Goal: Transaction & Acquisition: Purchase product/service

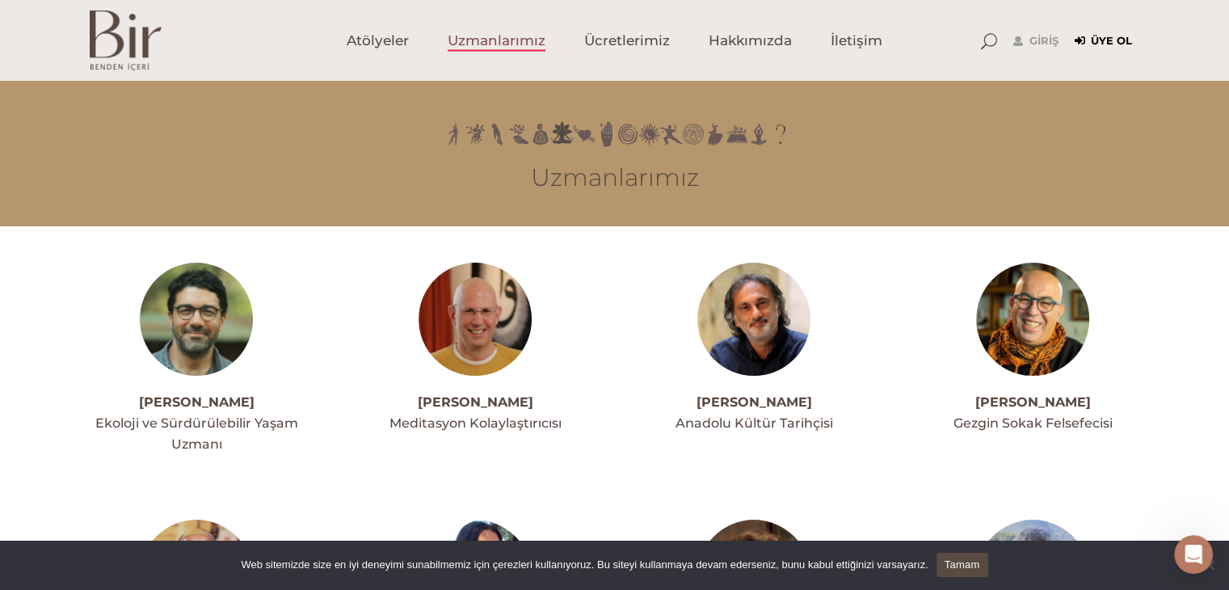
click at [1096, 36] on link "Üye Ol" at bounding box center [1103, 41] width 57 height 19
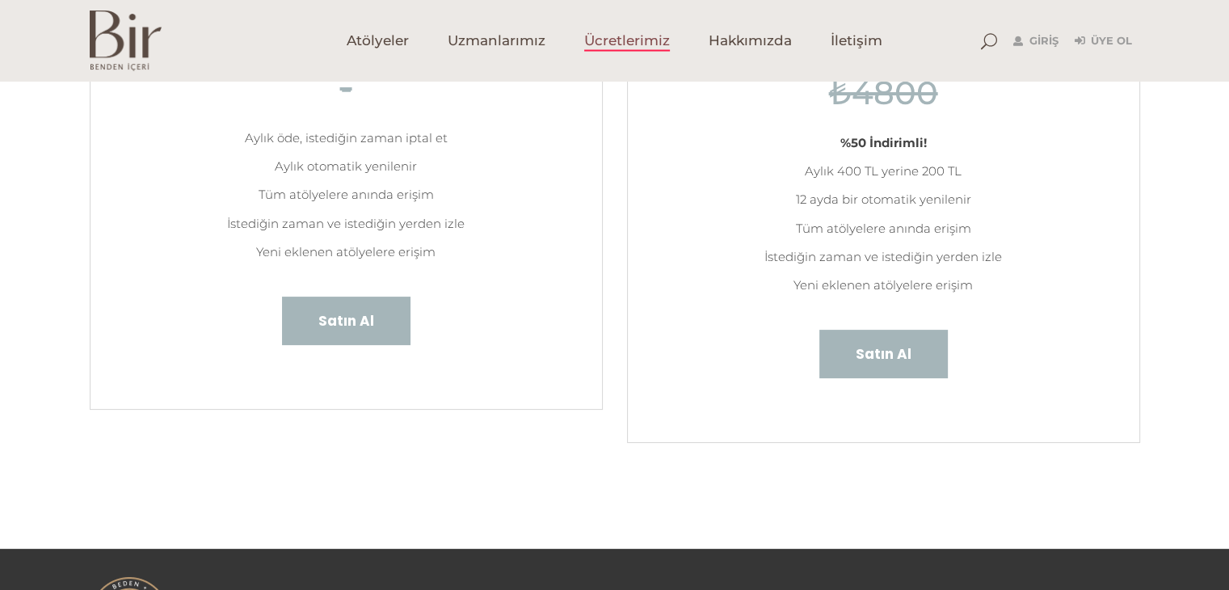
scroll to position [323, 0]
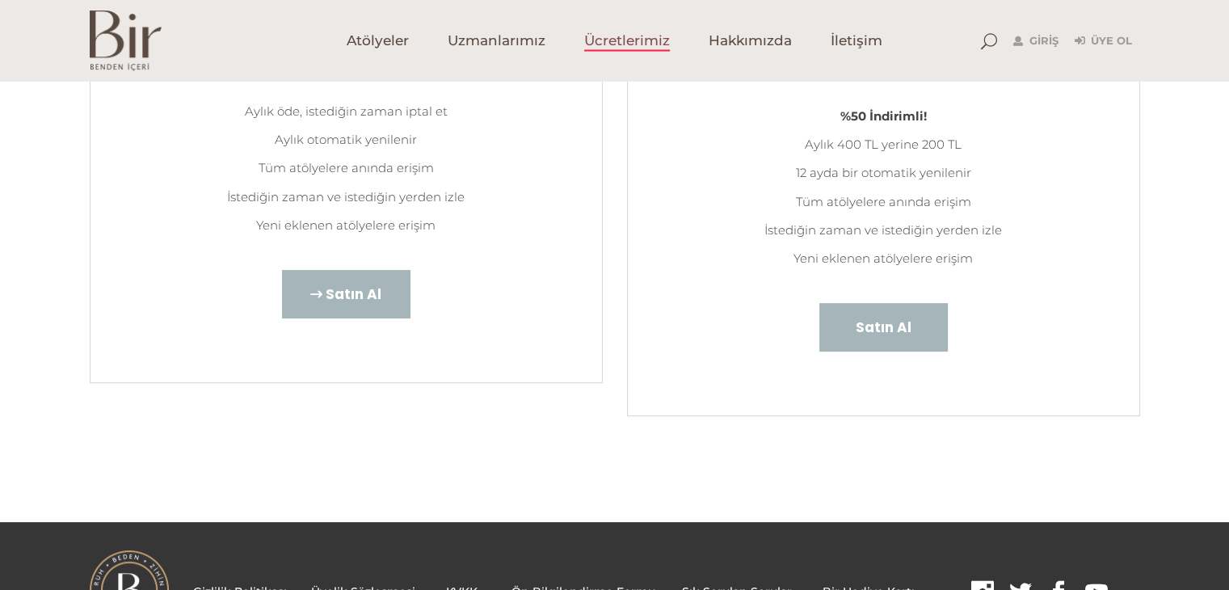
click at [343, 297] on span "Satın Al" at bounding box center [354, 294] width 56 height 21
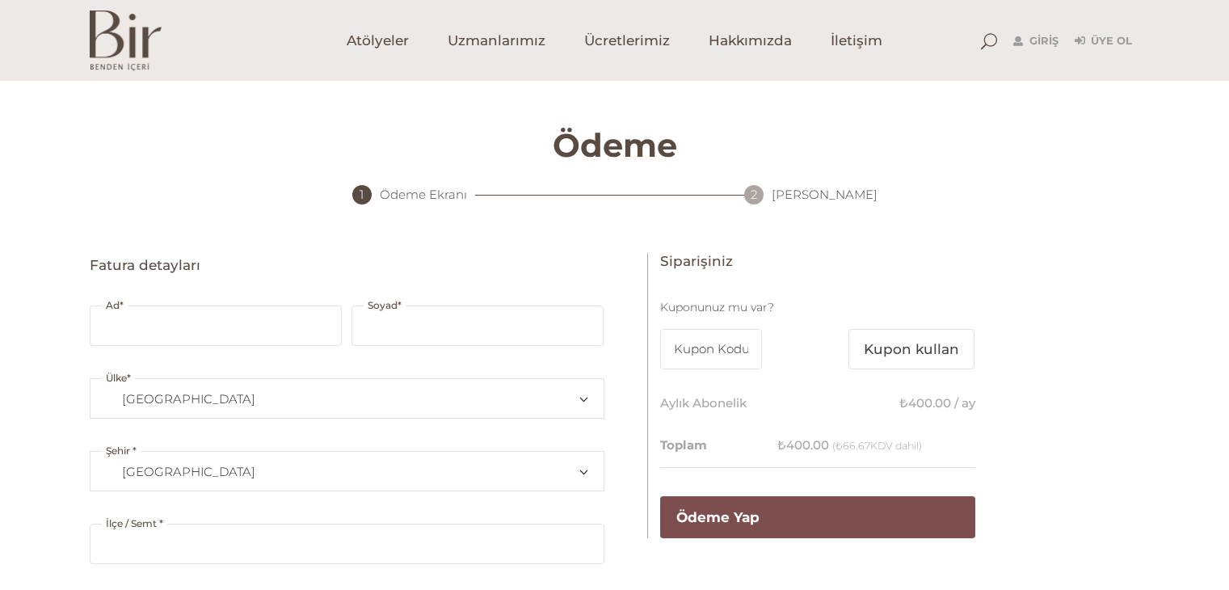
select select "TR34"
click at [284, 329] on input "Ad *" at bounding box center [216, 326] width 252 height 40
type input "leyla"
click at [433, 337] on input "Soyad *" at bounding box center [478, 326] width 252 height 40
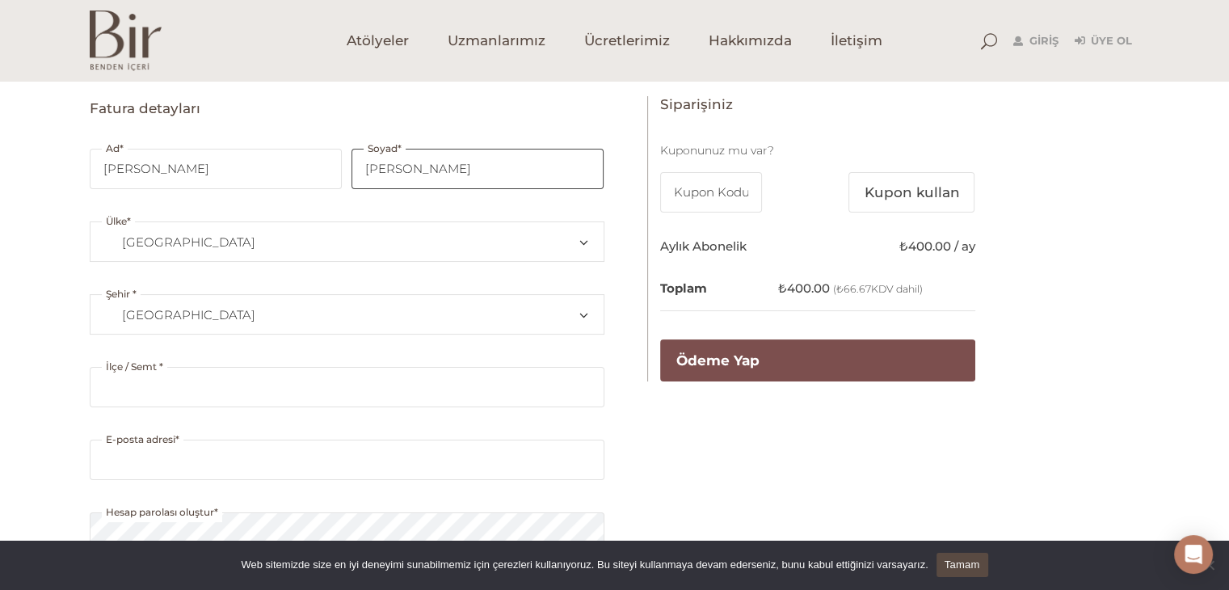
scroll to position [162, 0]
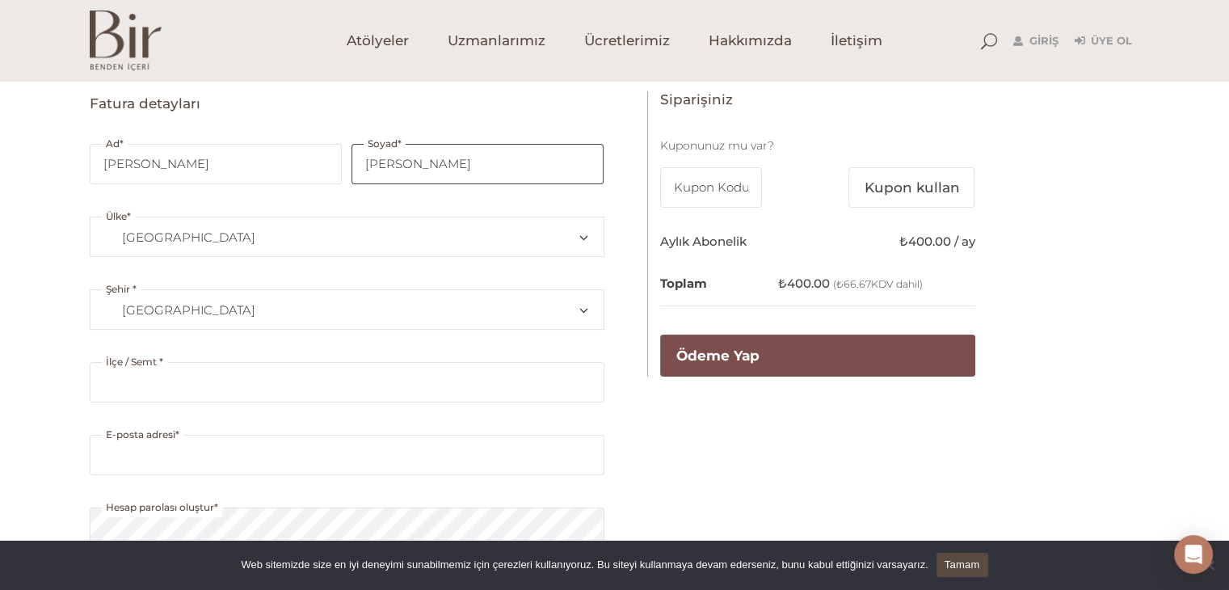
type input "alan aral"
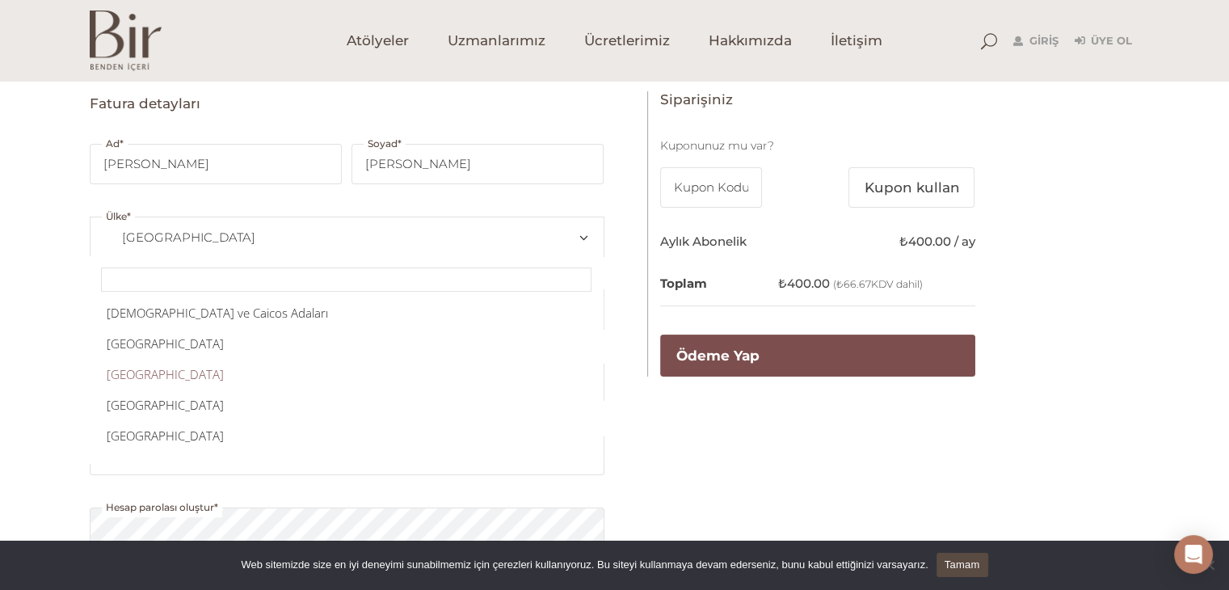
click at [167, 227] on span "Türkiye" at bounding box center [347, 237] width 486 height 39
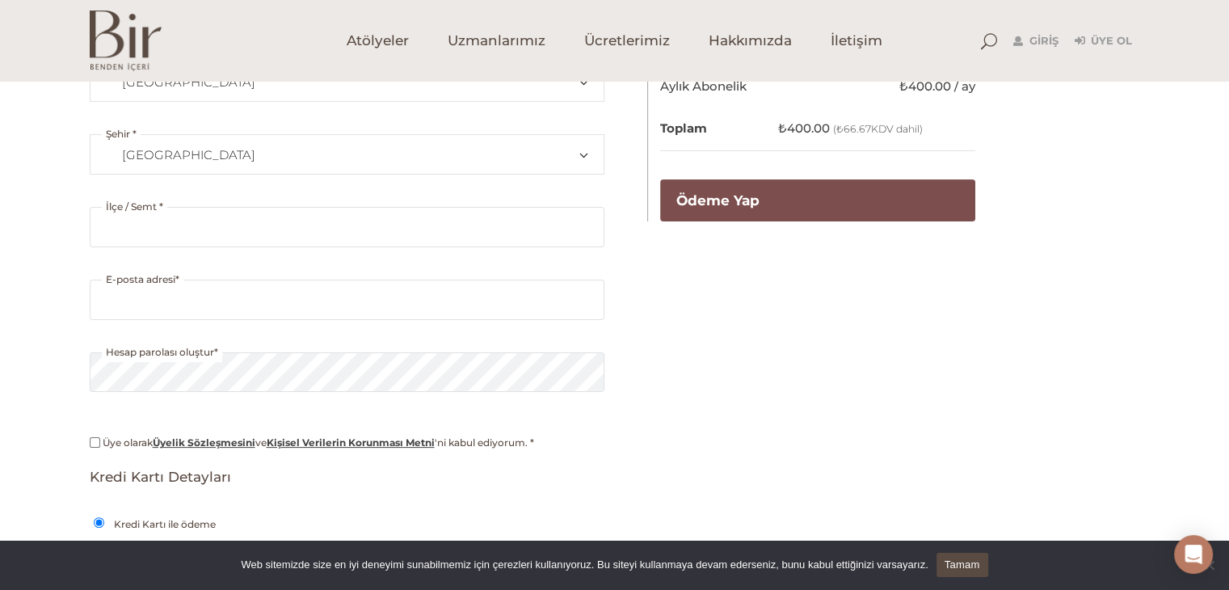
scroll to position [323, 0]
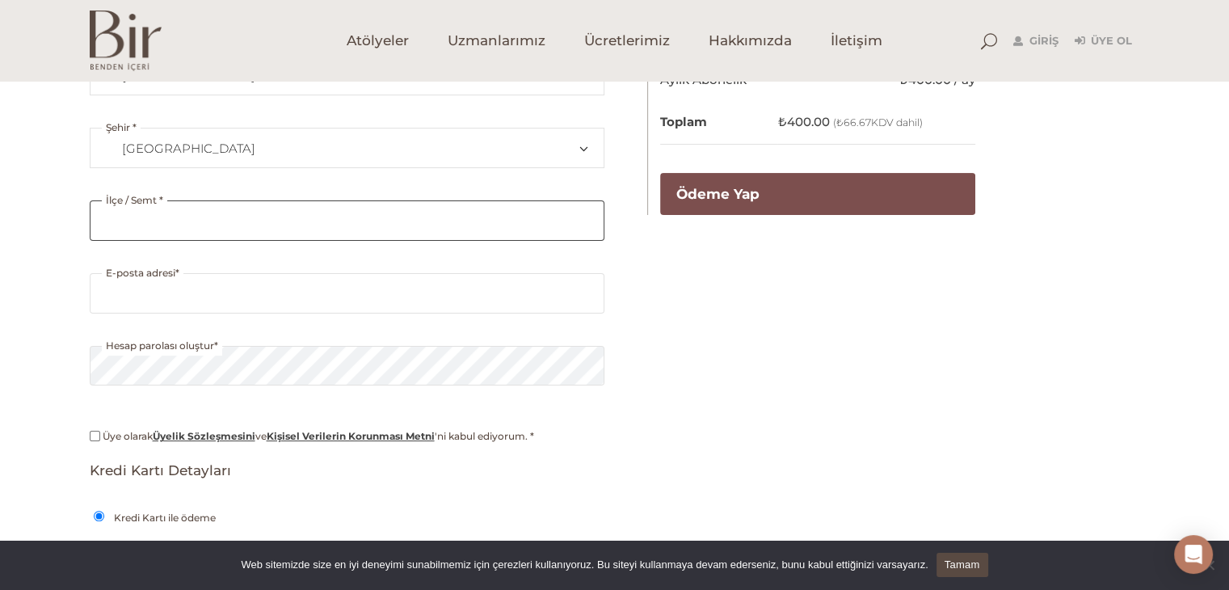
click at [210, 215] on input "İlçe / Semt *" at bounding box center [347, 220] width 515 height 40
type input "çekmeköy"
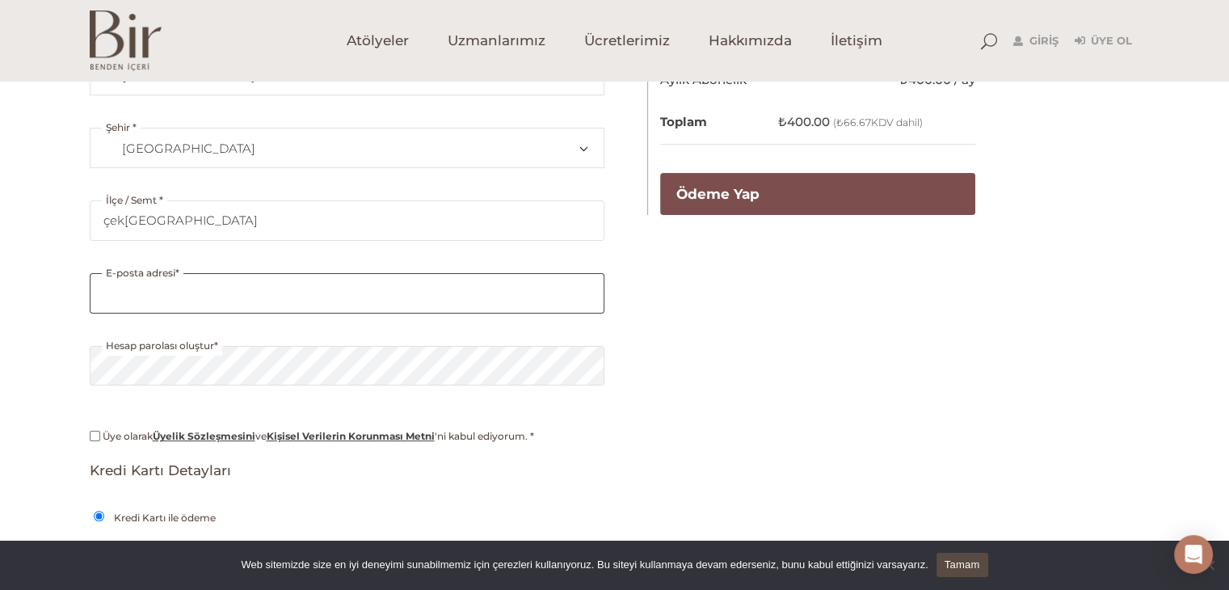
click at [157, 290] on input "E-posta adresi *" at bounding box center [347, 293] width 515 height 40
type input "adaanaokulu2004@gmail.com"
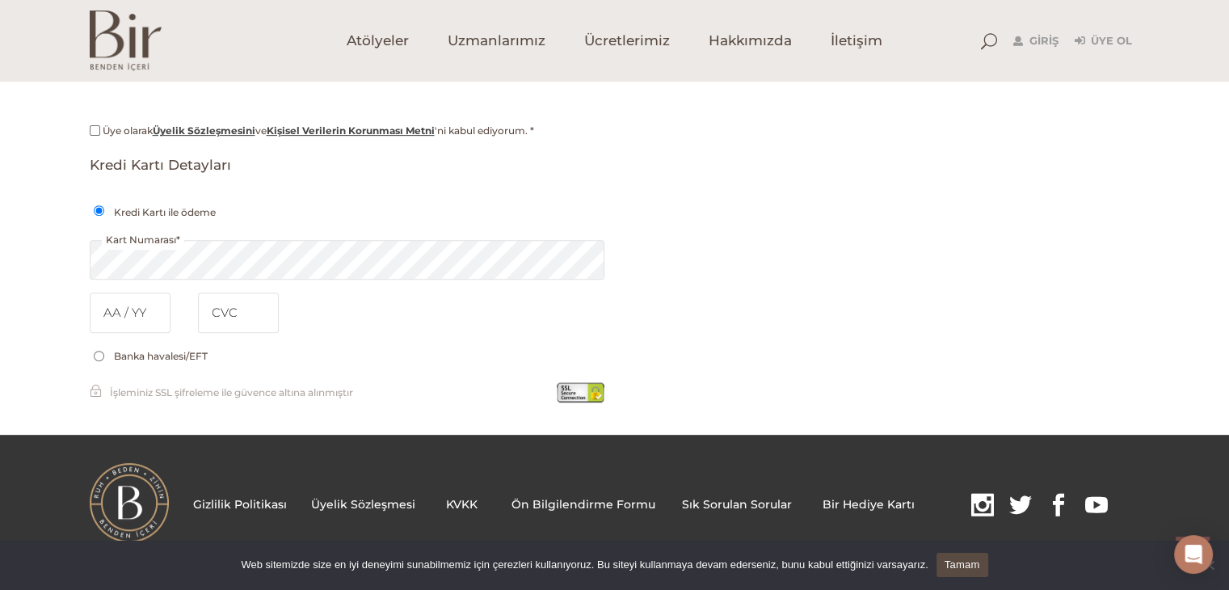
scroll to position [630, 0]
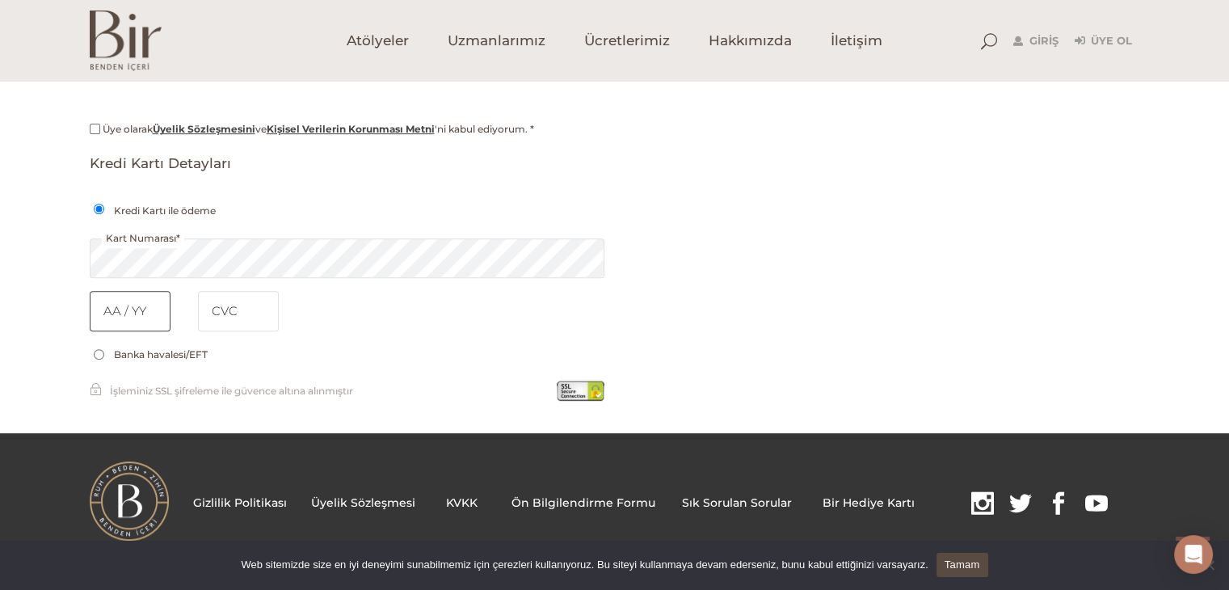
type input "07/2026"
type input "648"
type input "07 / 2026"
click at [95, 128] on input "Üye olarak Üyelik Sözleşmesini ve Kişisel Verilerin Korunması Metni 'ni kabul e…" at bounding box center [95, 129] width 11 height 11
checkbox input "true"
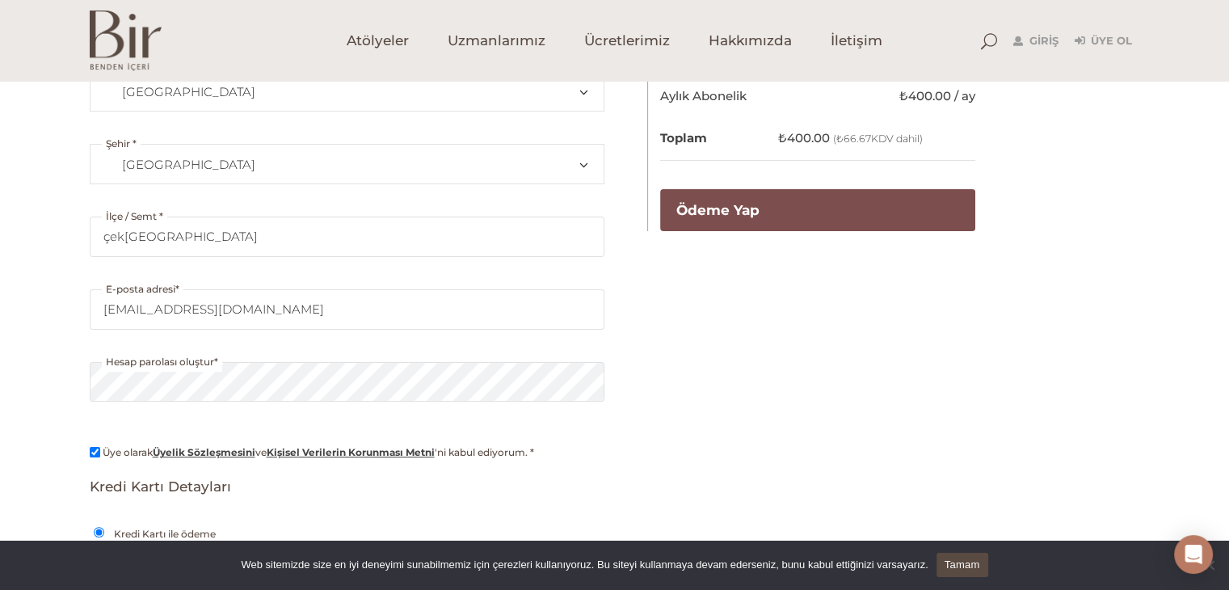
scroll to position [0, 0]
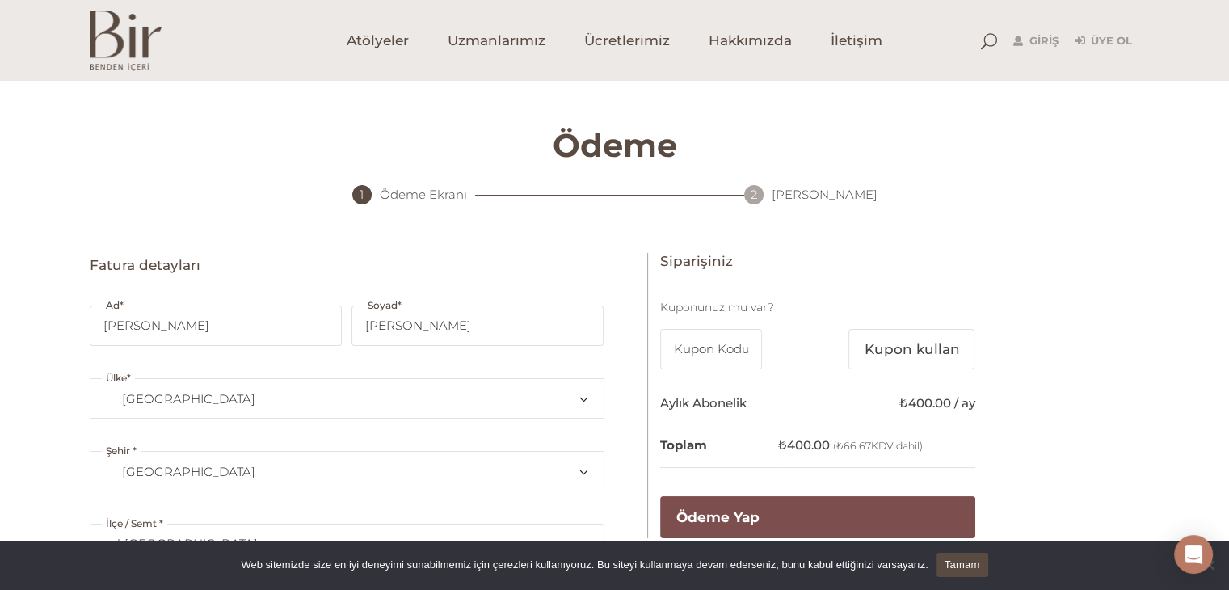
click at [947, 344] on button "Kupon kullan" at bounding box center [912, 349] width 126 height 40
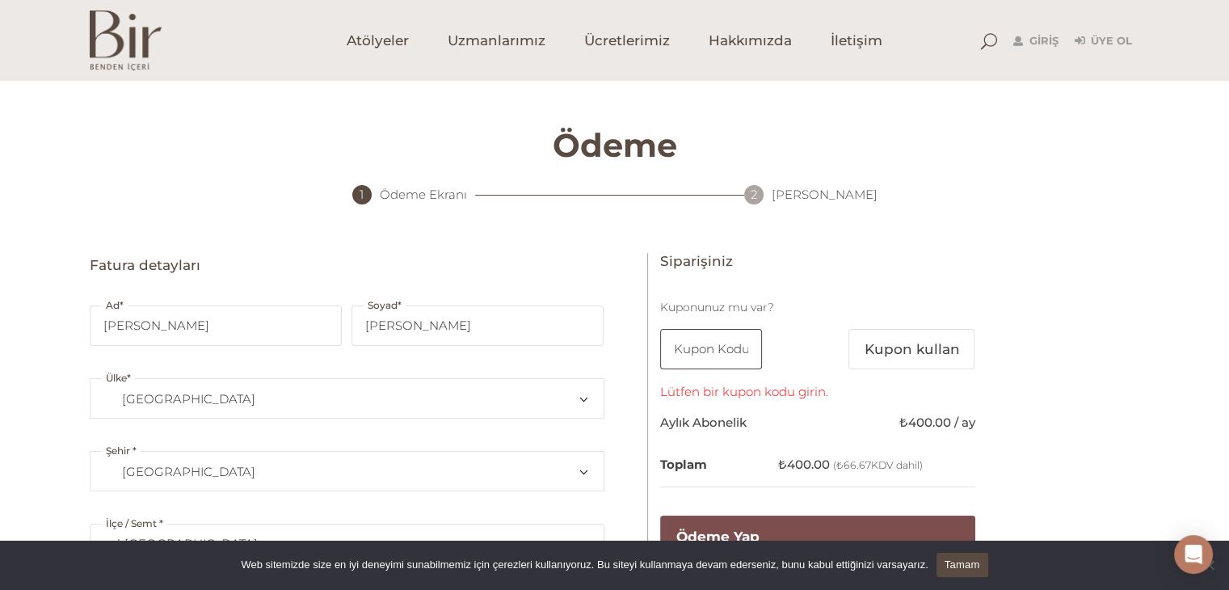
click at [718, 353] on input "text" at bounding box center [711, 349] width 102 height 40
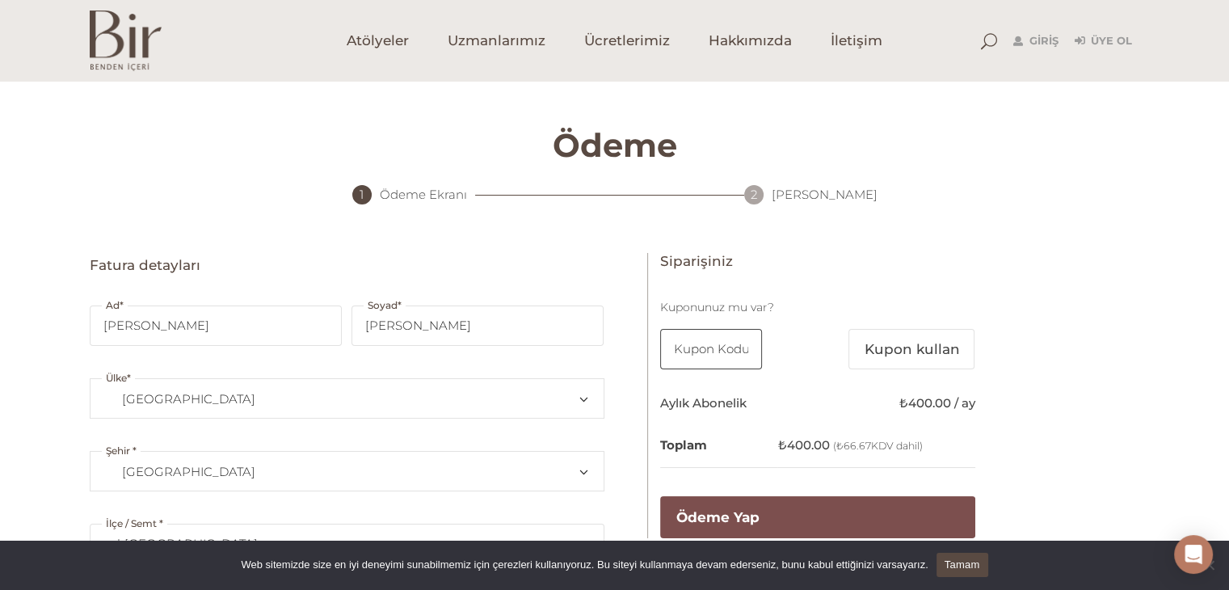
scroll to position [242, 0]
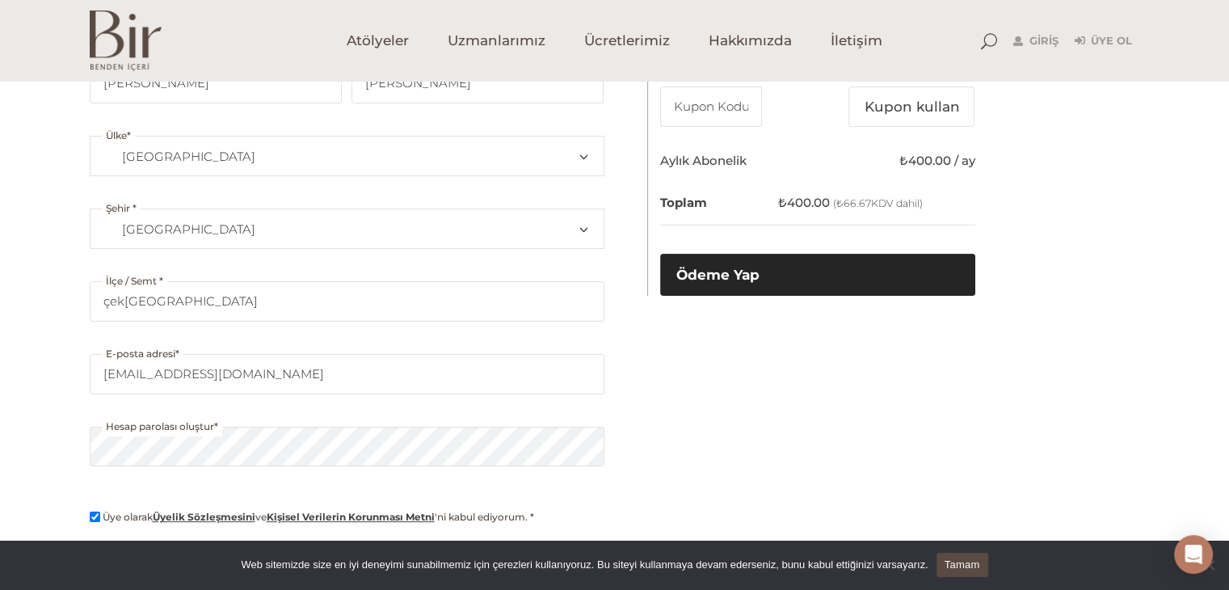
click at [744, 270] on button "Ödeme Yap" at bounding box center [817, 275] width 315 height 42
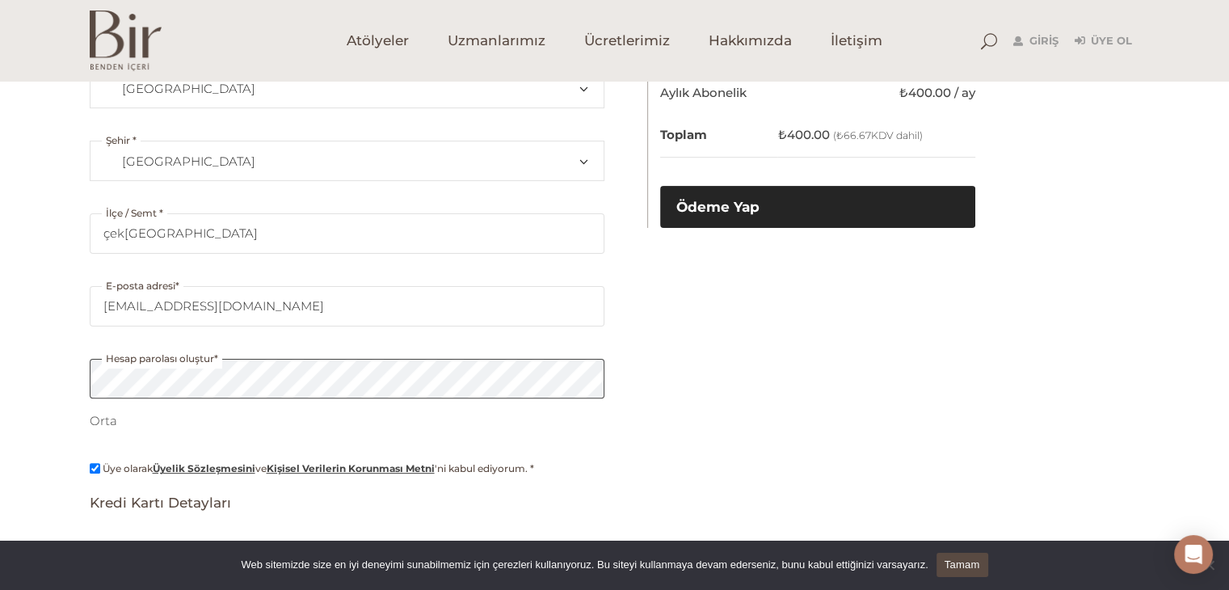
scroll to position [152, 0]
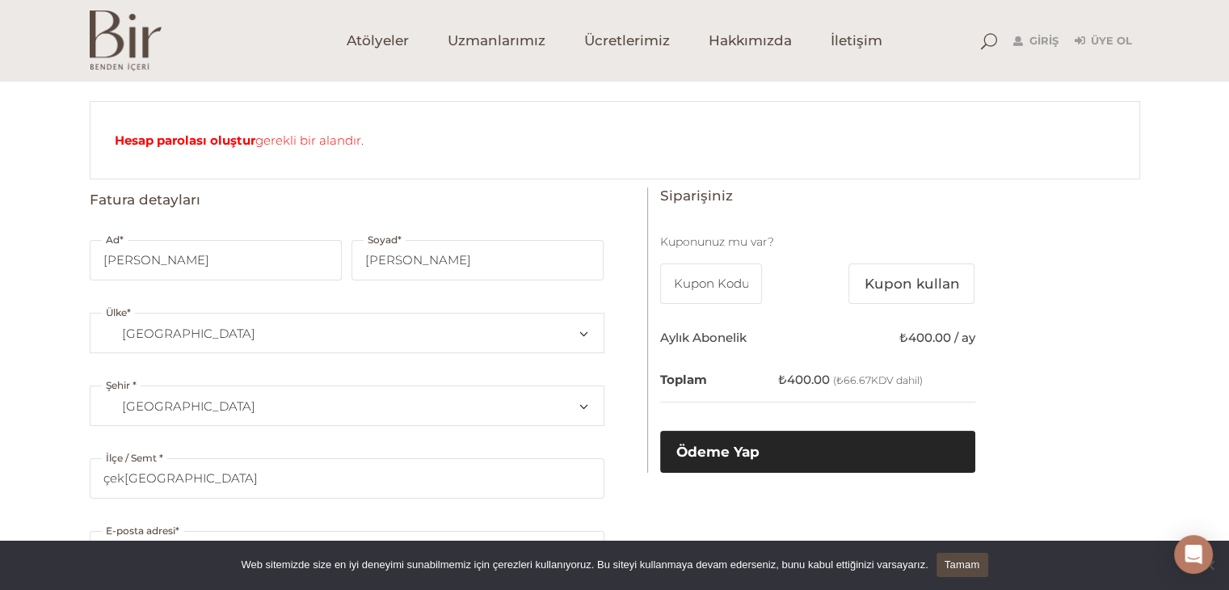
click at [824, 437] on button "Ödeme Yap" at bounding box center [817, 452] width 315 height 42
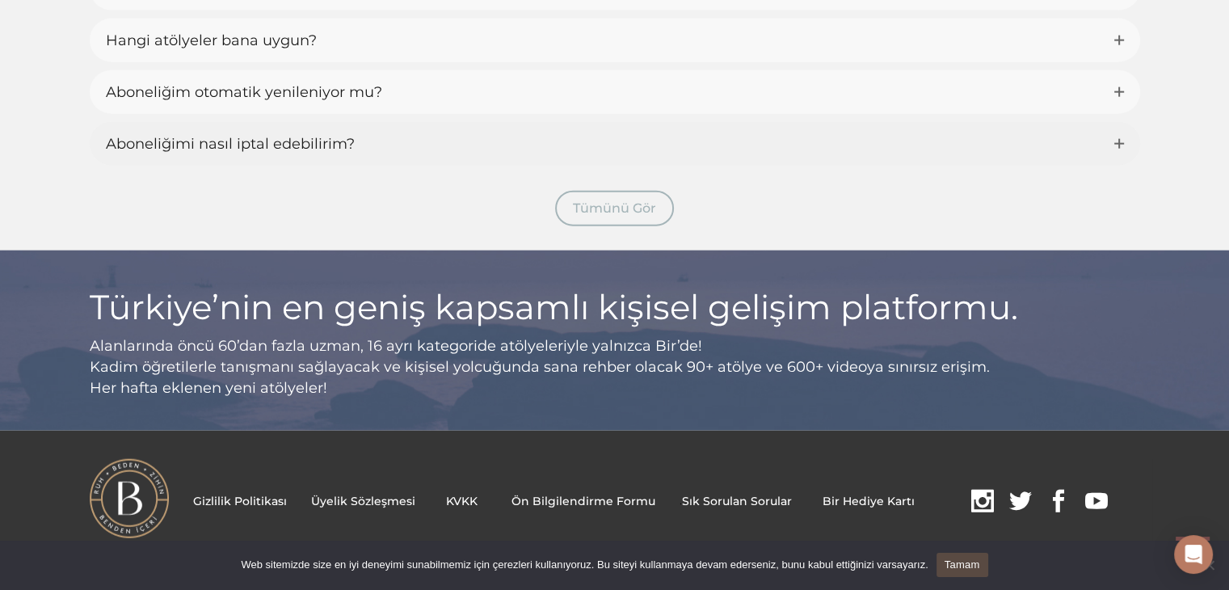
scroll to position [3816, 0]
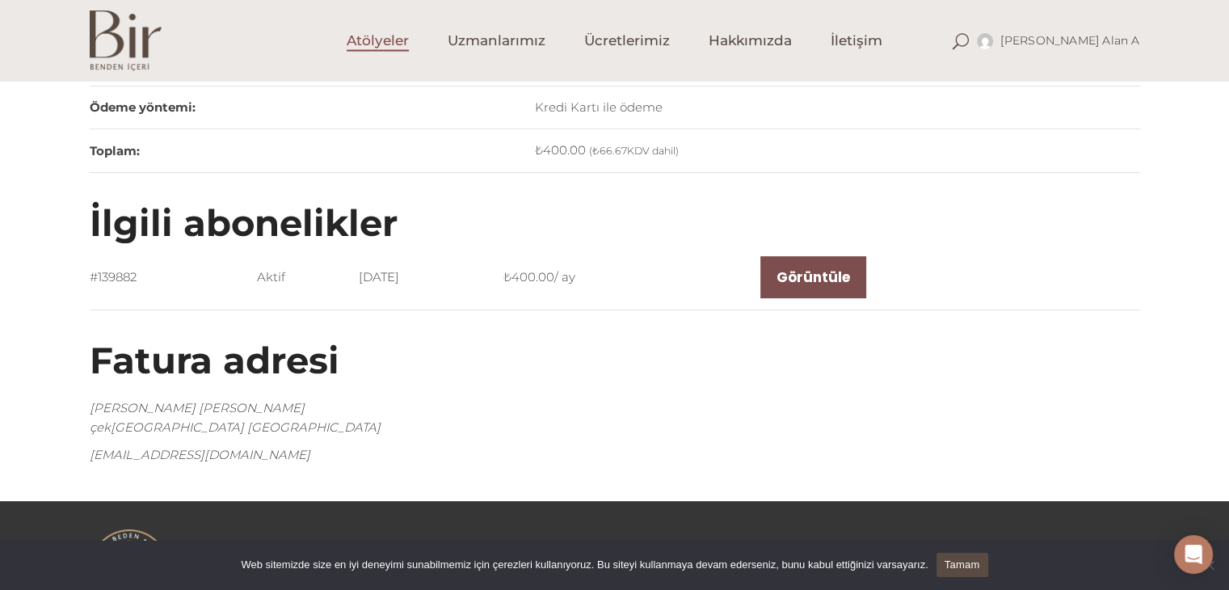
scroll to position [354, 0]
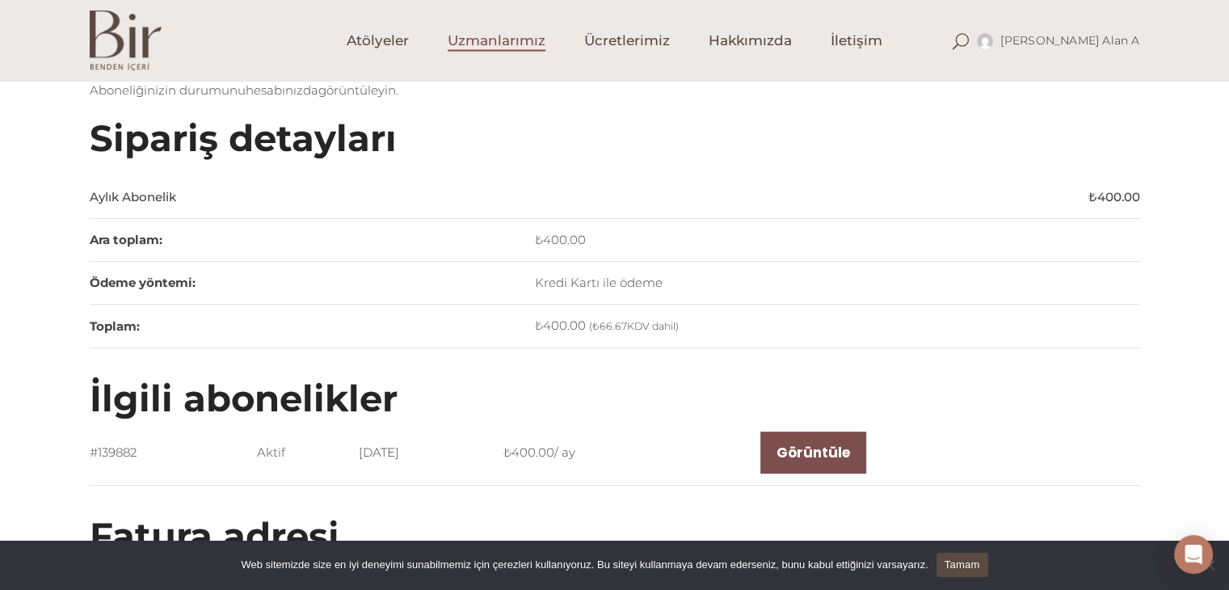
click at [488, 41] on span "Uzmanlarımız" at bounding box center [497, 41] width 98 height 19
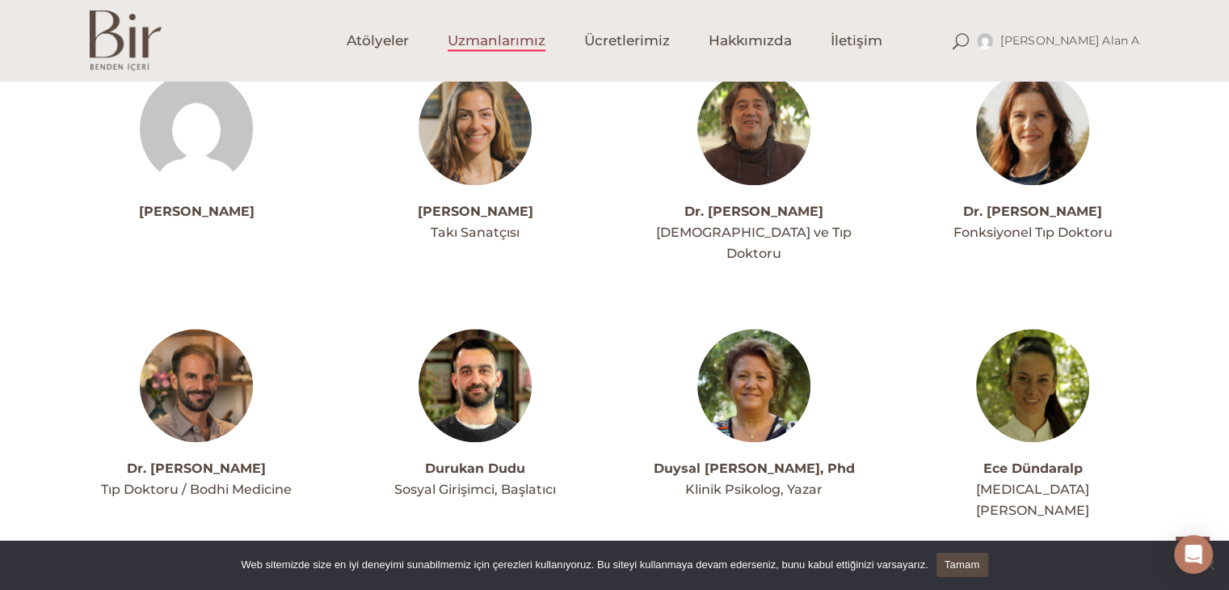
scroll to position [1940, 0]
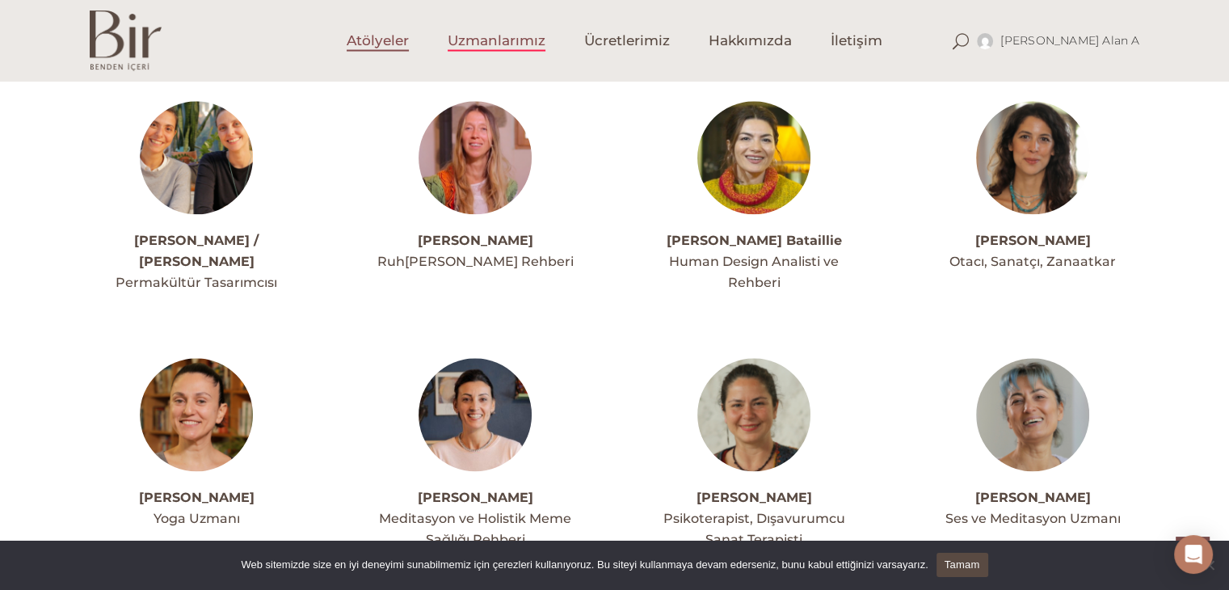
click at [398, 44] on span "Atölyeler" at bounding box center [378, 41] width 62 height 19
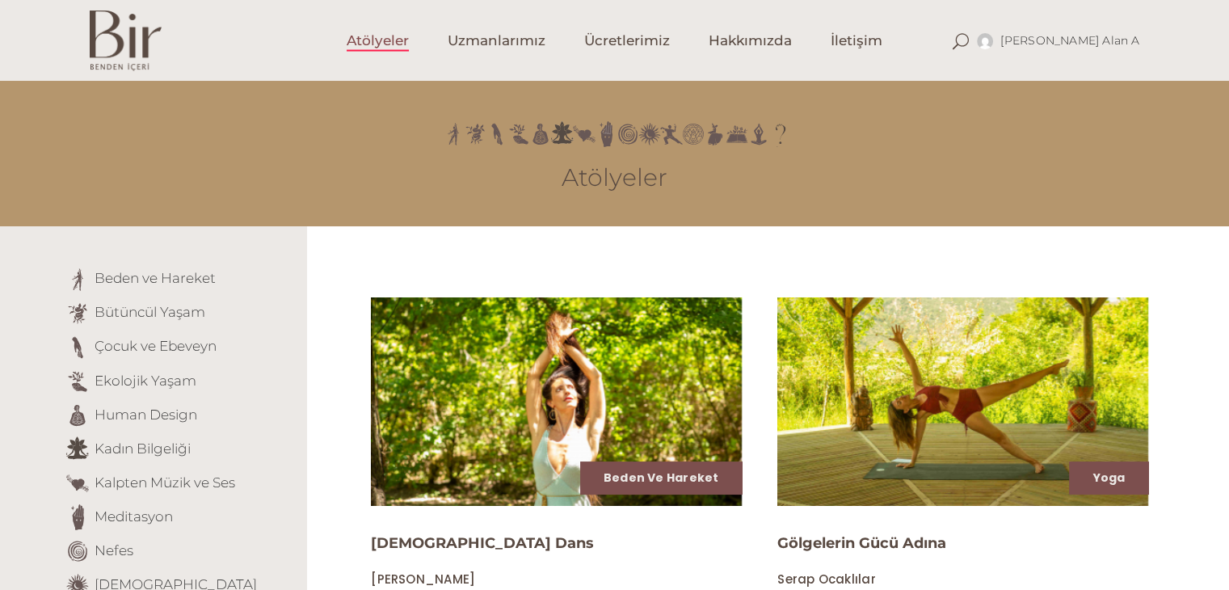
scroll to position [323, 0]
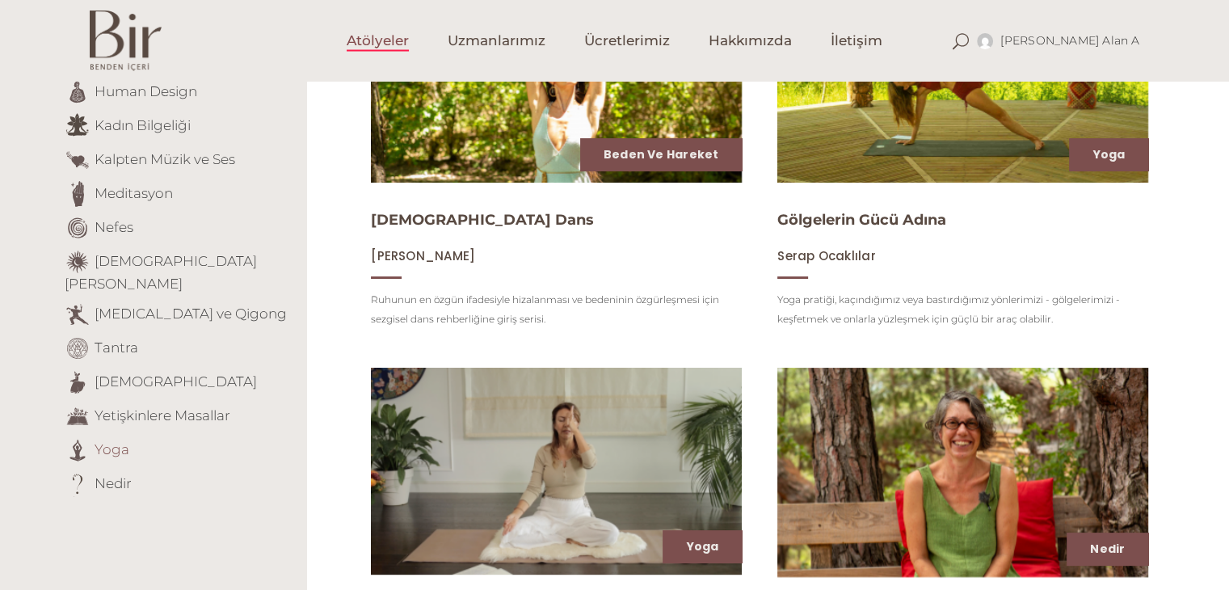
click at [103, 440] on link "Yoga" at bounding box center [112, 448] width 35 height 16
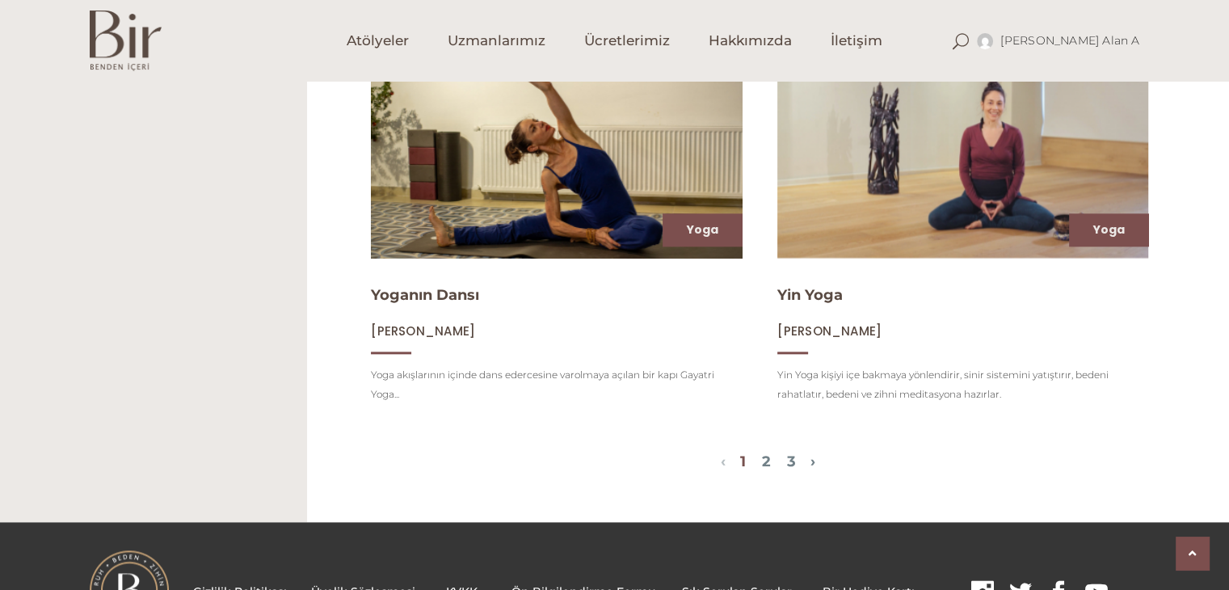
scroll to position [1964, 0]
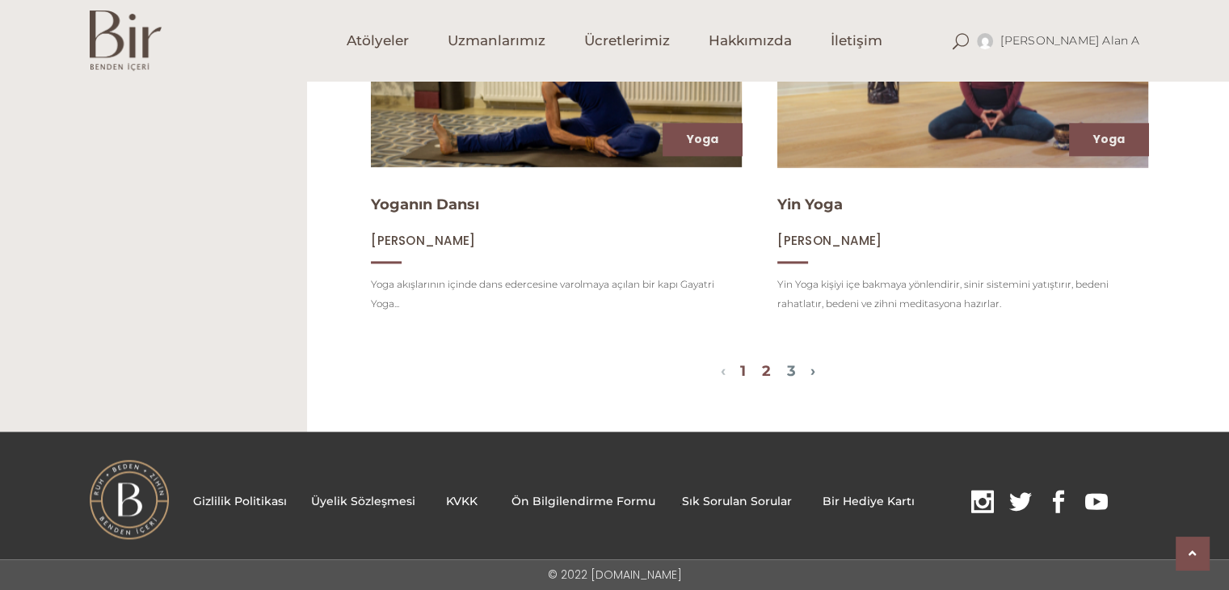
click at [769, 368] on link "2" at bounding box center [766, 371] width 9 height 18
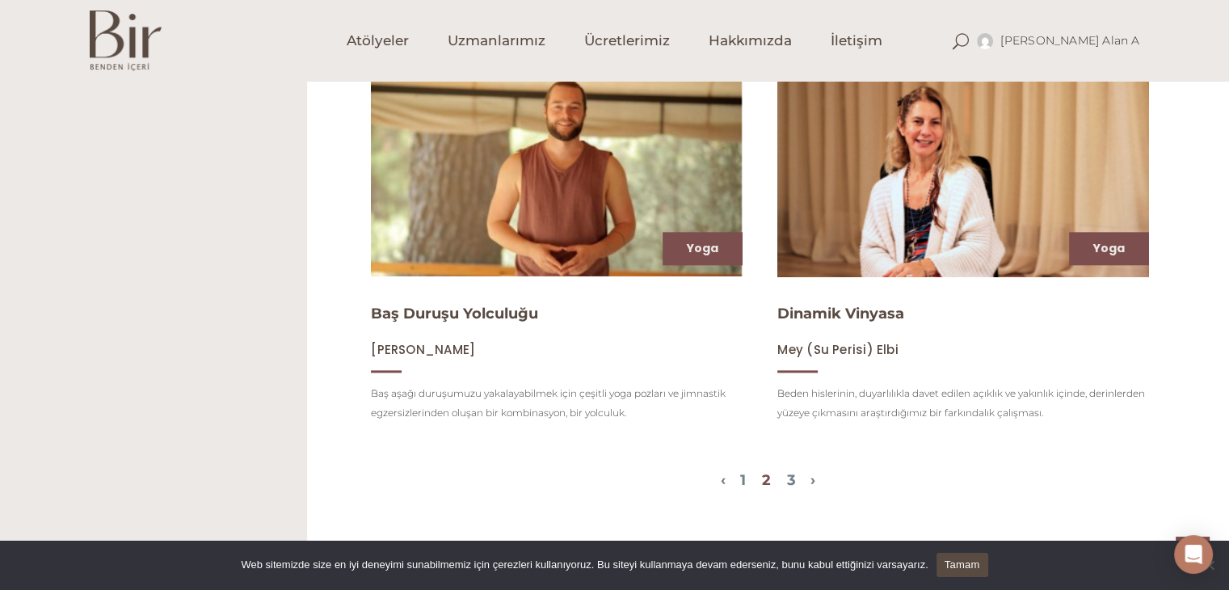
scroll to position [1954, 0]
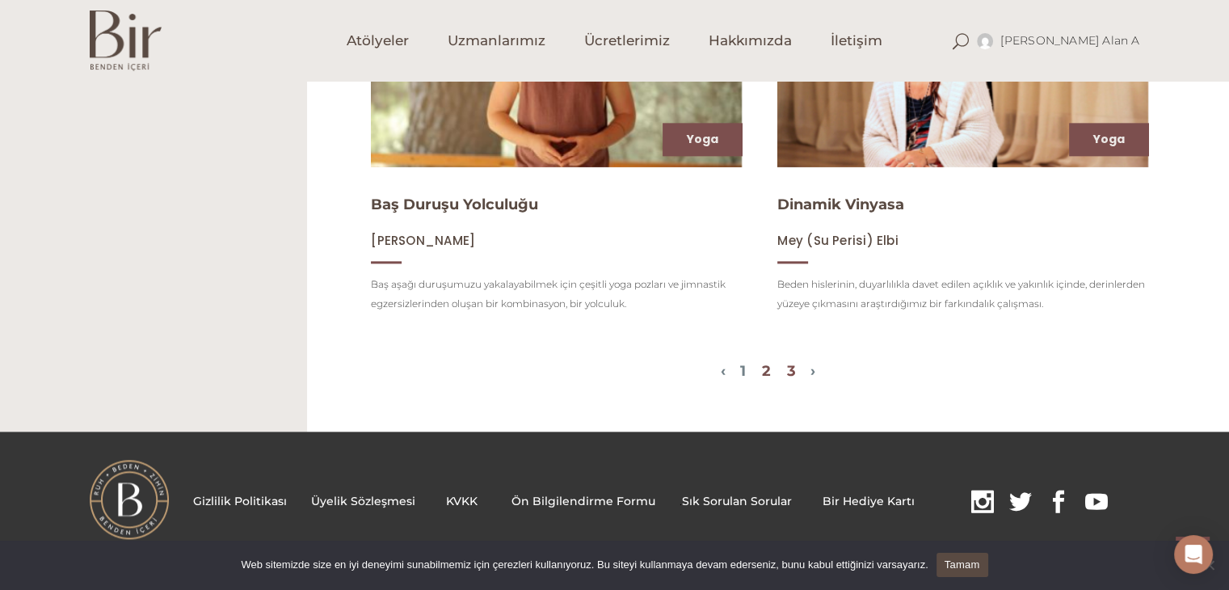
click at [796, 371] on link "3" at bounding box center [791, 371] width 9 height 18
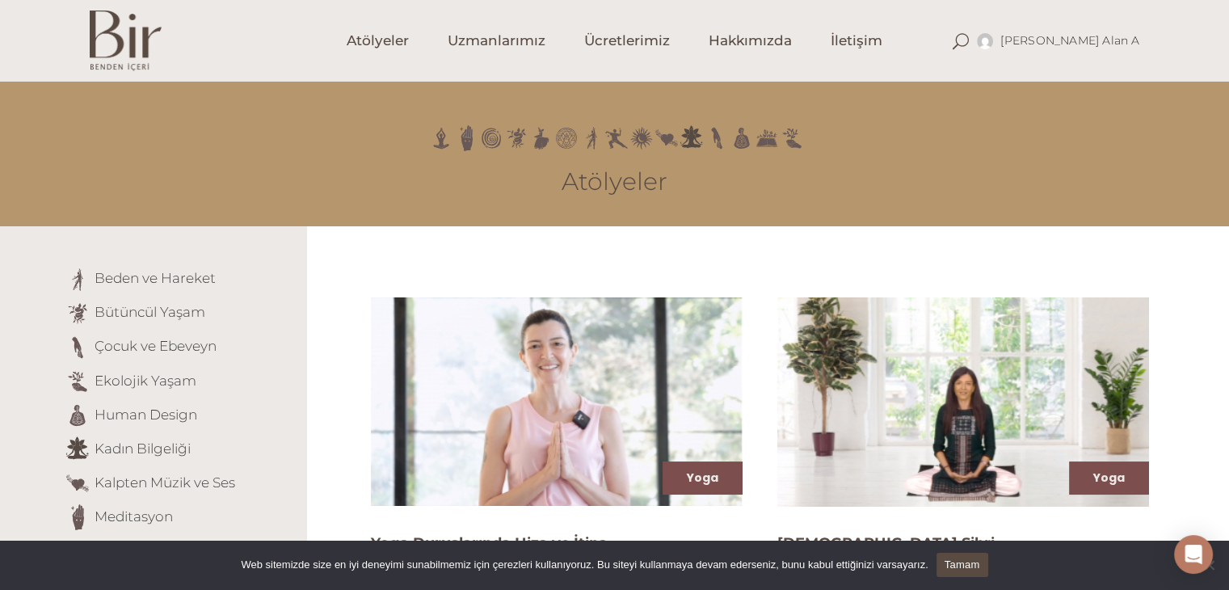
scroll to position [370, 0]
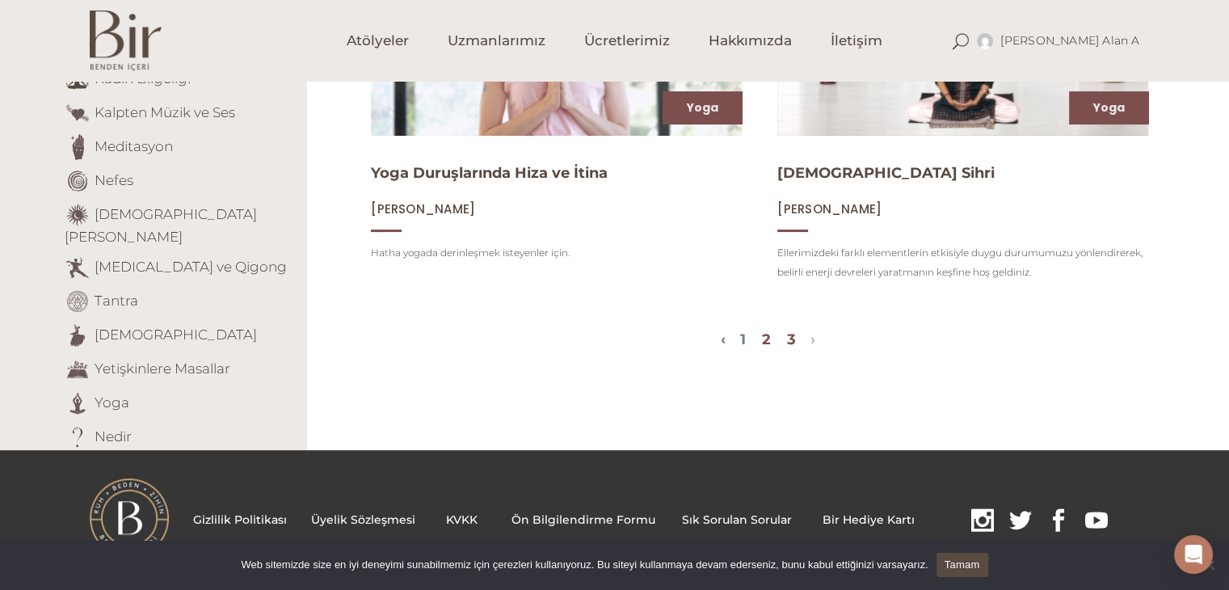
click at [767, 341] on link "2" at bounding box center [766, 340] width 9 height 18
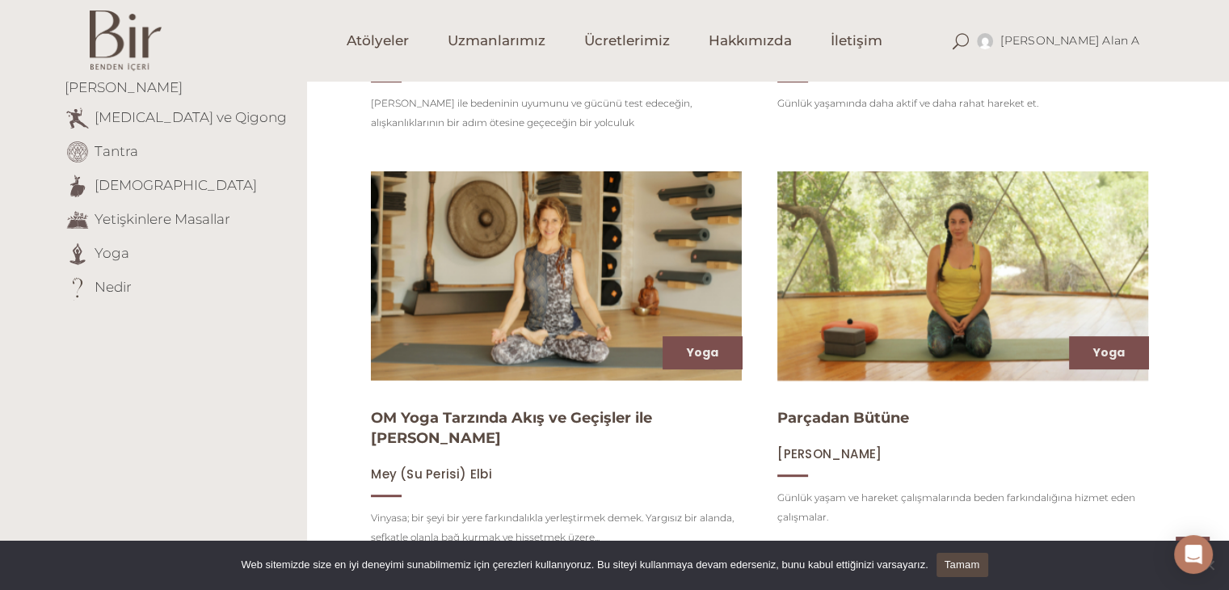
scroll to position [497, 0]
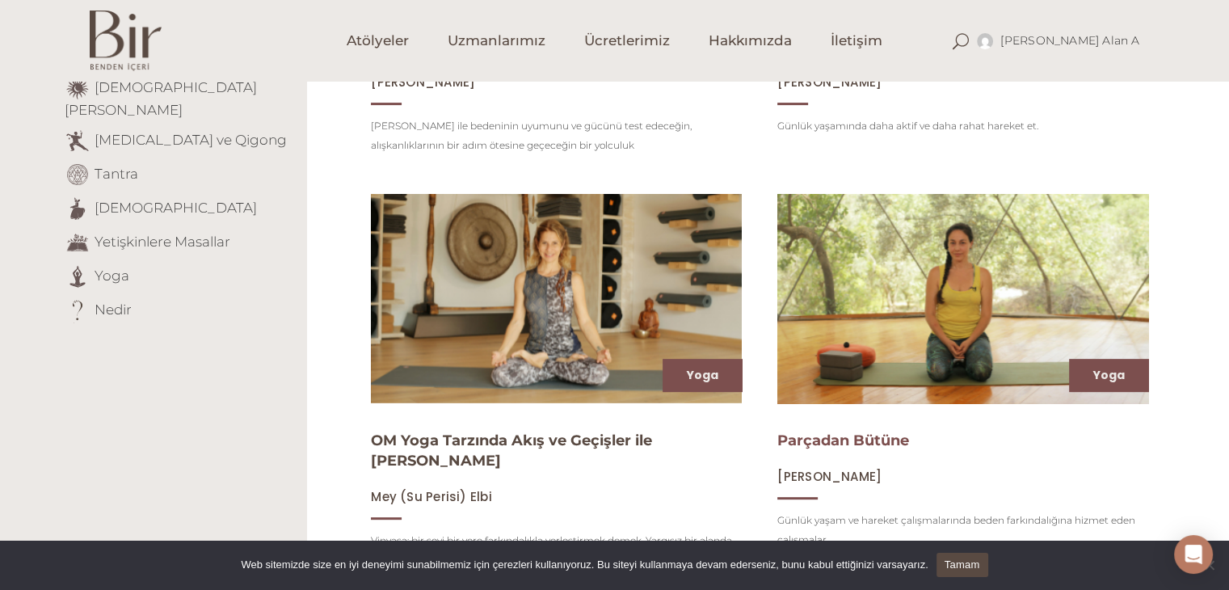
click at [823, 443] on link "Parçadan Bütüne" at bounding box center [843, 441] width 132 height 18
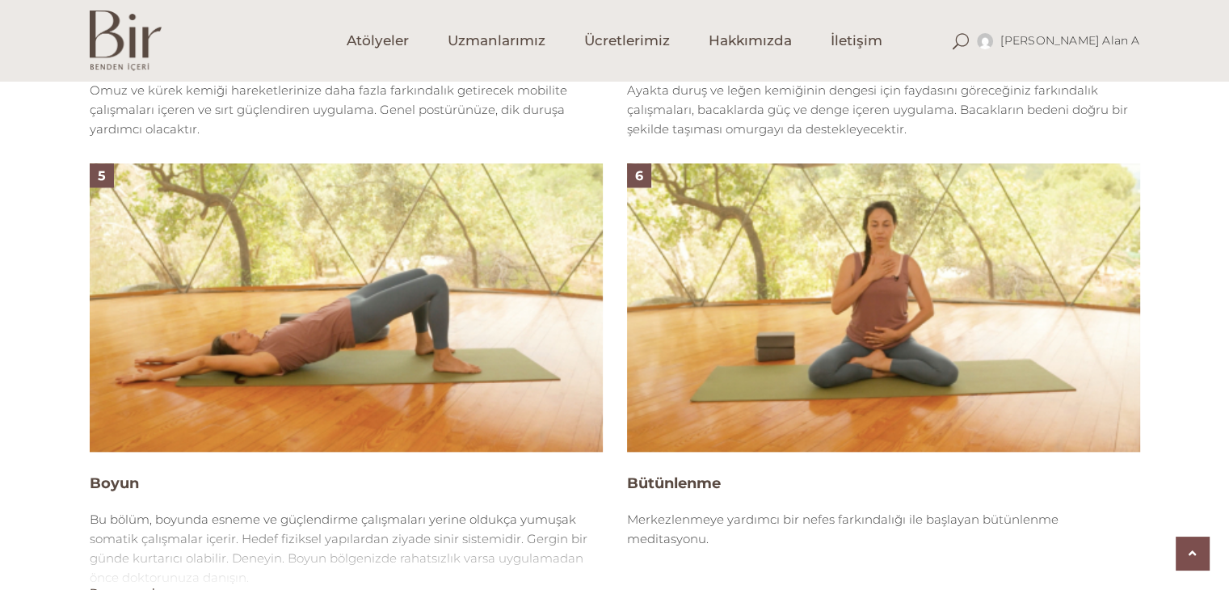
scroll to position [2021, 0]
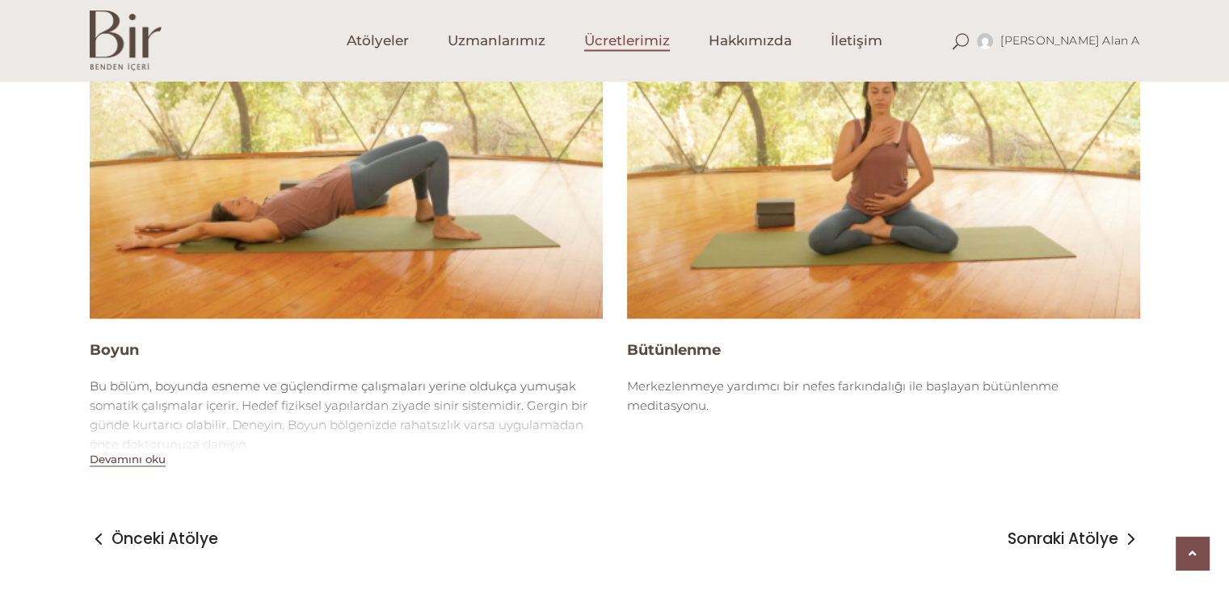
click at [626, 45] on span "Ücretlerimiz" at bounding box center [627, 41] width 86 height 19
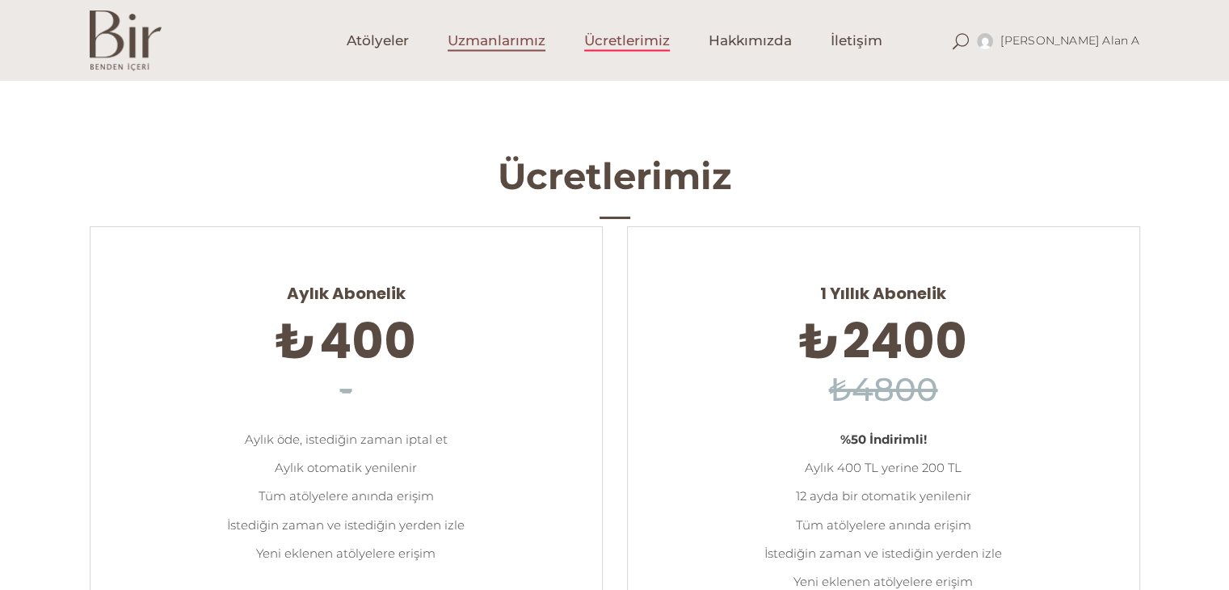
click at [515, 39] on span "Uzmanlarımız" at bounding box center [497, 41] width 98 height 19
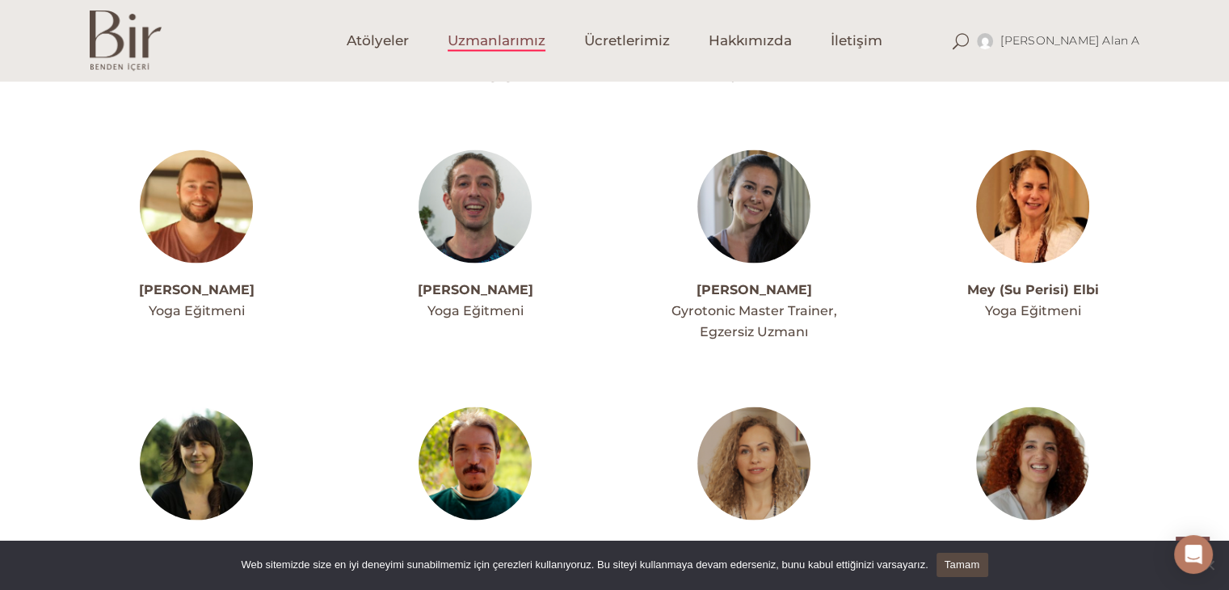
scroll to position [3152, 0]
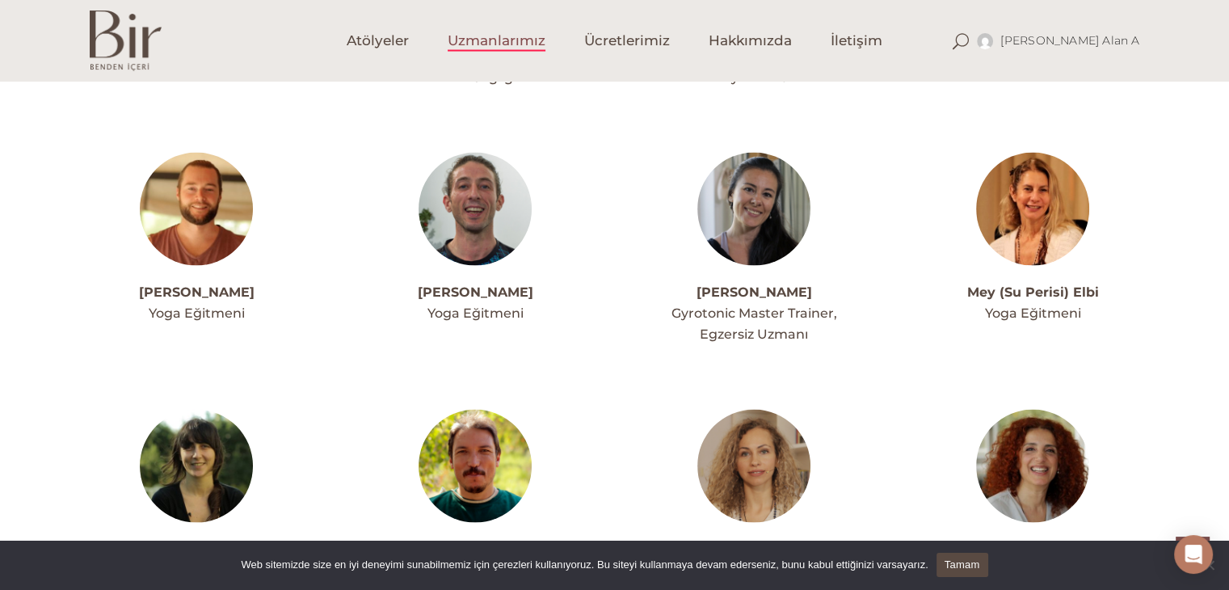
click at [184, 541] on link "[PERSON_NAME]" at bounding box center [197, 548] width 116 height 15
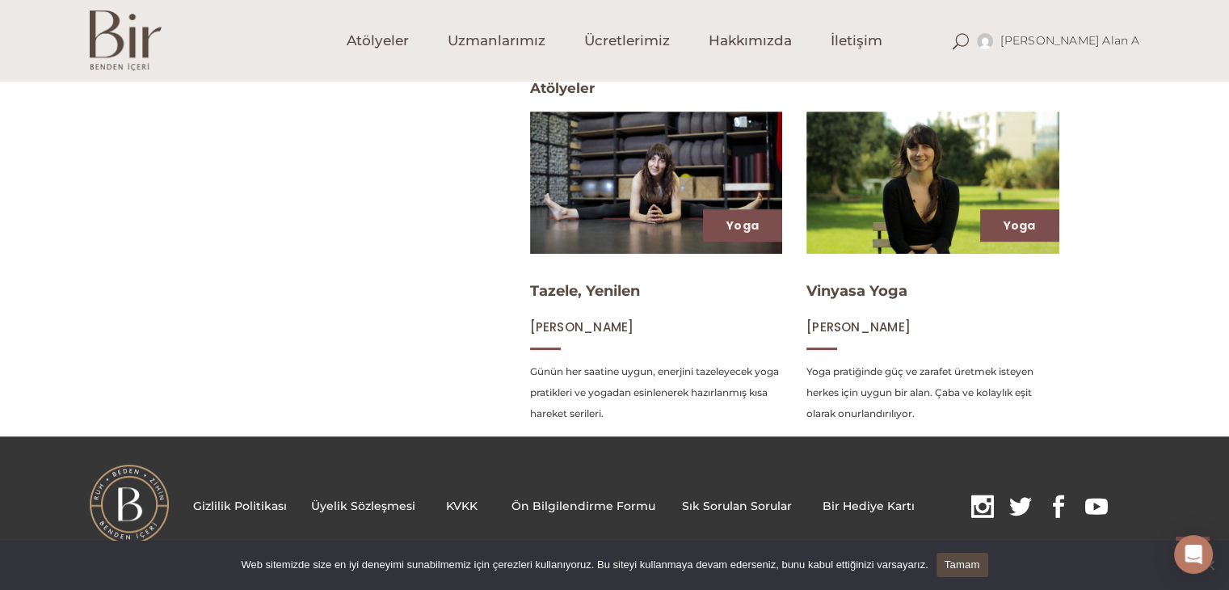
scroll to position [672, 0]
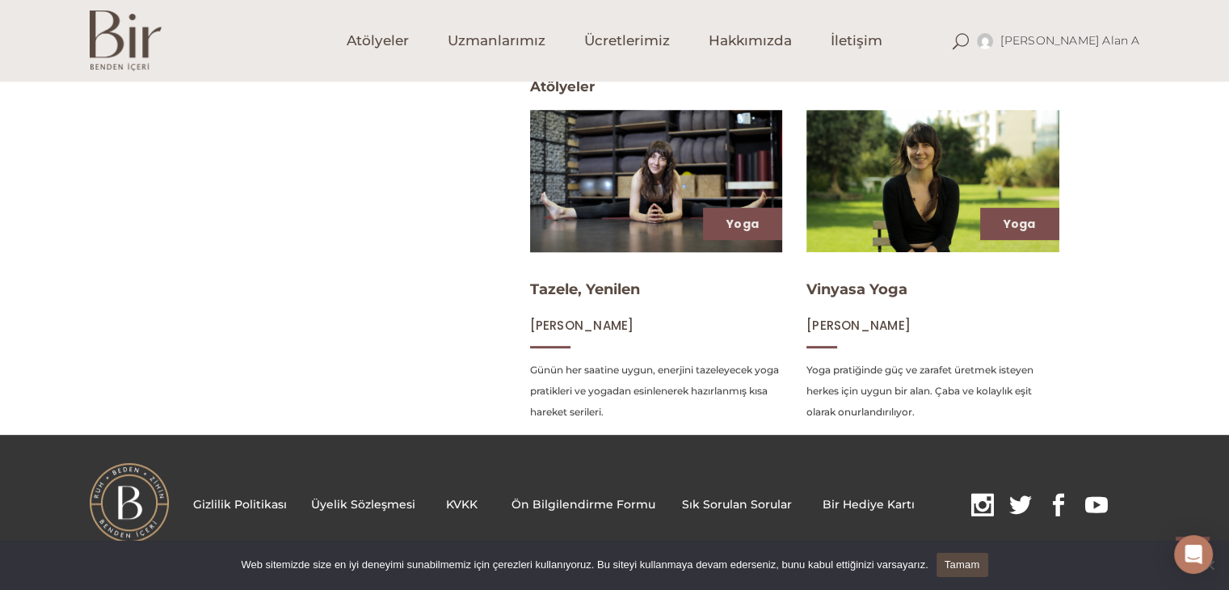
click at [627, 170] on img at bounding box center [656, 180] width 260 height 146
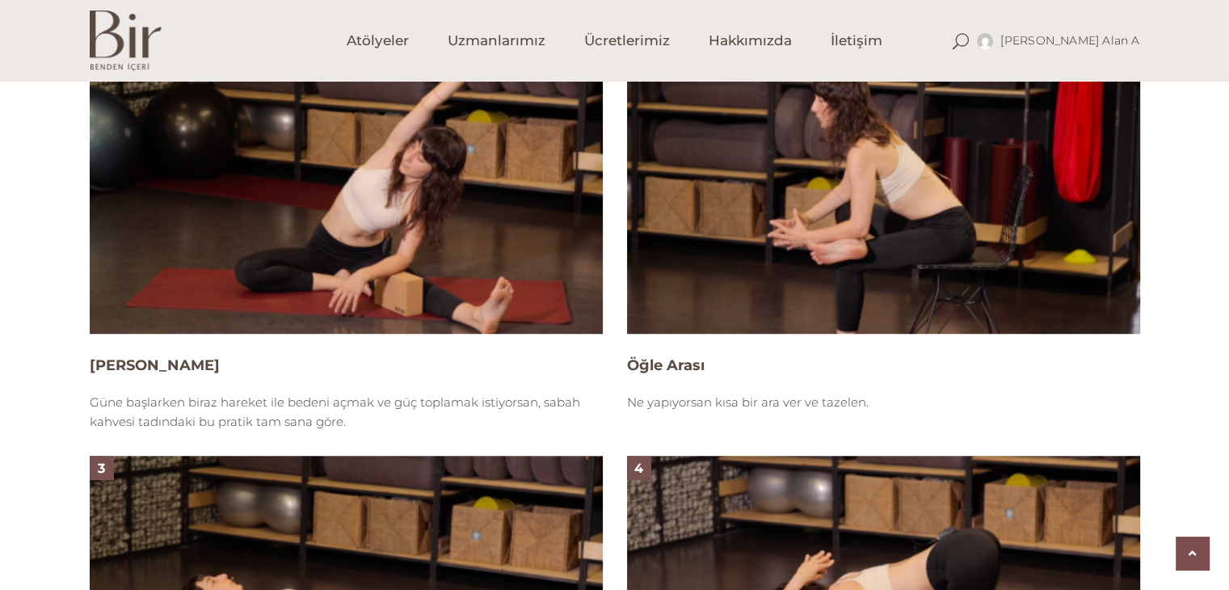
scroll to position [1293, 0]
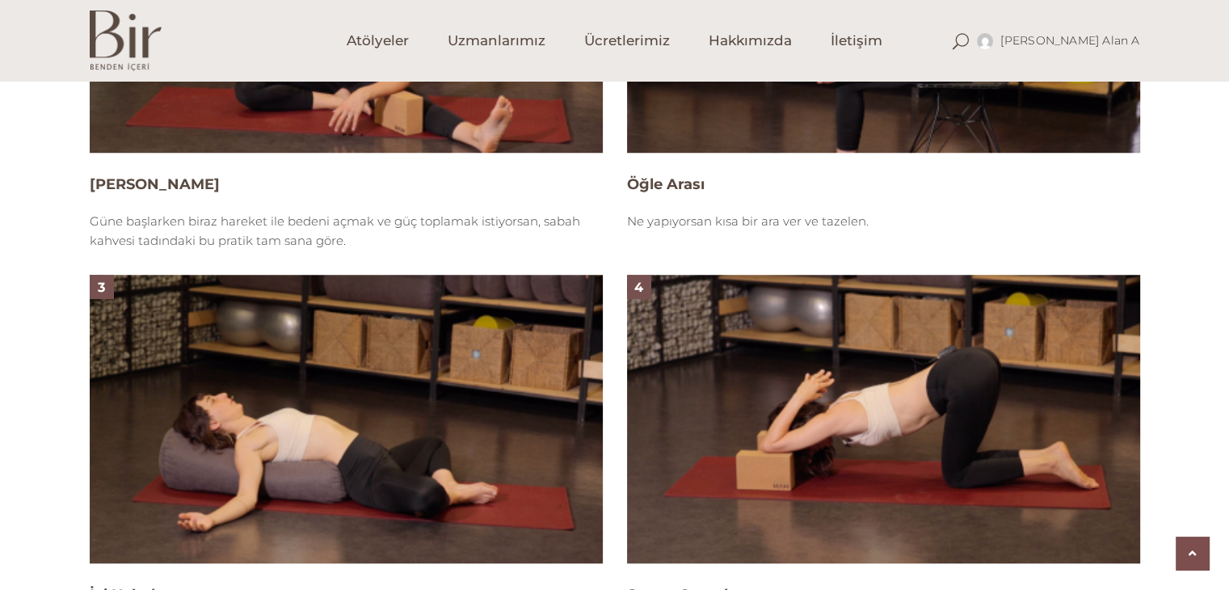
click at [289, 103] on img at bounding box center [346, 8] width 513 height 289
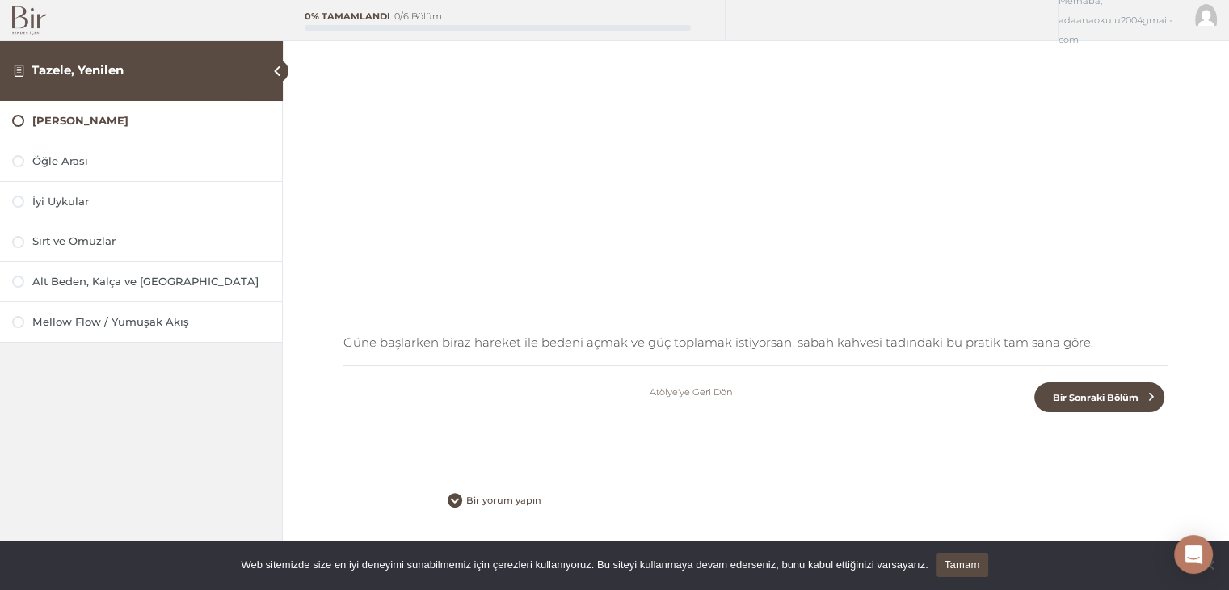
scroll to position [301, 0]
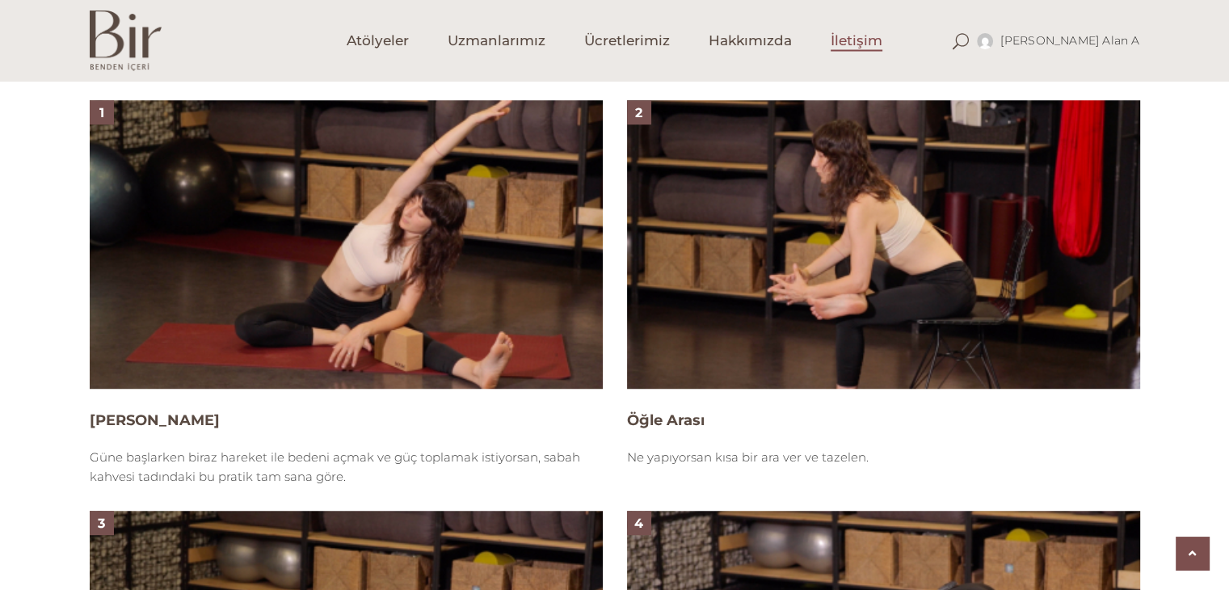
scroll to position [1051, 0]
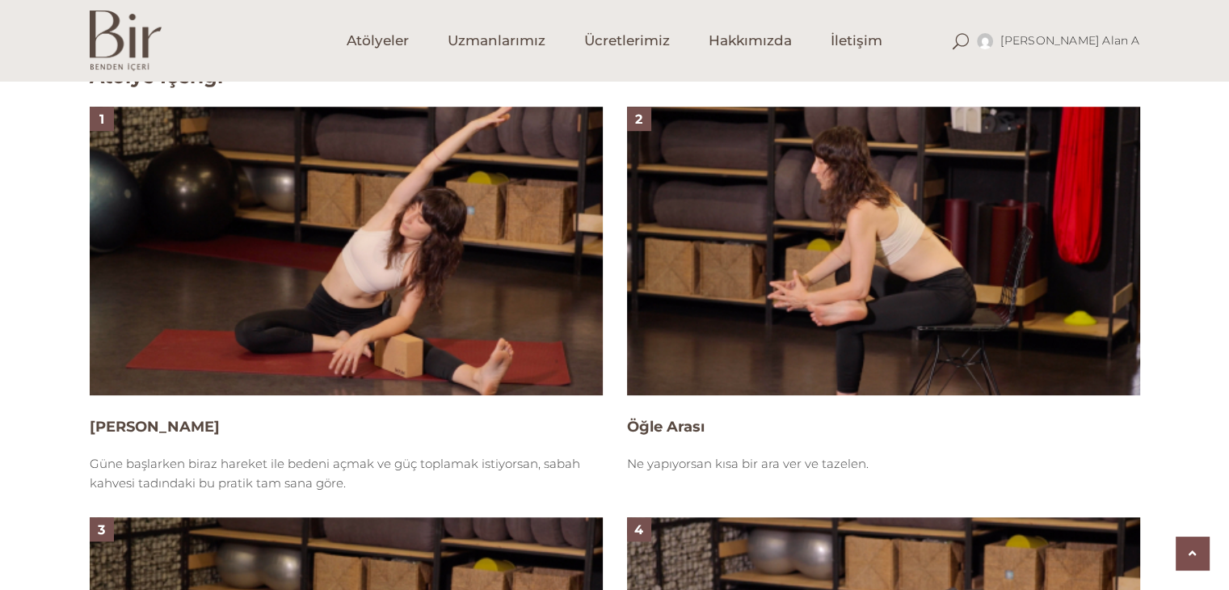
click at [766, 179] on img at bounding box center [883, 251] width 513 height 289
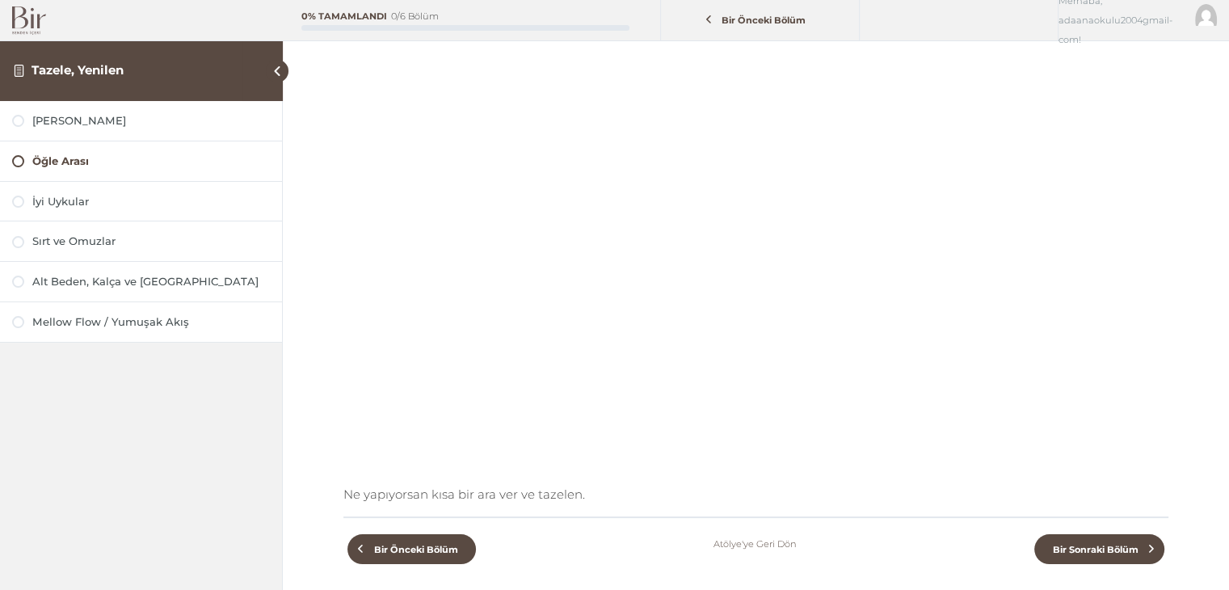
scroll to position [301, 0]
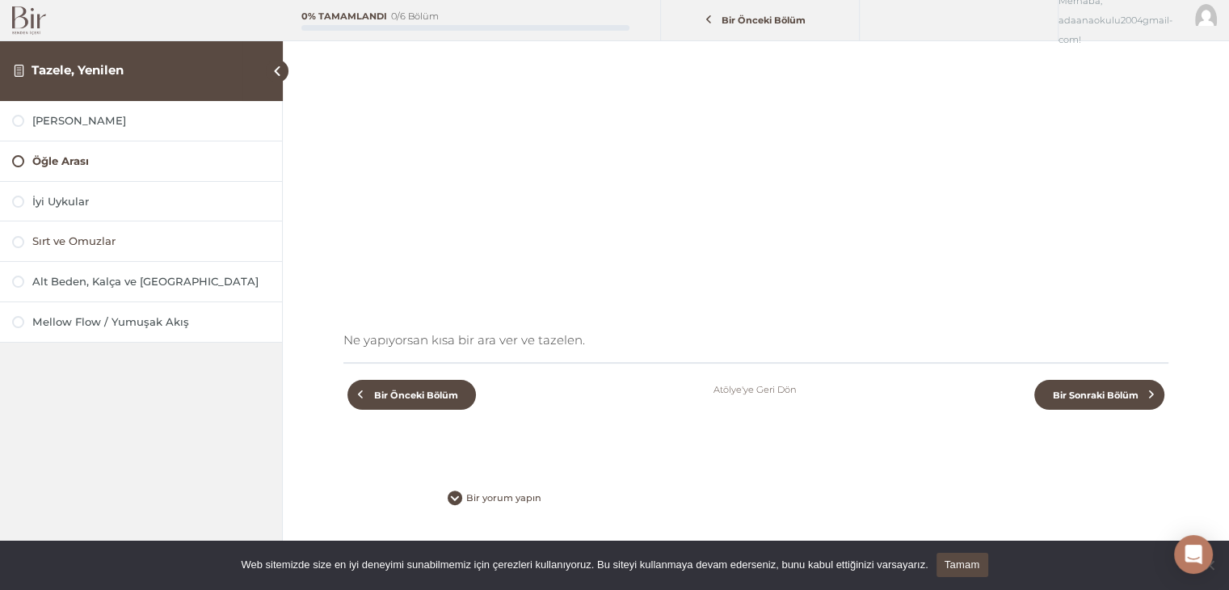
click at [74, 241] on div "Sırt ve Omuzlar" at bounding box center [151, 241] width 238 height 15
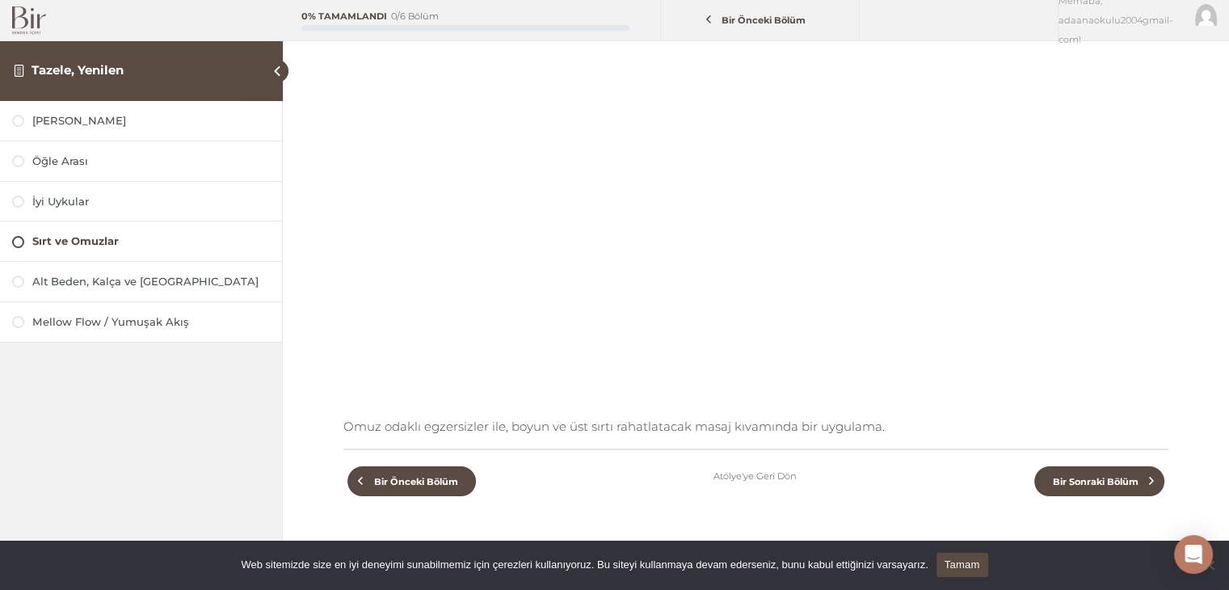
scroll to position [242, 0]
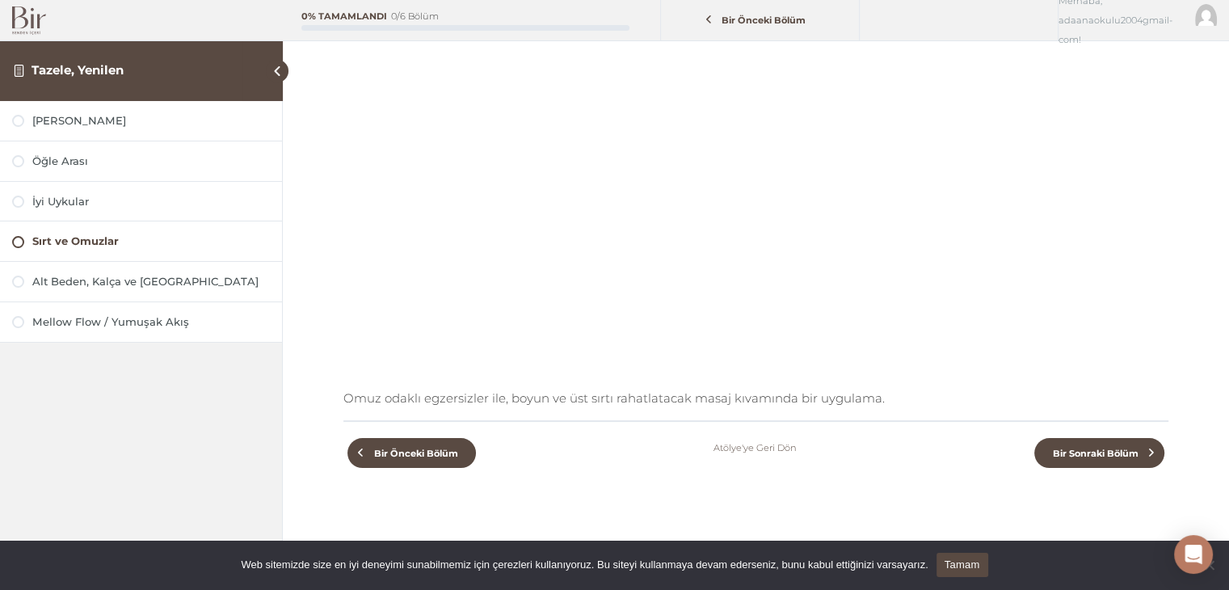
click at [68, 289] on div "Alt Beden, Kalça ve [GEOGRAPHIC_DATA]" at bounding box center [141, 282] width 282 height 40
click at [70, 278] on div "Alt Beden, Kalça ve [GEOGRAPHIC_DATA]" at bounding box center [151, 281] width 238 height 15
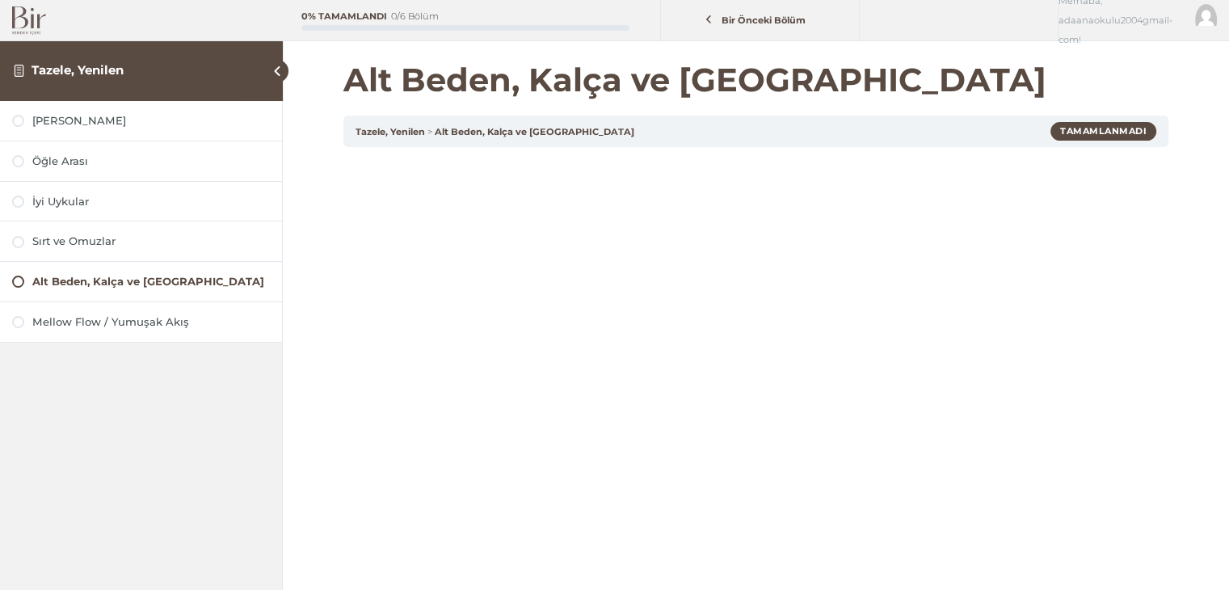
scroll to position [242, 0]
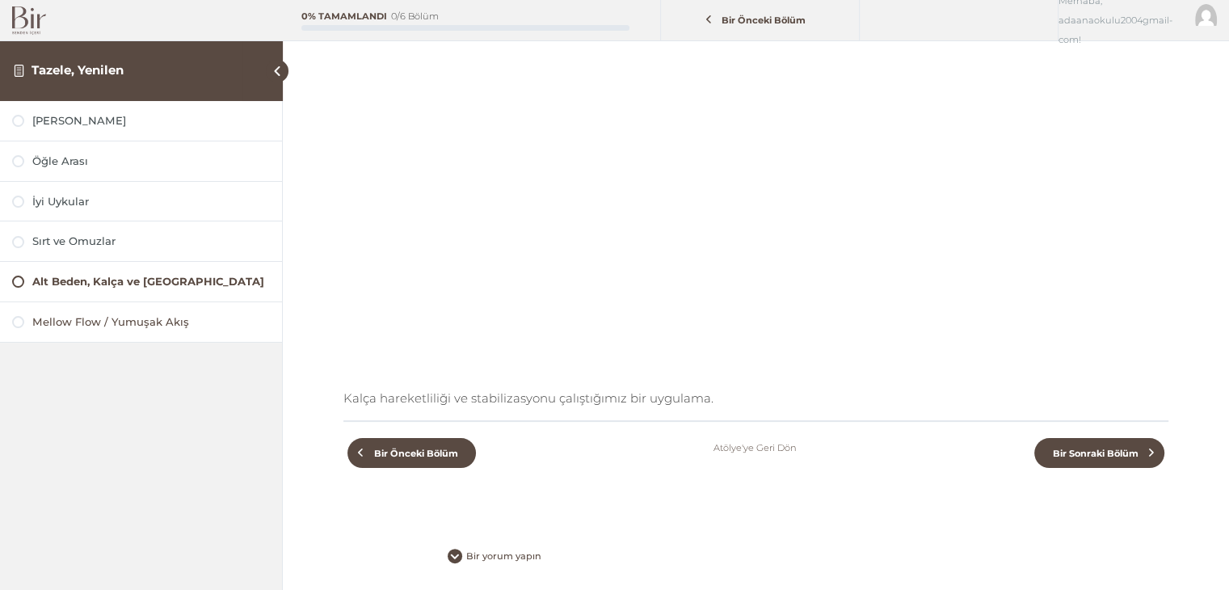
click at [87, 324] on div "Mellow Flow / Yumuşak Akış" at bounding box center [151, 321] width 238 height 15
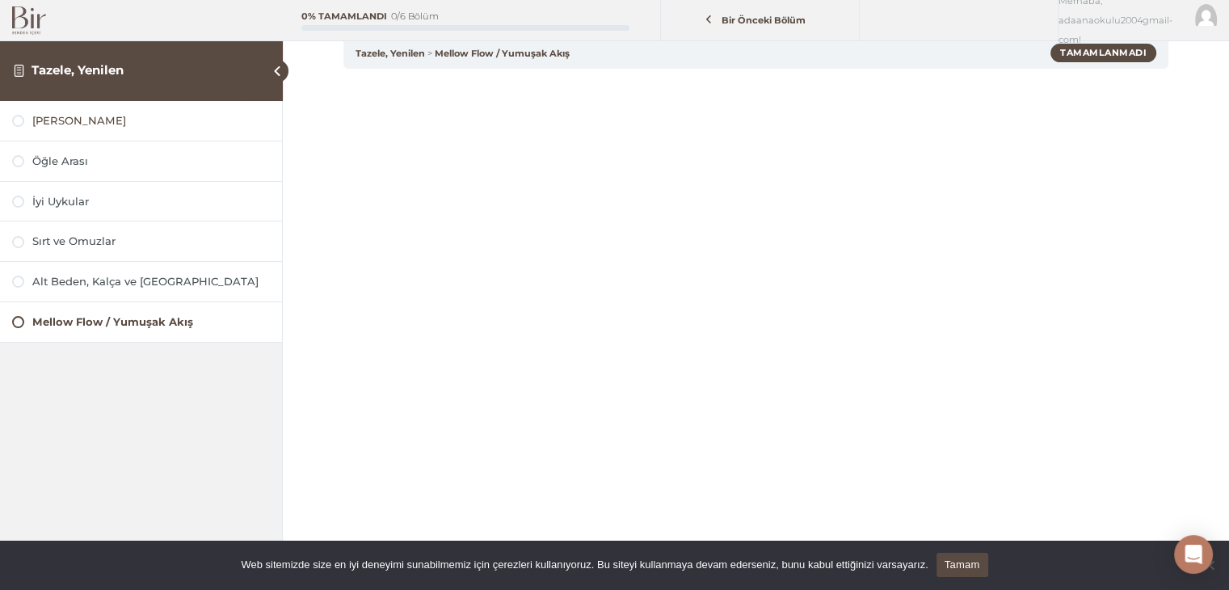
scroll to position [81, 0]
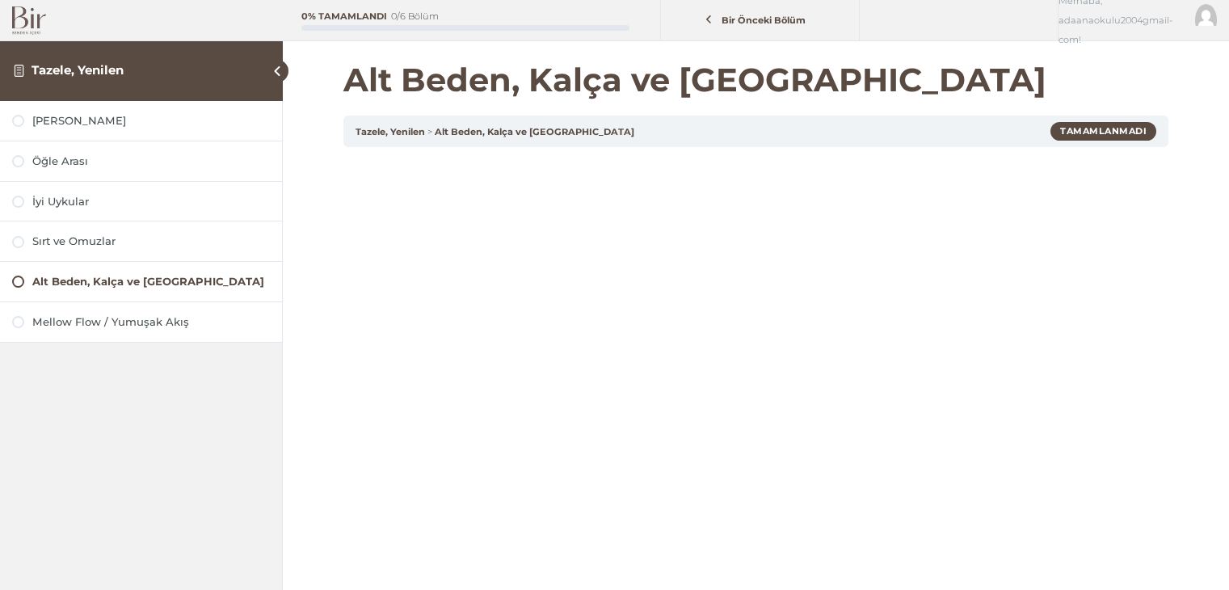
scroll to position [242, 0]
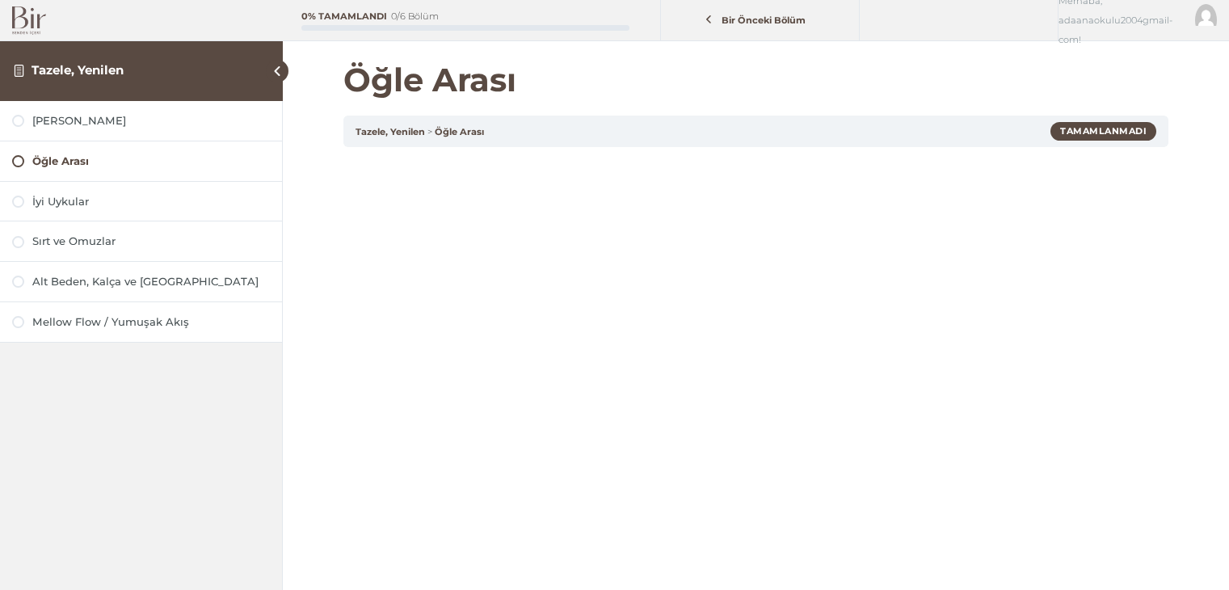
scroll to position [301, 0]
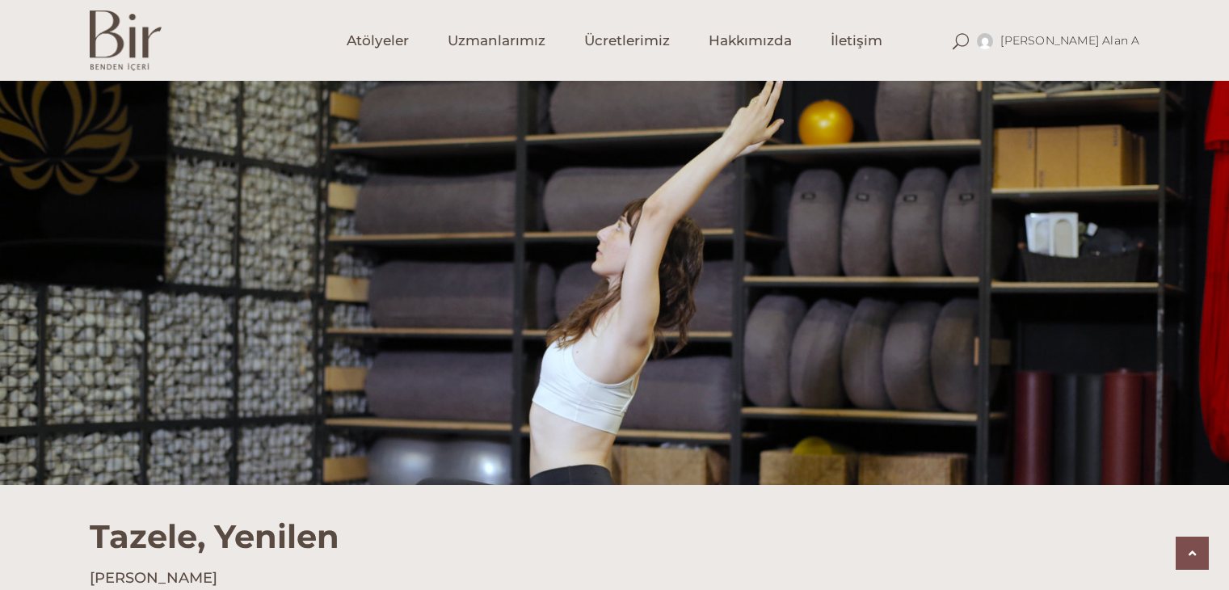
scroll to position [1051, 0]
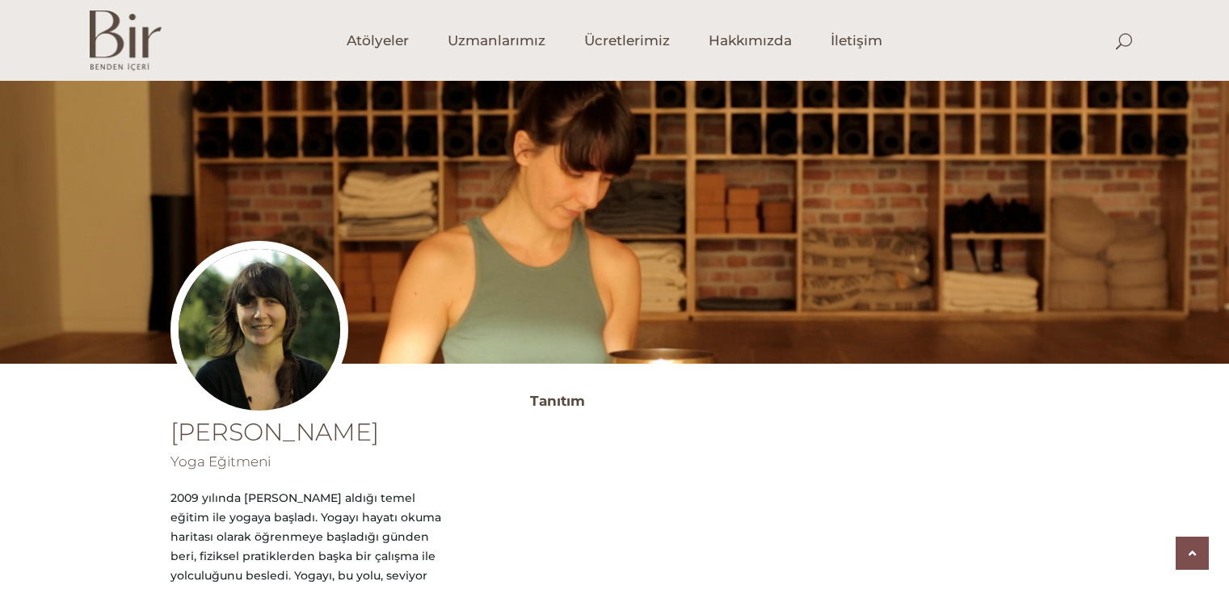
scroll to position [669, 0]
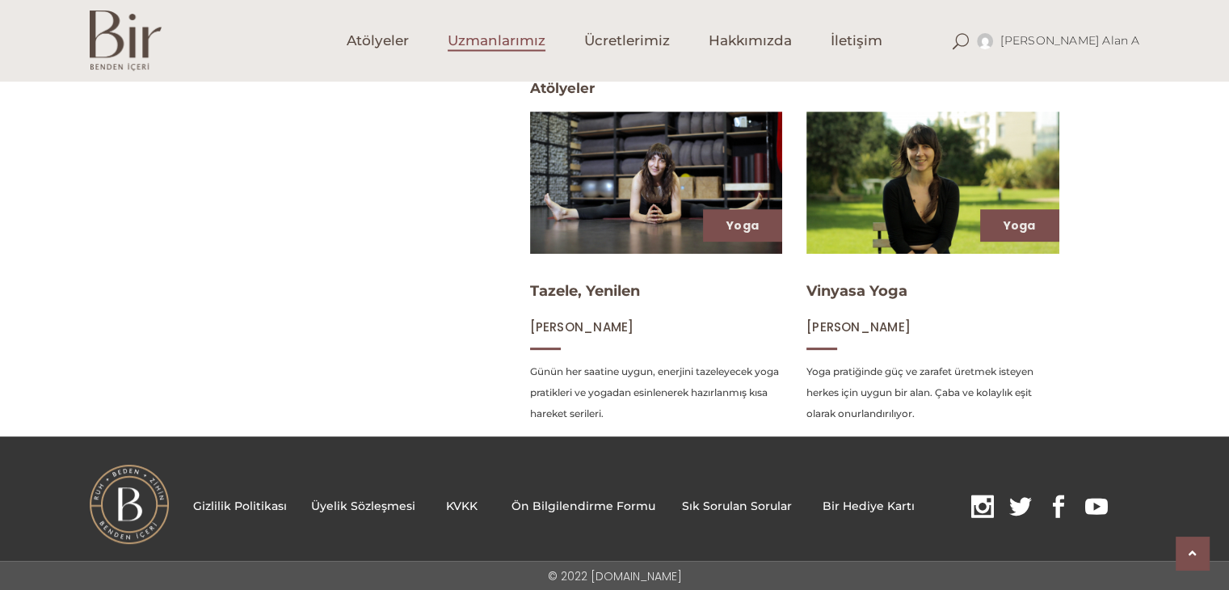
click at [523, 41] on span "Uzmanlarımız" at bounding box center [497, 41] width 98 height 19
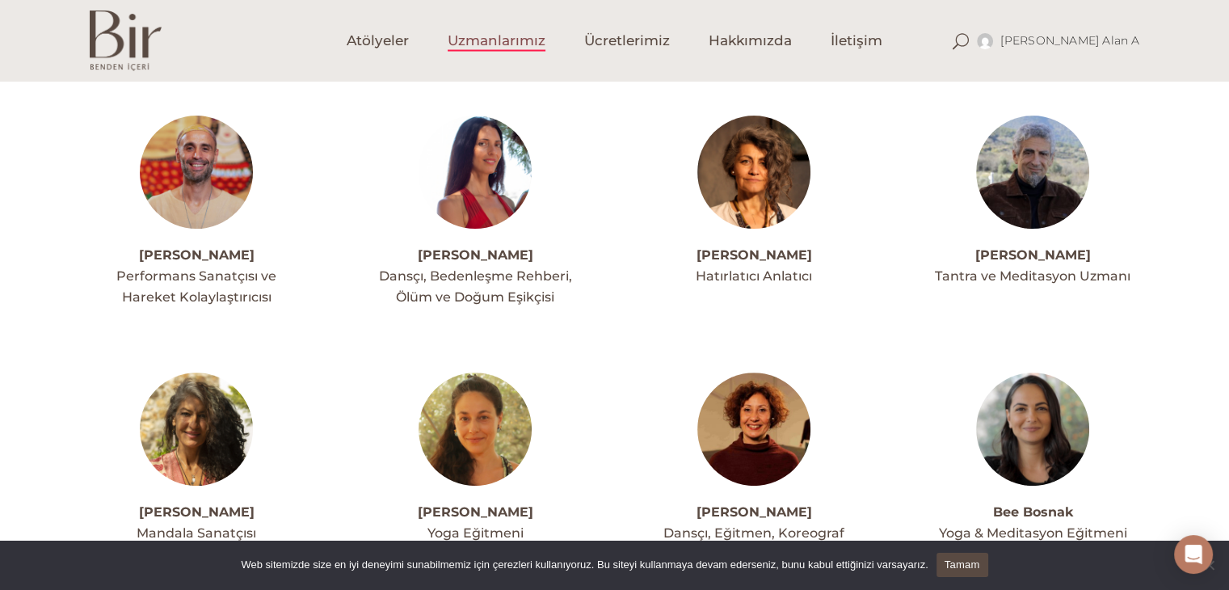
scroll to position [727, 0]
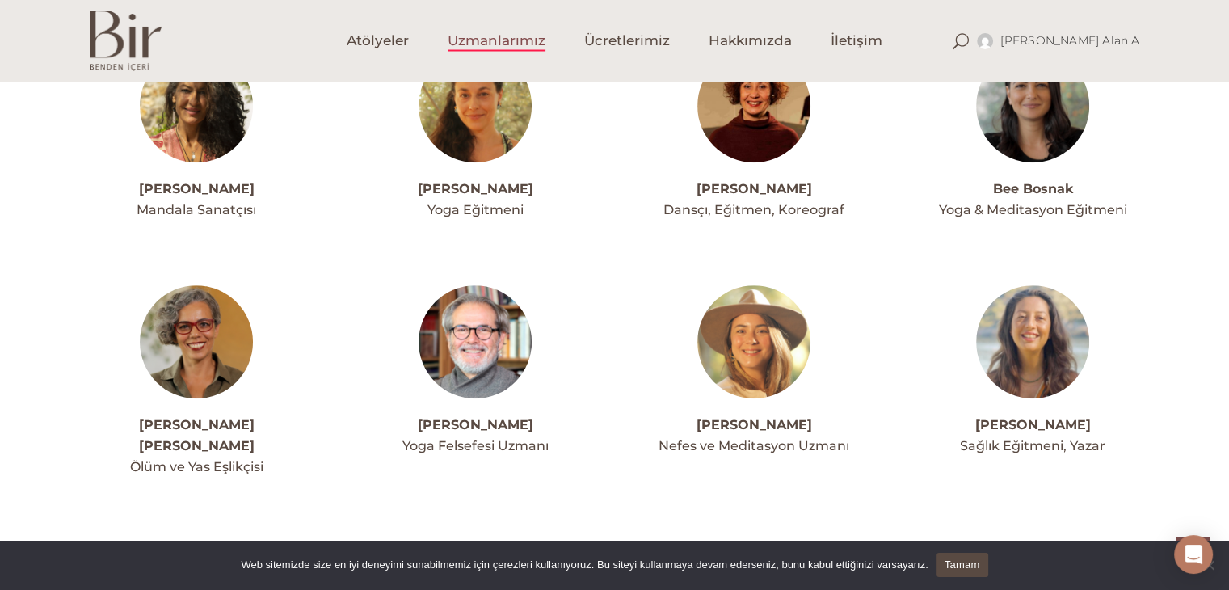
click at [469, 334] on img at bounding box center [475, 341] width 113 height 113
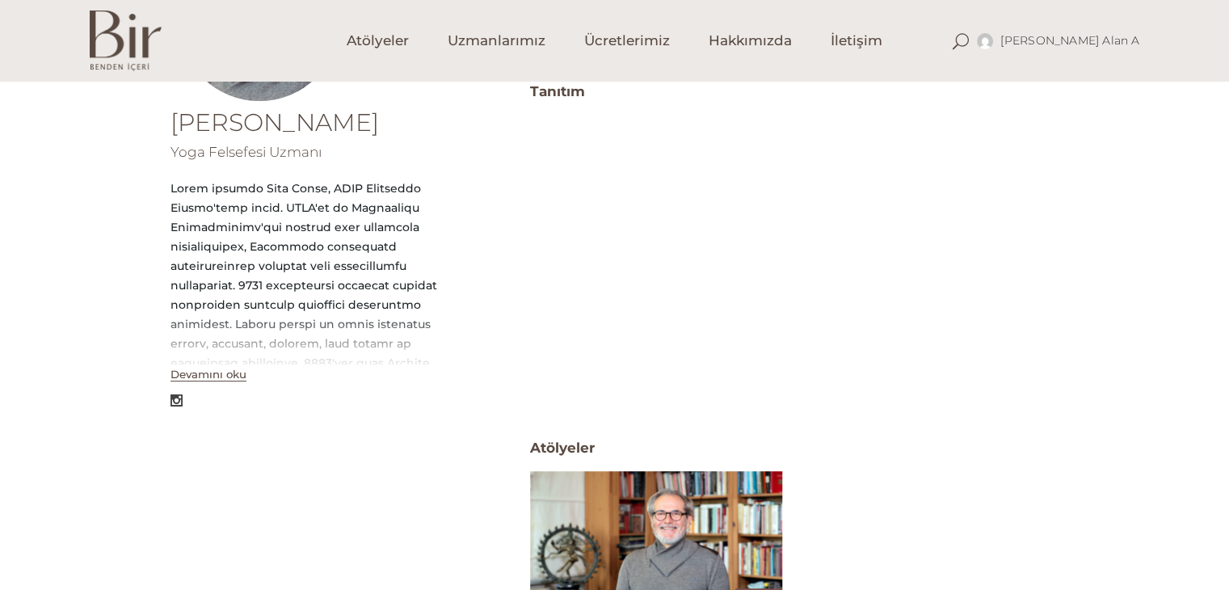
scroll to position [67, 0]
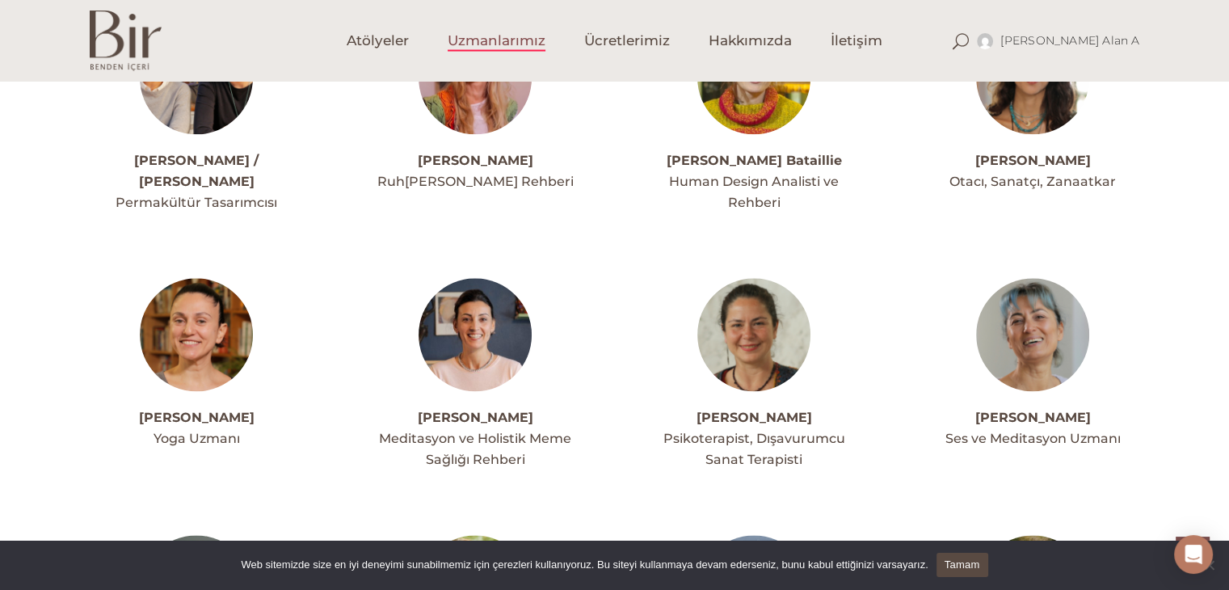
scroll to position [2021, 0]
click at [224, 409] on link "[PERSON_NAME]" at bounding box center [197, 416] width 116 height 15
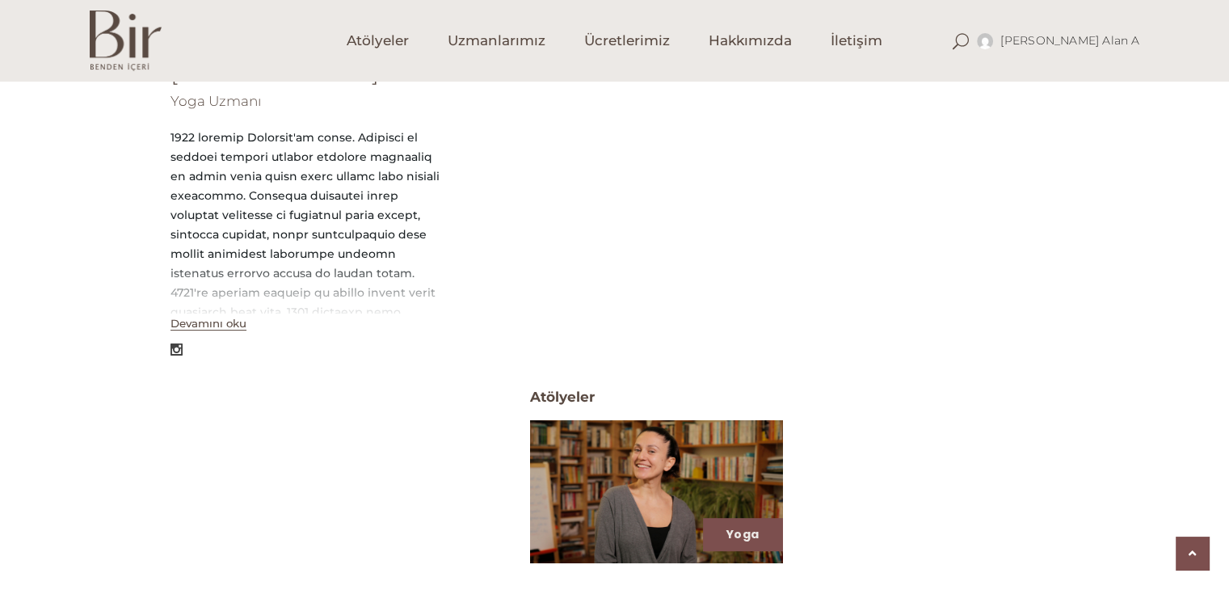
scroll to position [611, 0]
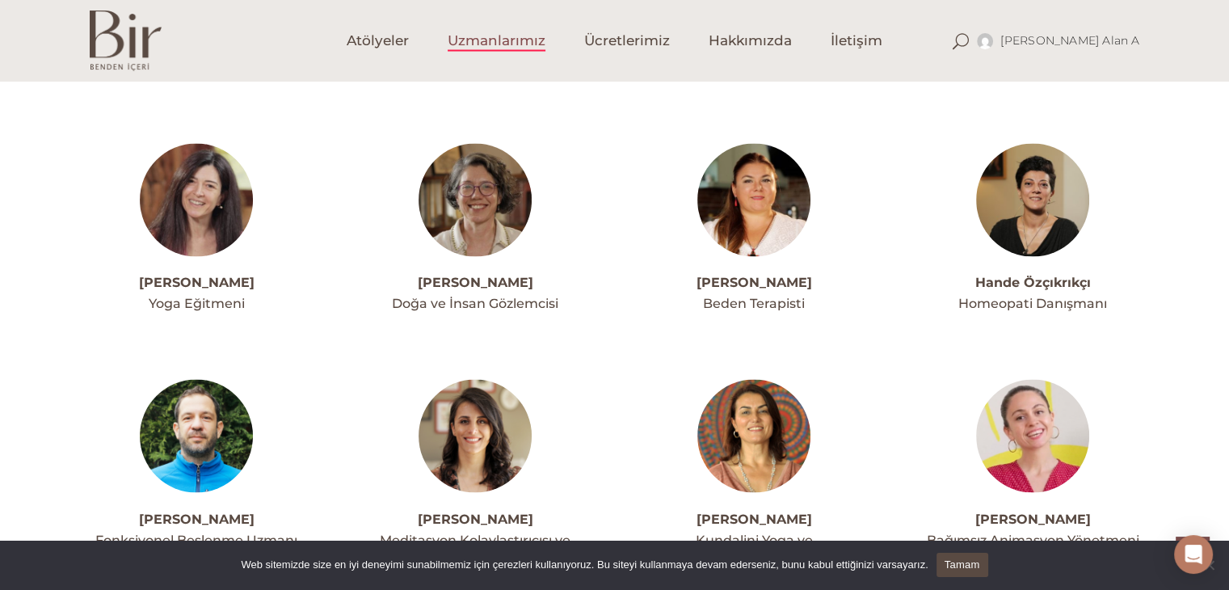
scroll to position [2667, 0]
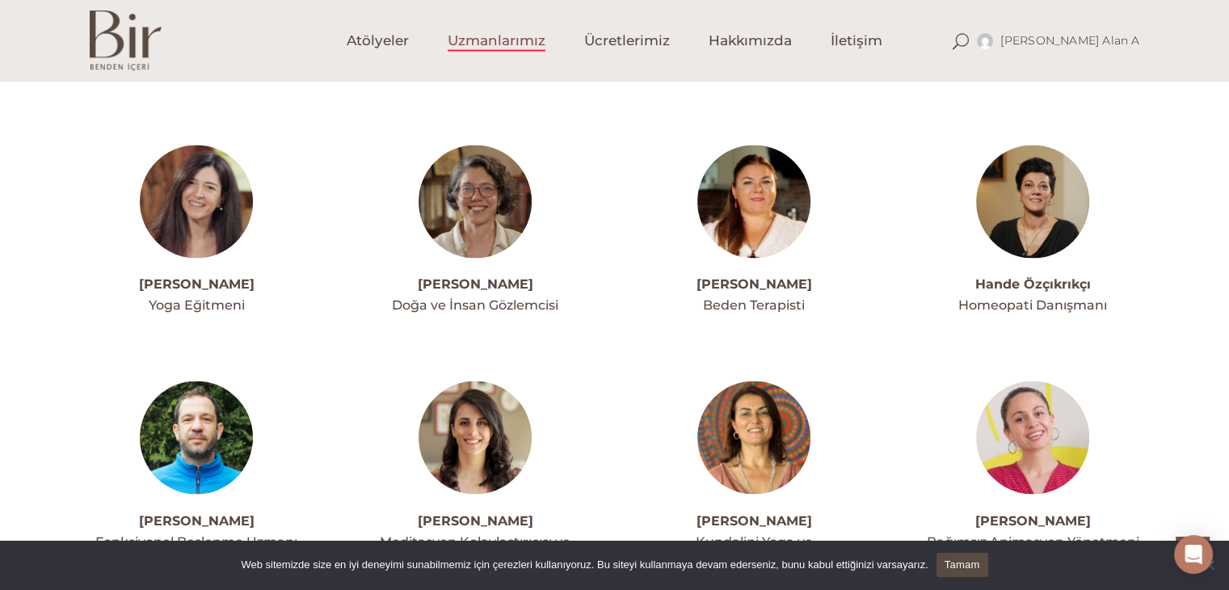
click at [178, 276] on link "[PERSON_NAME]" at bounding box center [197, 283] width 116 height 15
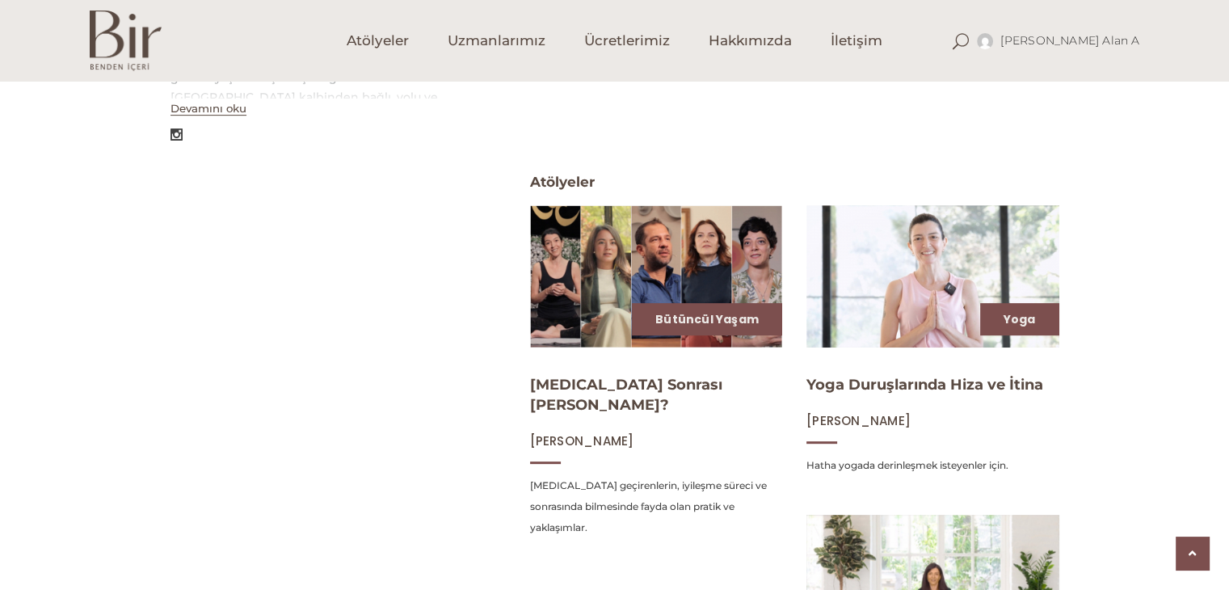
scroll to position [647, 0]
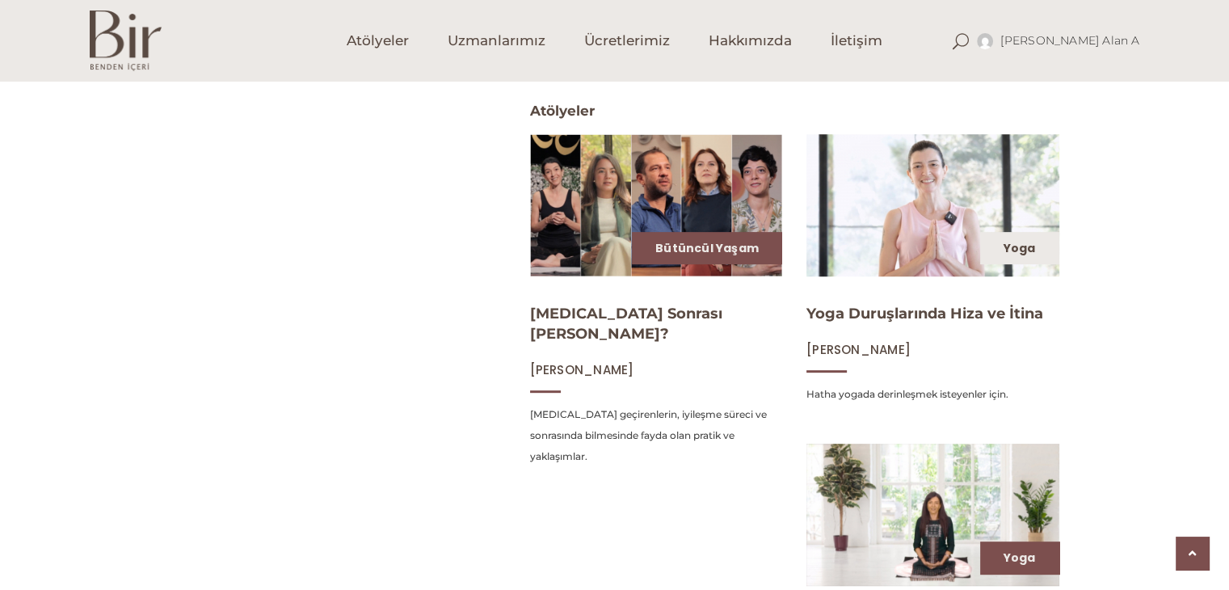
click at [1022, 247] on link "Yoga" at bounding box center [1020, 248] width 32 height 16
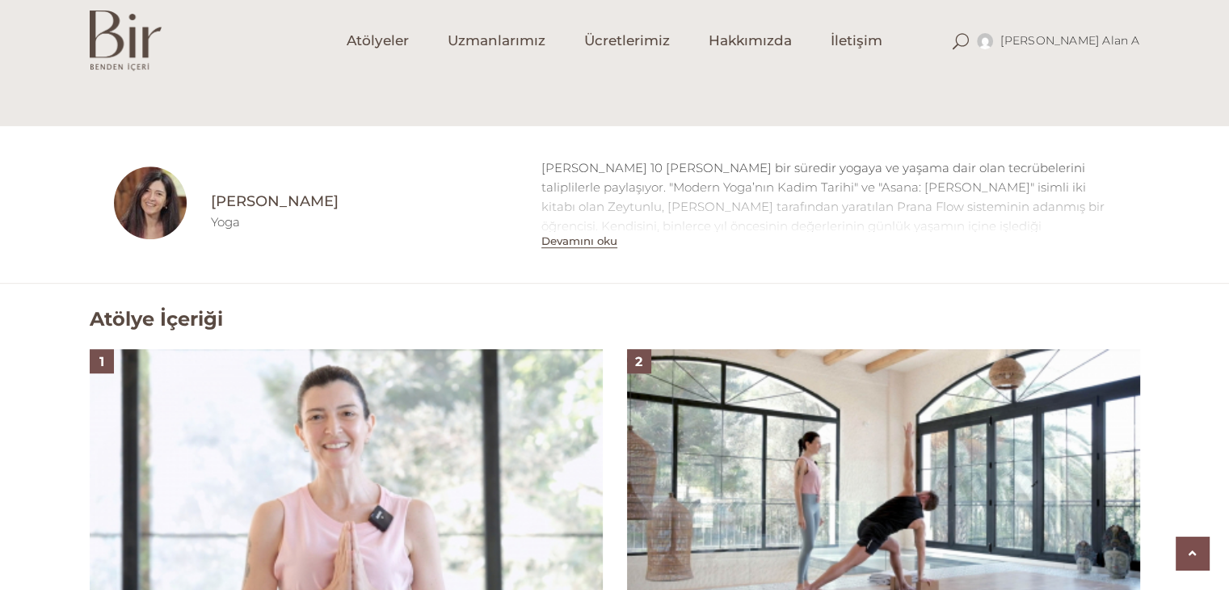
scroll to position [1131, 0]
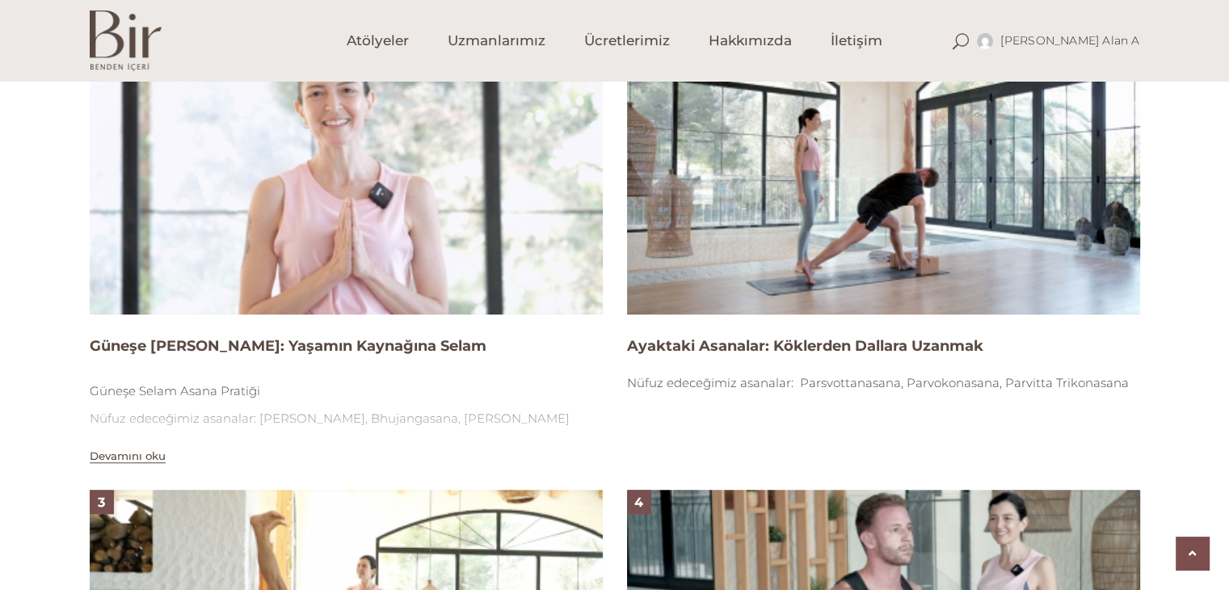
click at [312, 166] on img at bounding box center [346, 170] width 513 height 289
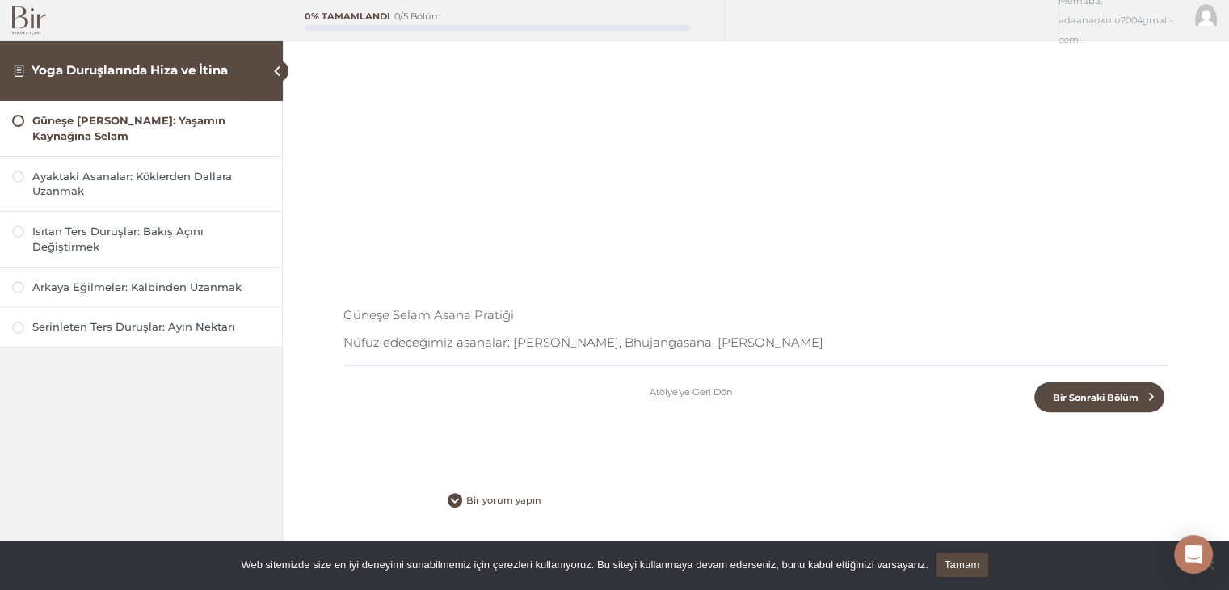
scroll to position [366, 0]
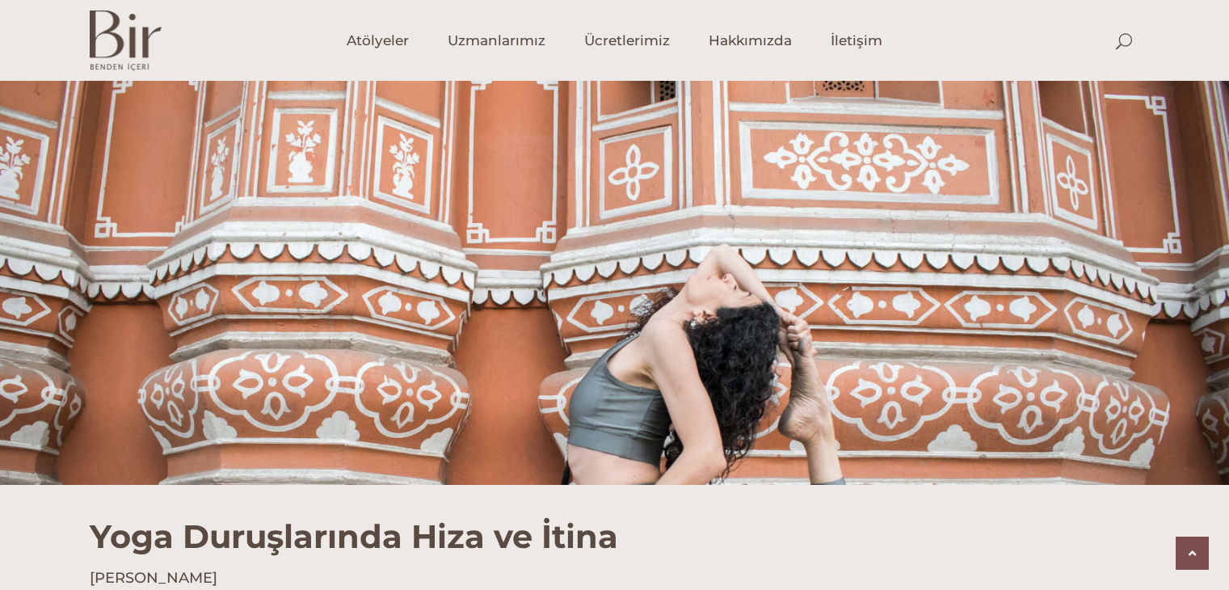
scroll to position [1131, 0]
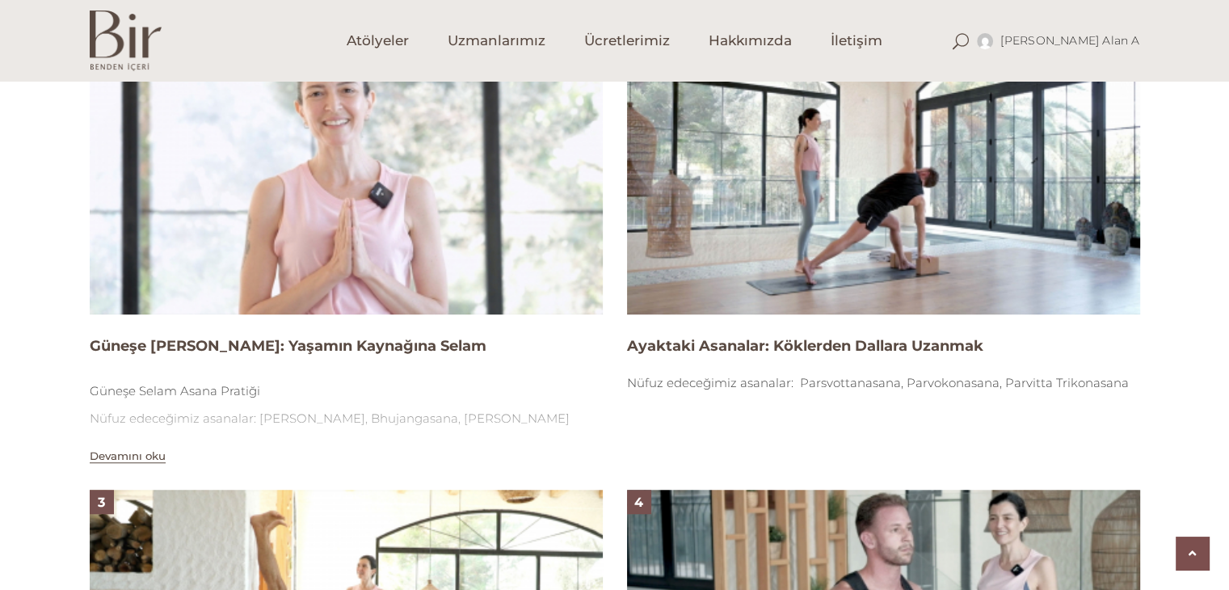
click at [839, 256] on img at bounding box center [883, 170] width 513 height 289
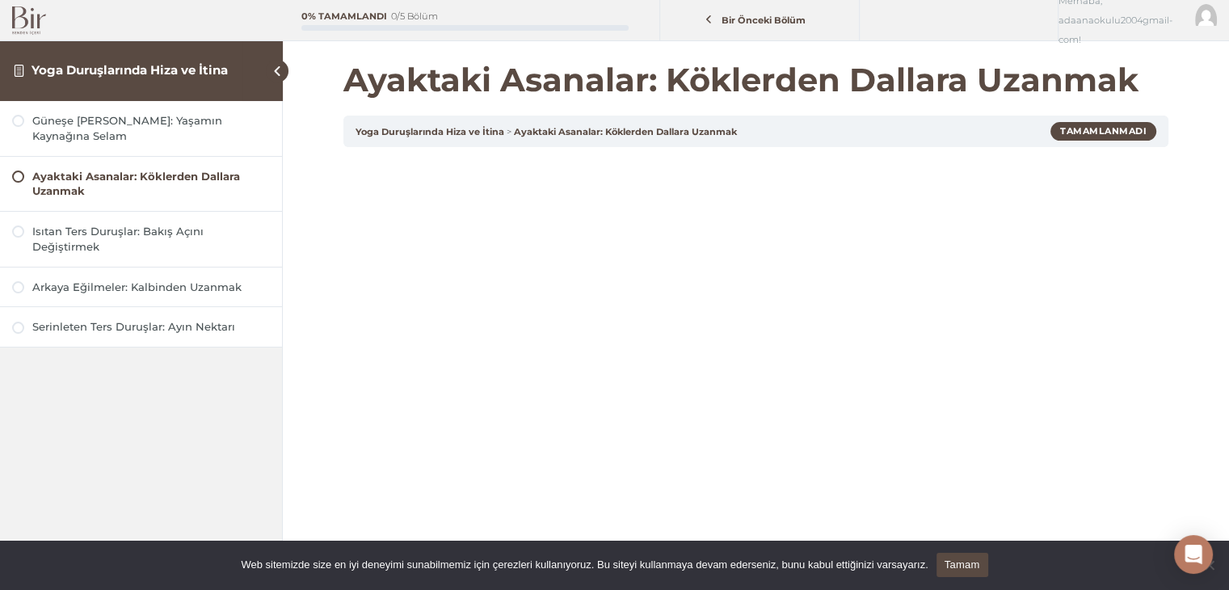
scroll to position [301, 0]
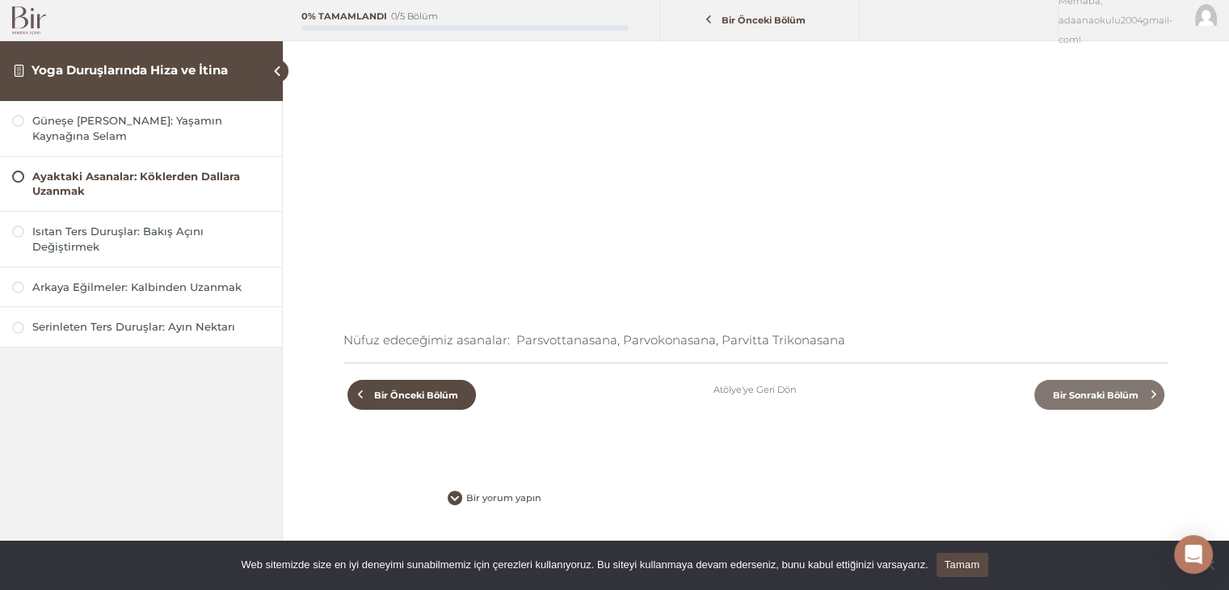
click at [1136, 400] on link "Bir Sonraki Bölüm" at bounding box center [1100, 395] width 130 height 30
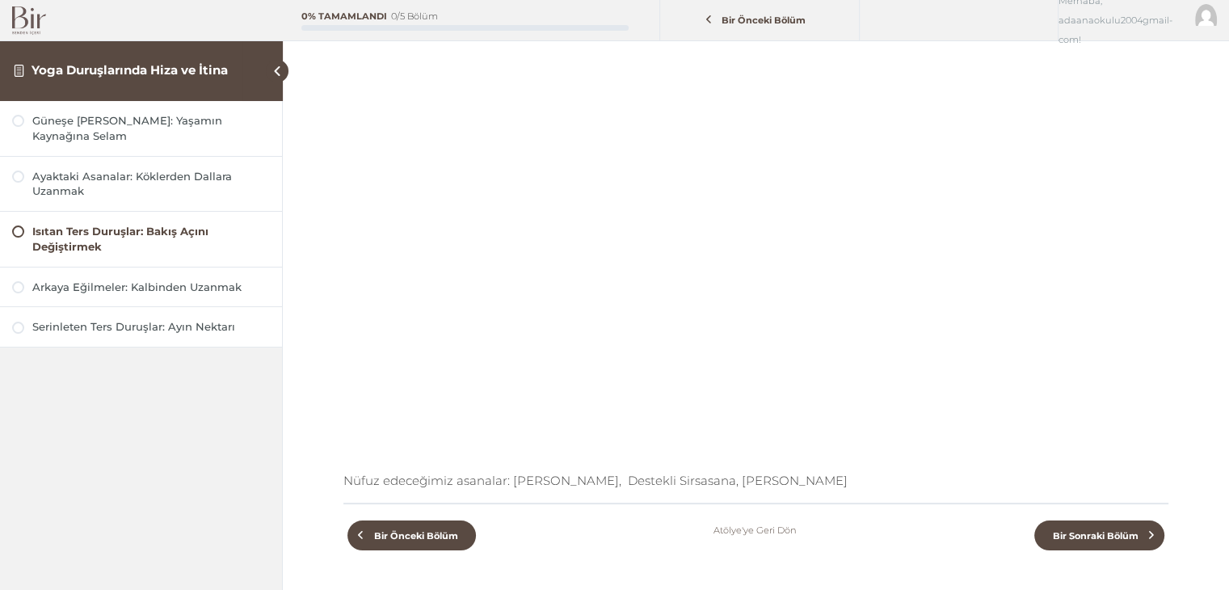
scroll to position [162, 0]
click at [1110, 531] on span "Bir Sonraki Bölüm" at bounding box center [1095, 534] width 104 height 11
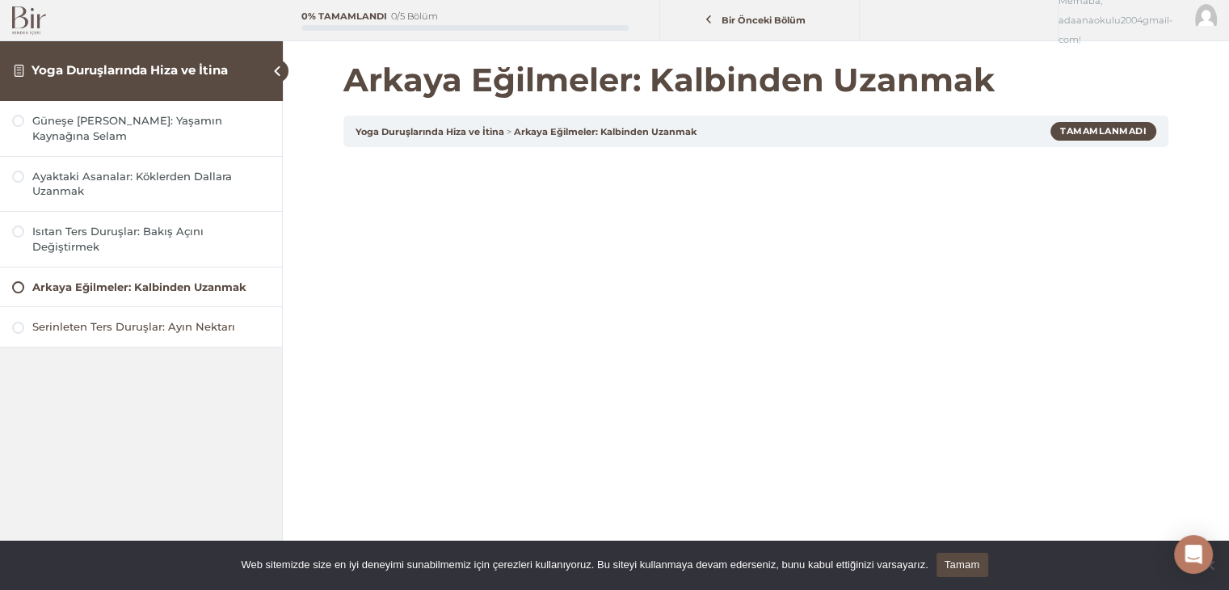
click at [116, 319] on div "Serinleten Ters Duruşlar: Ayın Nektarı" at bounding box center [151, 326] width 238 height 15
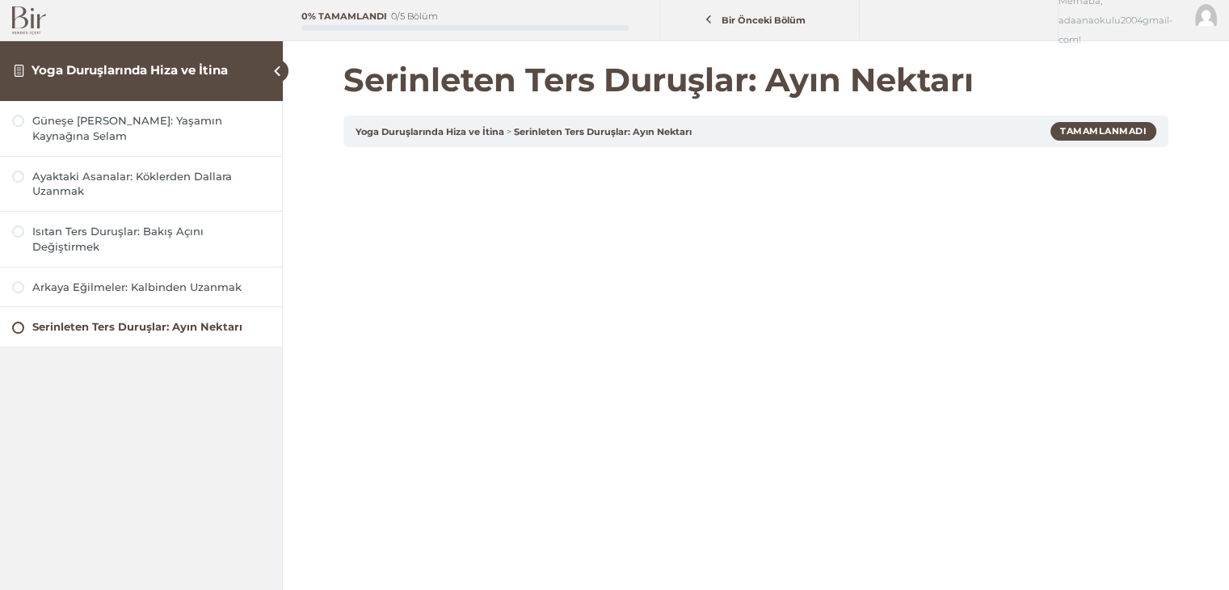
click at [89, 69] on link "Yoga Duruşlarında Hiza ve İtina" at bounding box center [130, 69] width 196 height 15
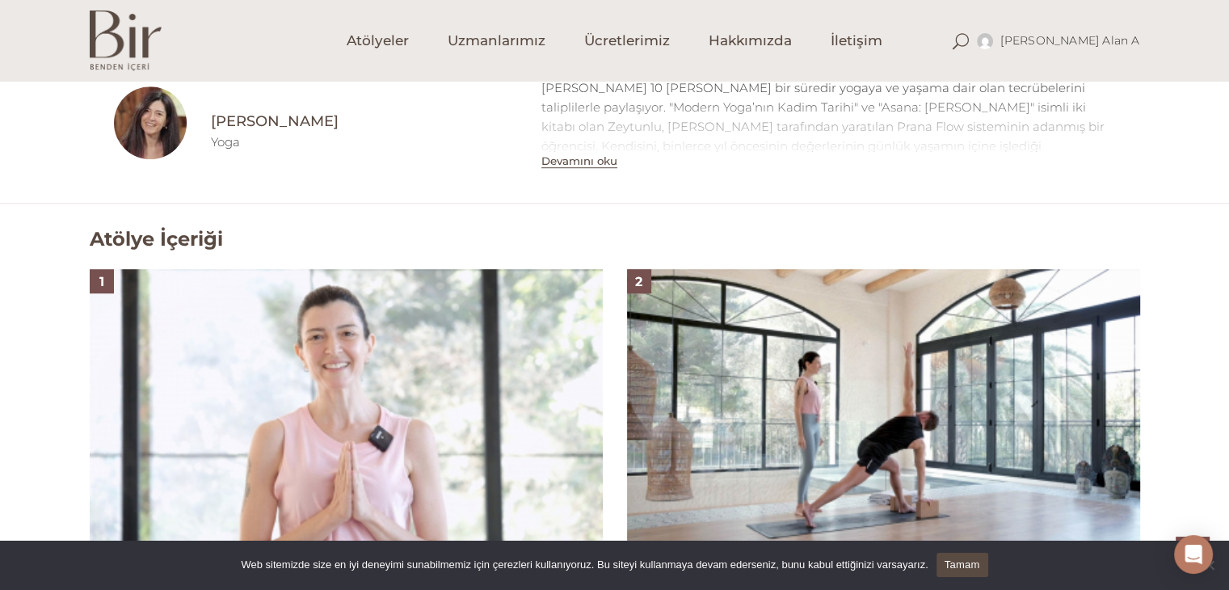
scroll to position [889, 0]
click at [597, 161] on button "Devamını oku" at bounding box center [579, 161] width 76 height 14
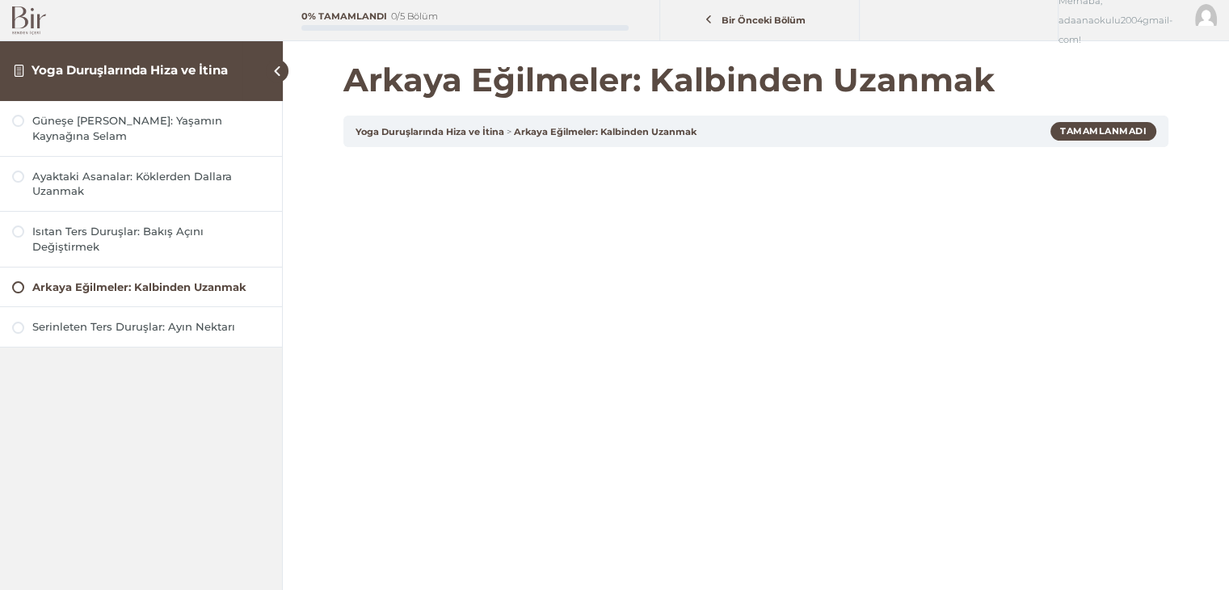
click at [17, 15] on img at bounding box center [29, 20] width 34 height 28
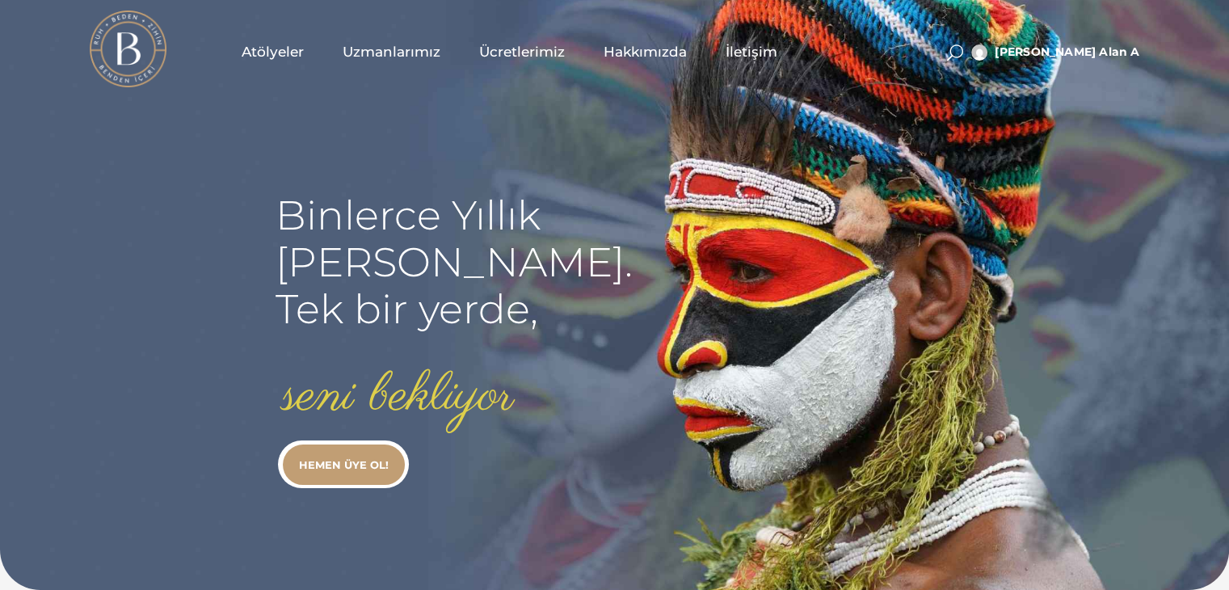
click at [415, 50] on span "Uzmanlarımız" at bounding box center [392, 52] width 98 height 19
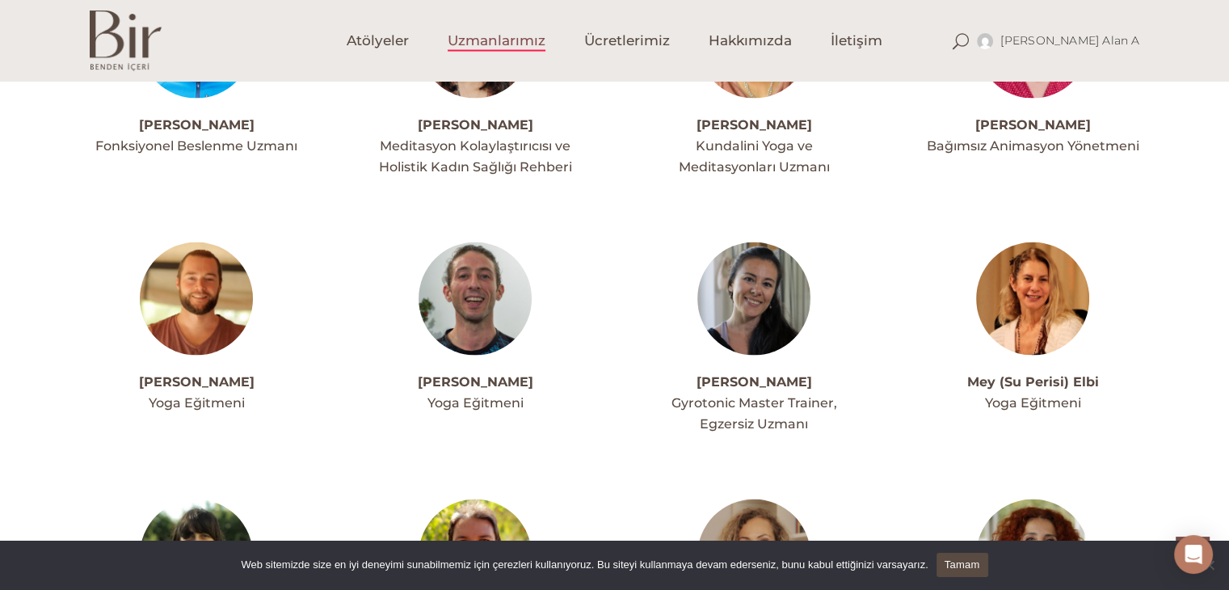
scroll to position [3071, 0]
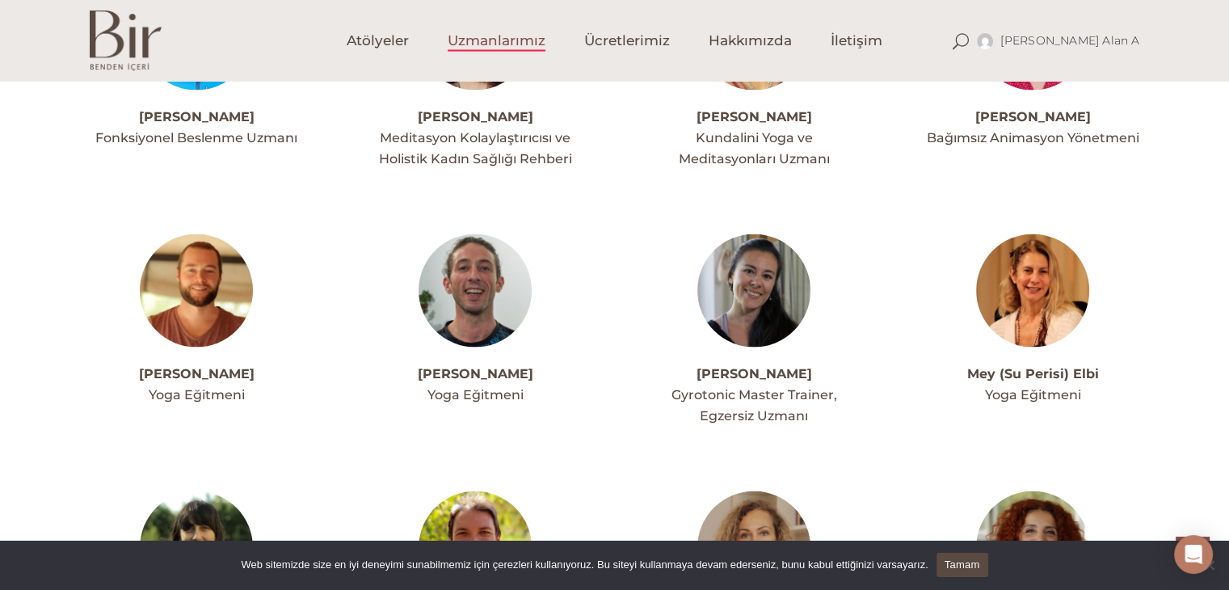
click at [191, 234] on img at bounding box center [196, 290] width 113 height 113
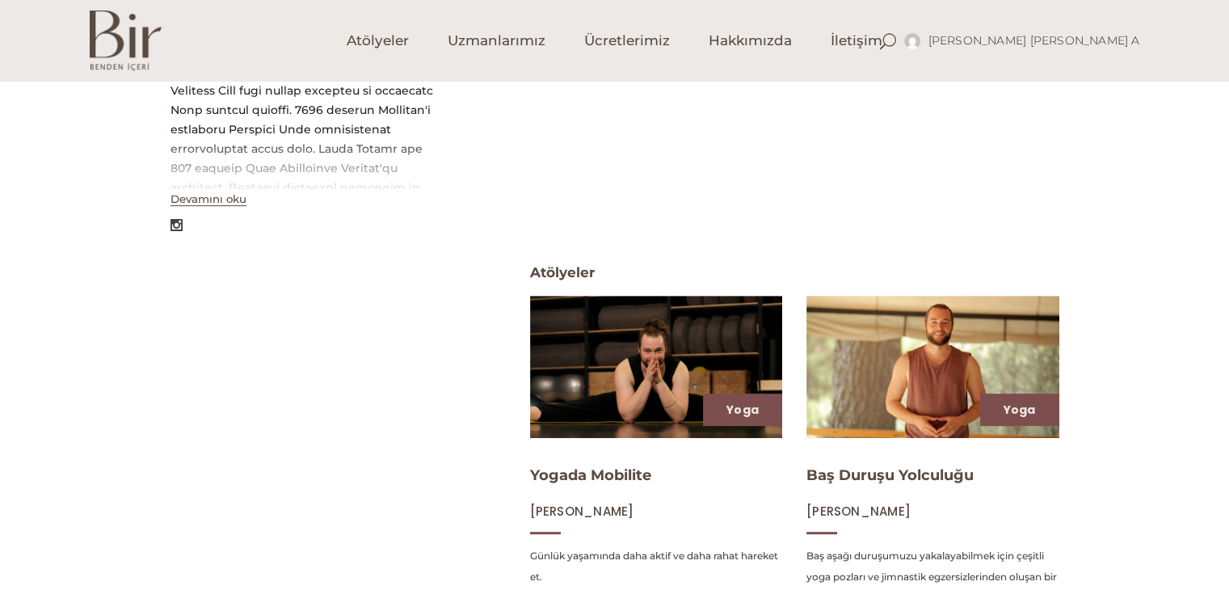
scroll to position [162, 0]
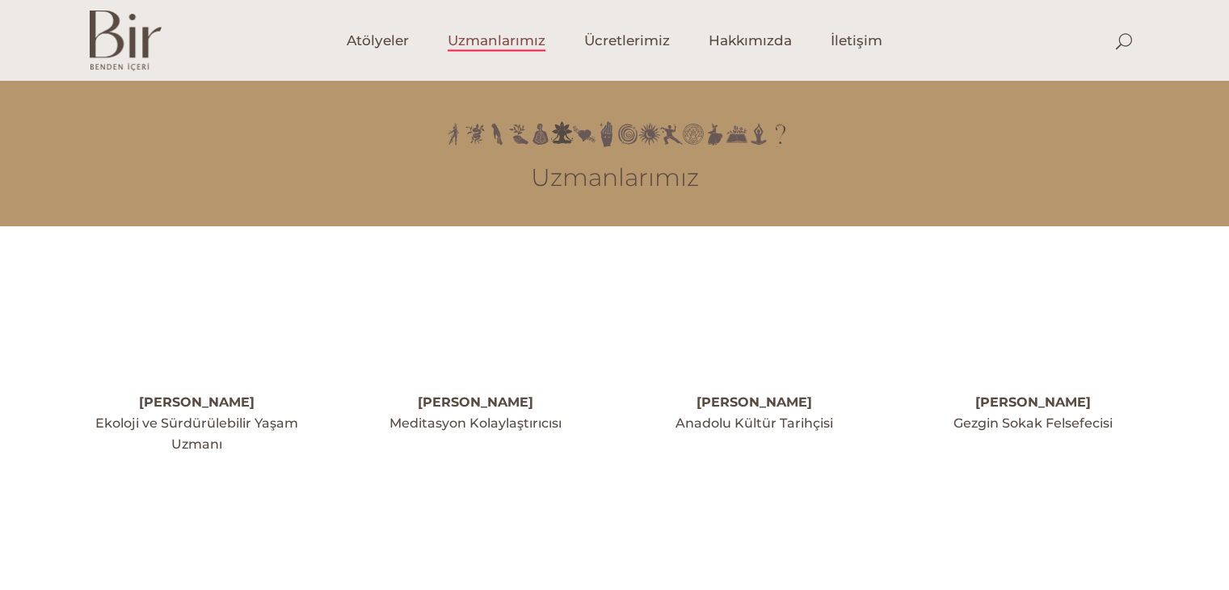
scroll to position [3071, 0]
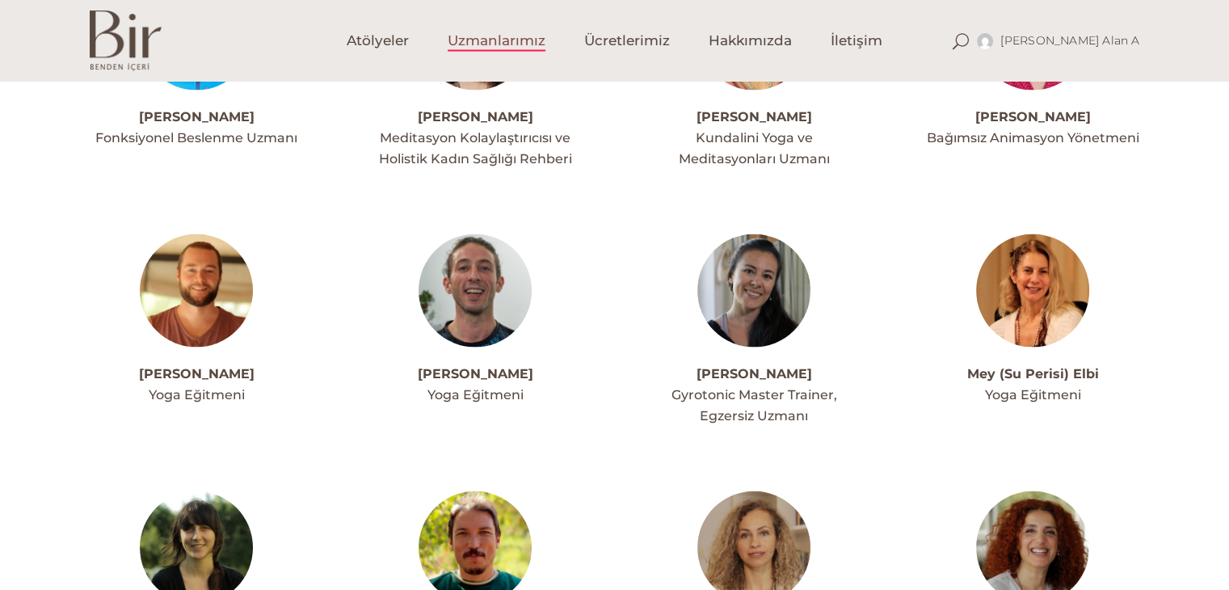
click at [475, 259] on img at bounding box center [475, 290] width 113 height 113
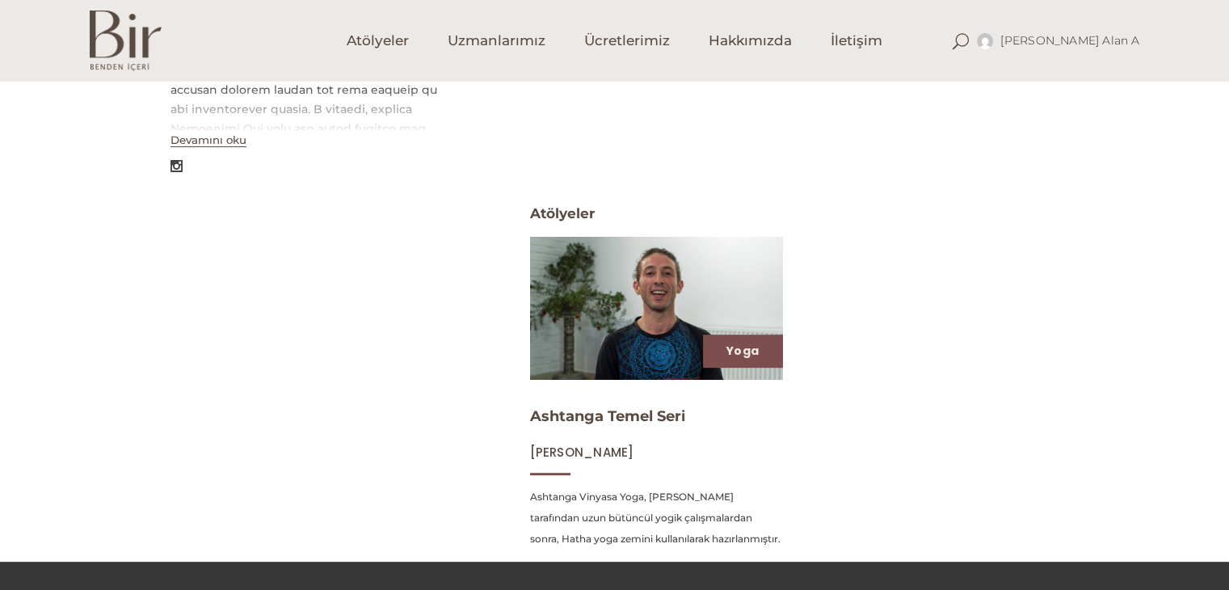
scroll to position [566, 0]
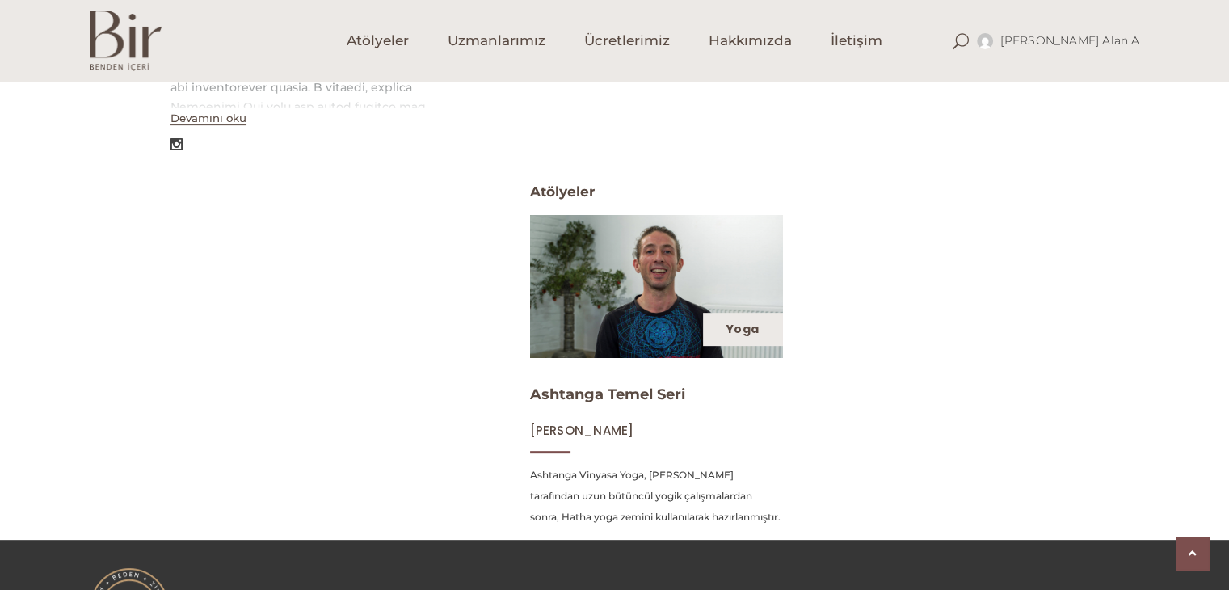
click at [750, 327] on link "Yoga" at bounding box center [743, 329] width 32 height 16
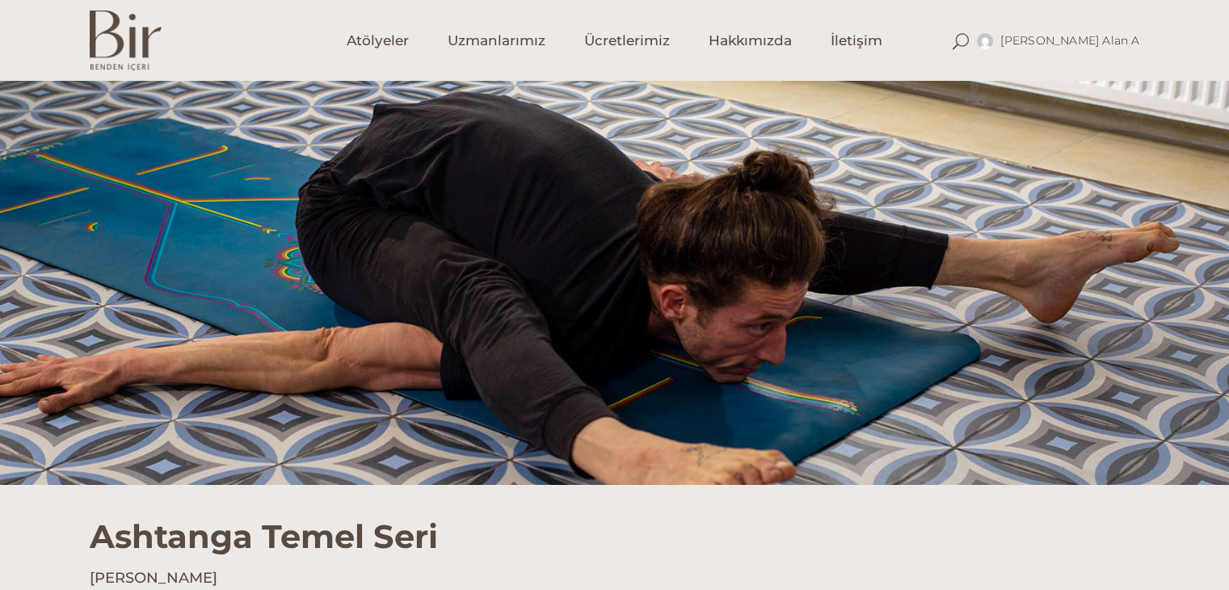
click at [748, 268] on div at bounding box center [614, 283] width 1229 height 404
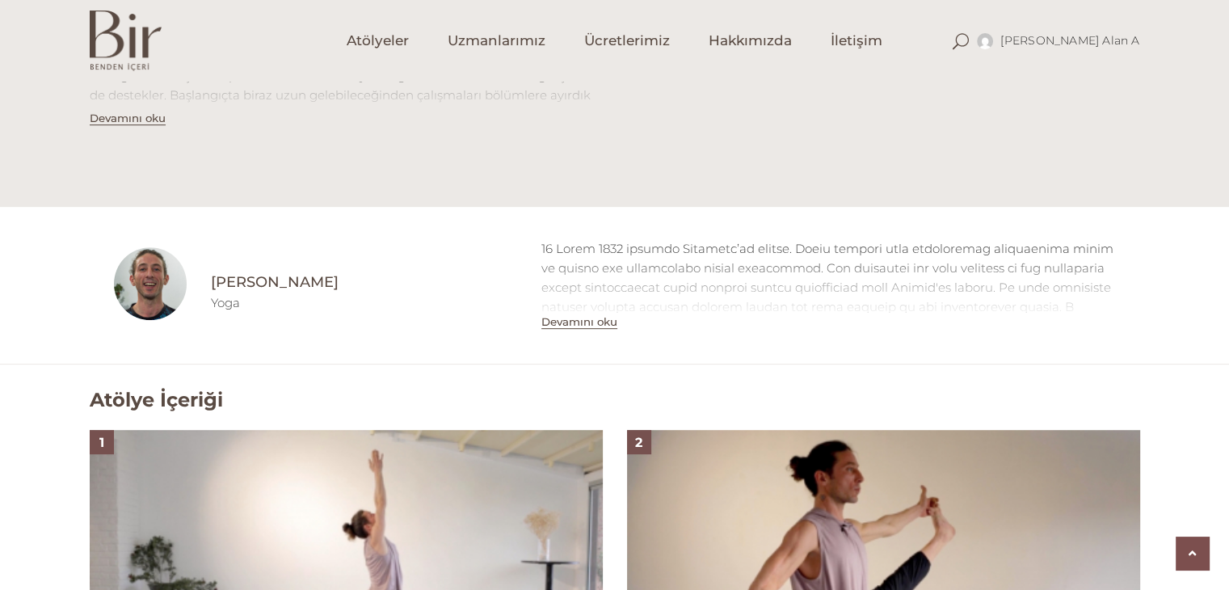
scroll to position [808, 0]
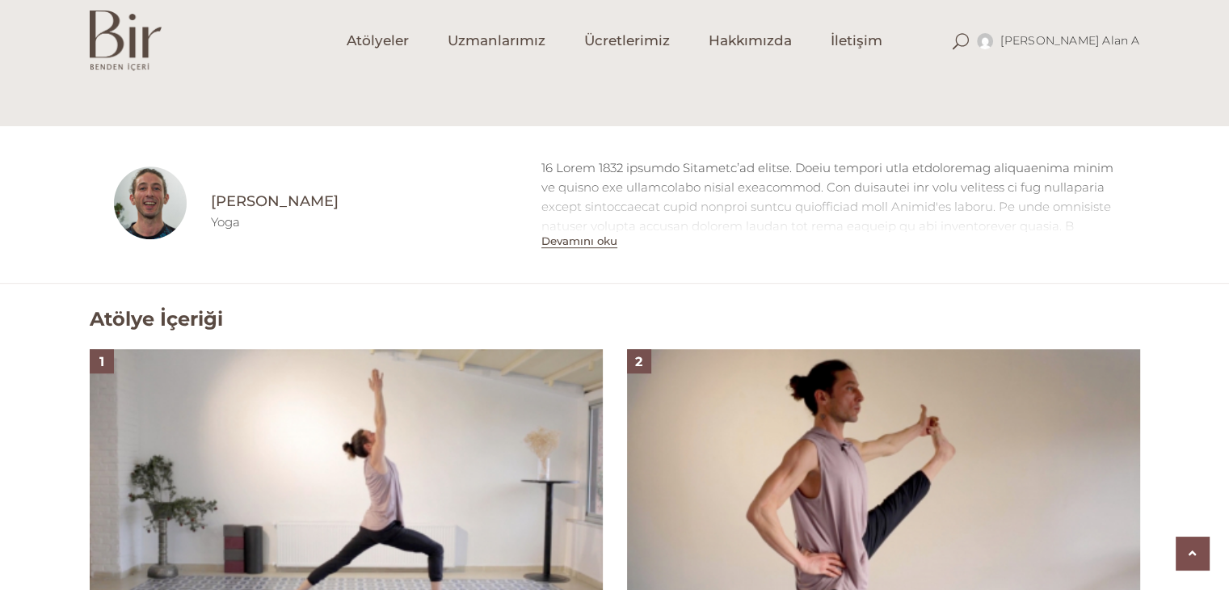
click at [579, 242] on button "Devamını oku" at bounding box center [579, 241] width 76 height 14
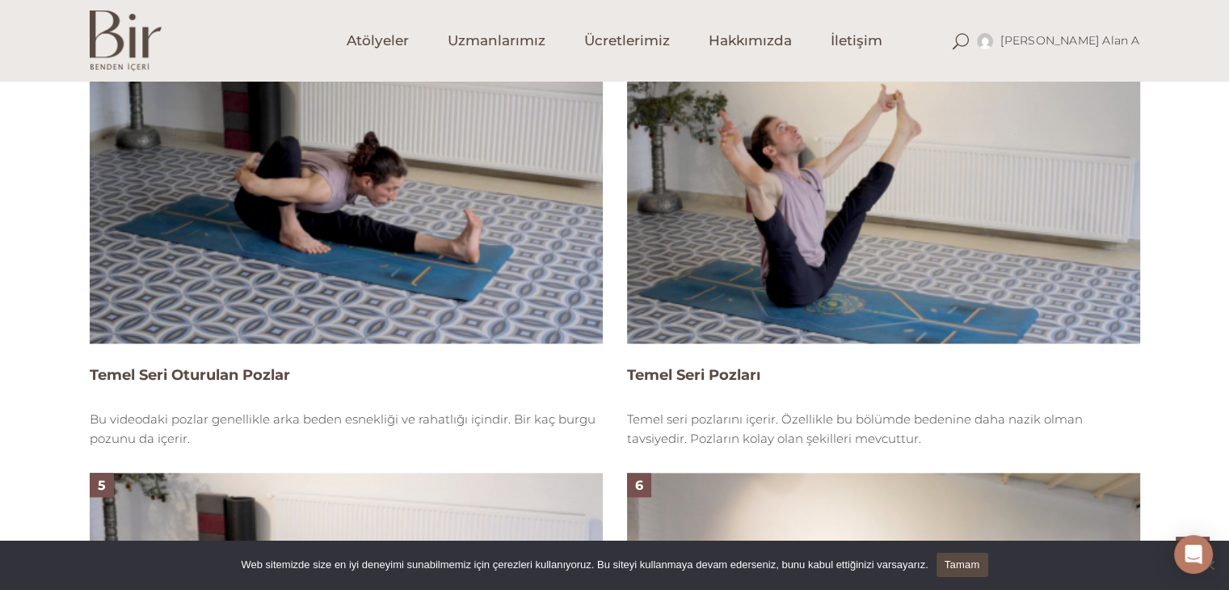
scroll to position [2383, 0]
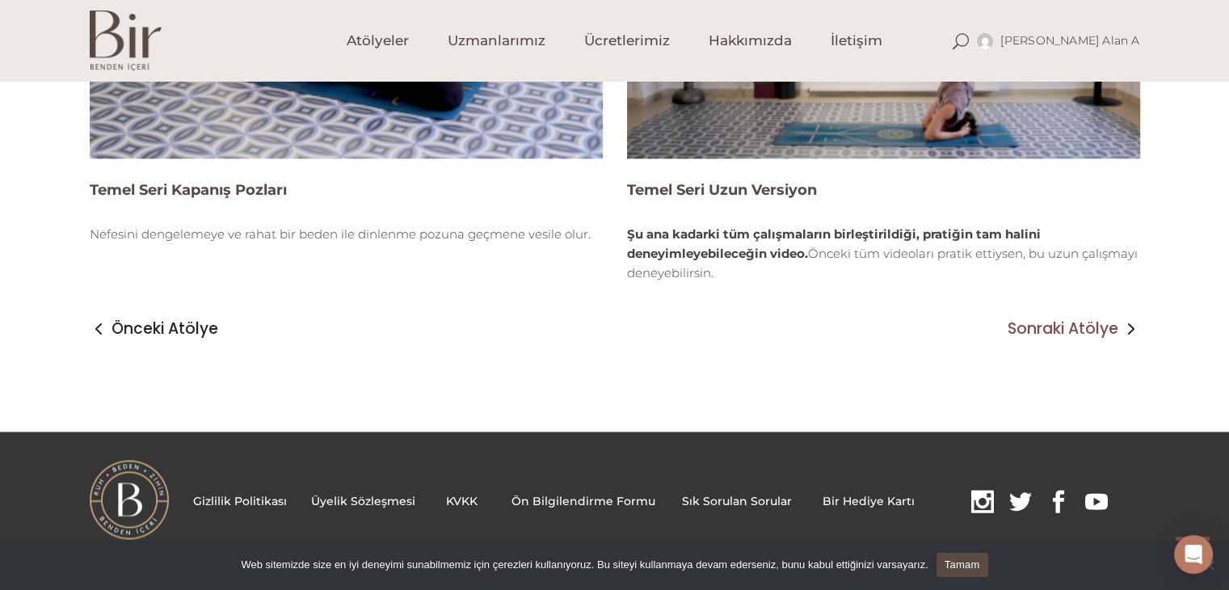
click at [1048, 333] on span "Sonraki Atölye" at bounding box center [1063, 328] width 111 height 19
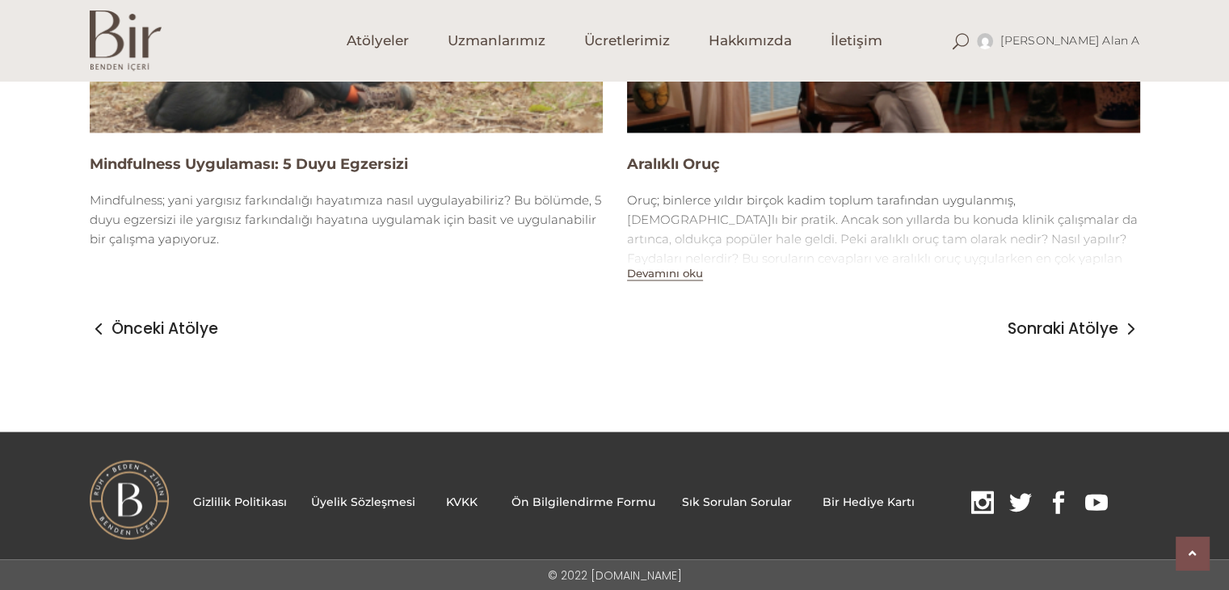
scroll to position [2727, 0]
click at [1094, 324] on span "Sonraki Atölye" at bounding box center [1063, 328] width 111 height 19
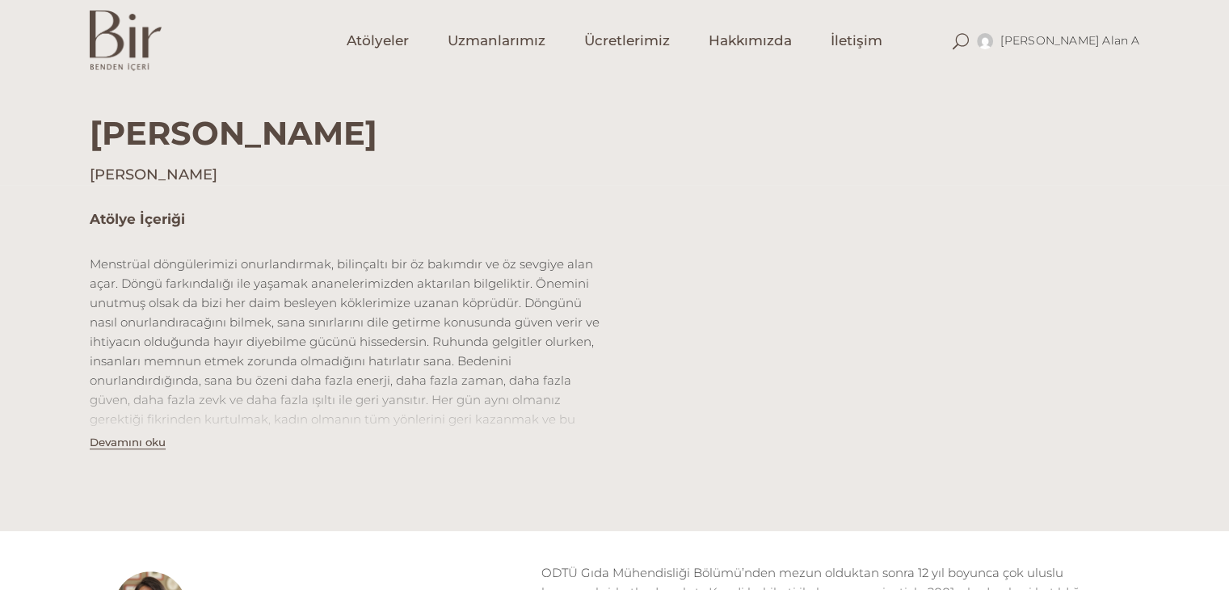
scroll to position [404, 0]
click at [356, 43] on span "Atölyeler" at bounding box center [378, 41] width 62 height 19
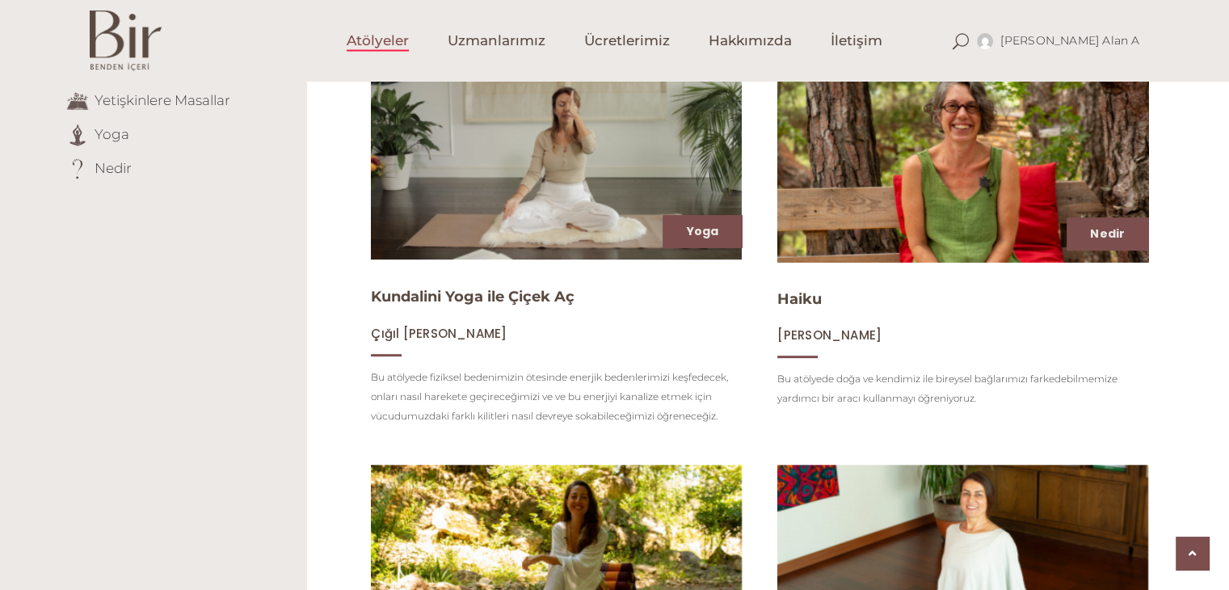
scroll to position [81, 0]
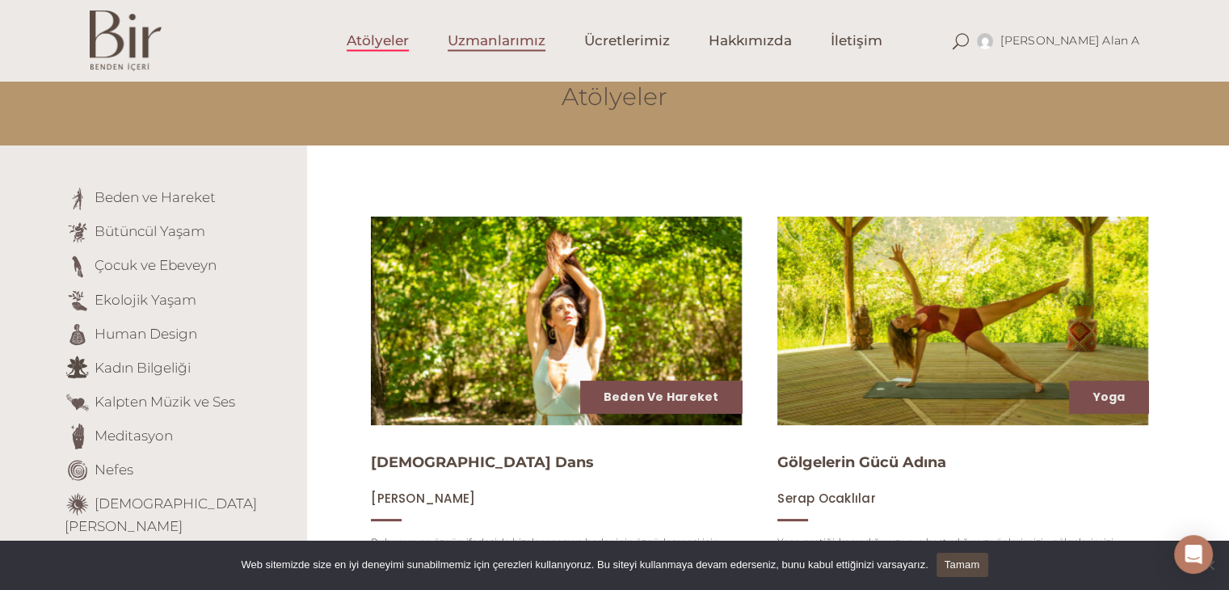
click at [482, 36] on span "Uzmanlarımız" at bounding box center [497, 41] width 98 height 19
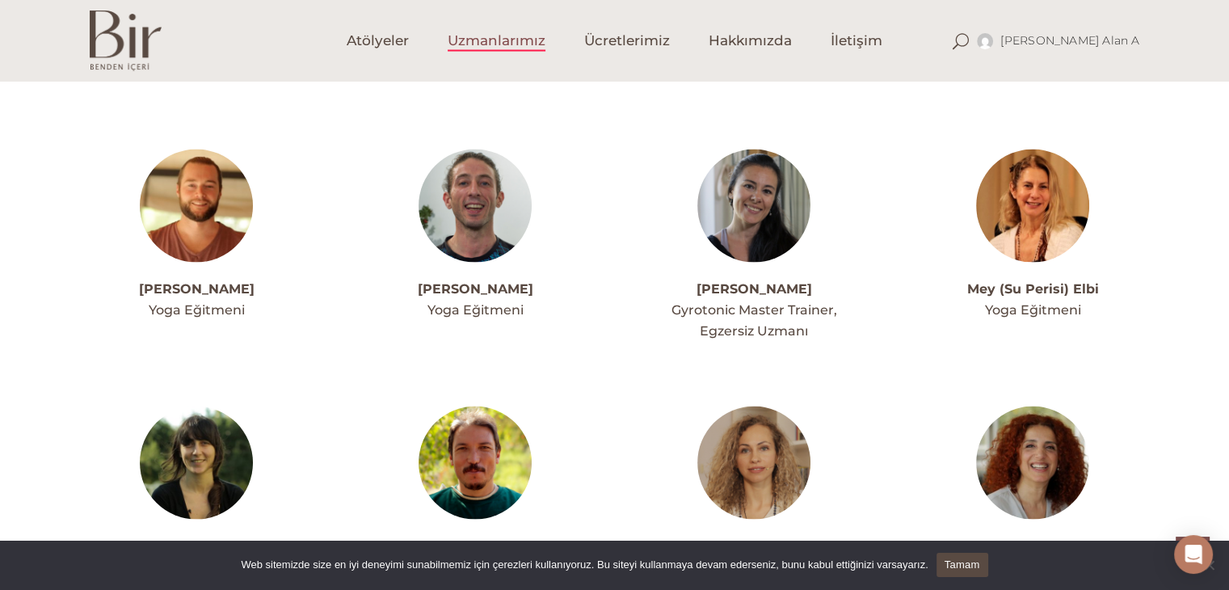
scroll to position [3152, 0]
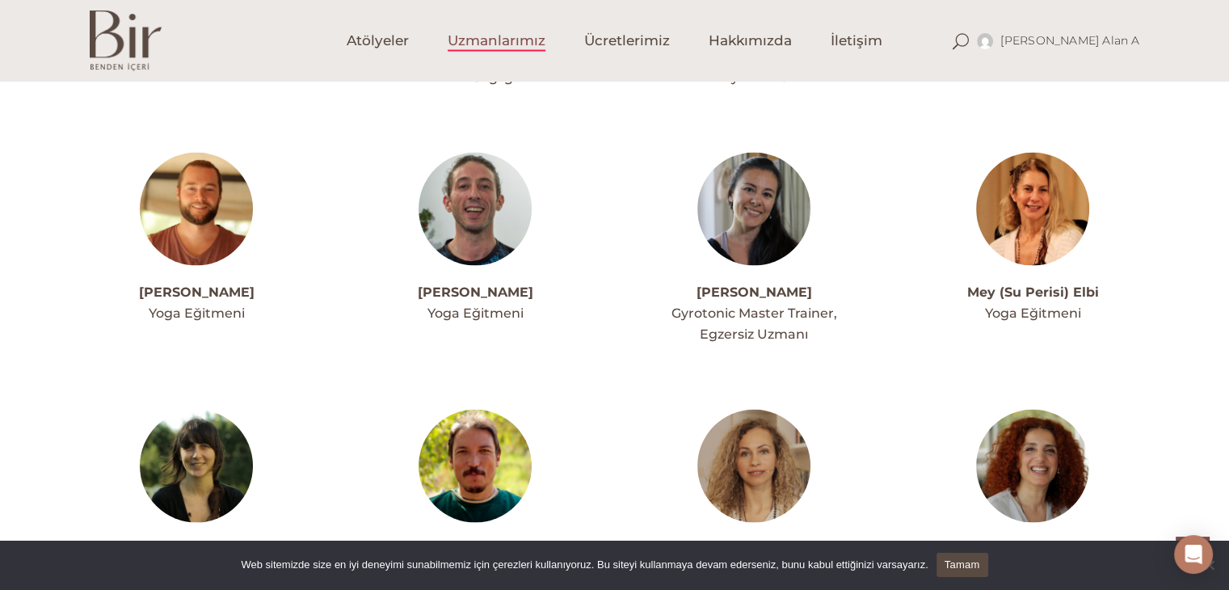
click at [1051, 284] on link "Mey (Su Perisi) Elbi" at bounding box center [1033, 291] width 132 height 15
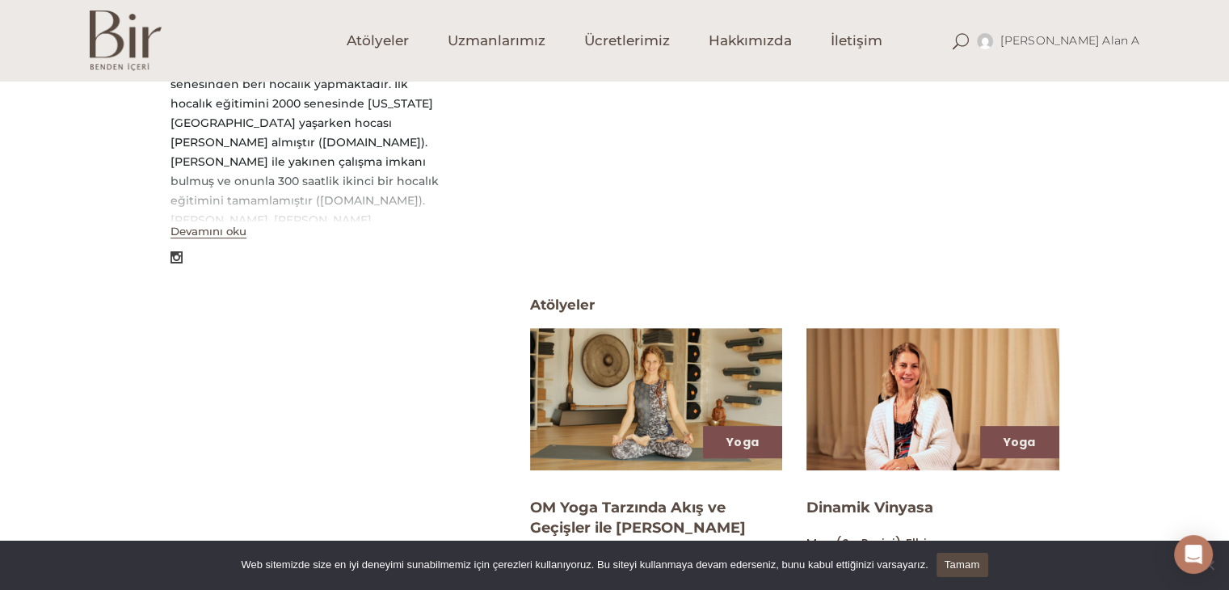
scroll to position [449, 0]
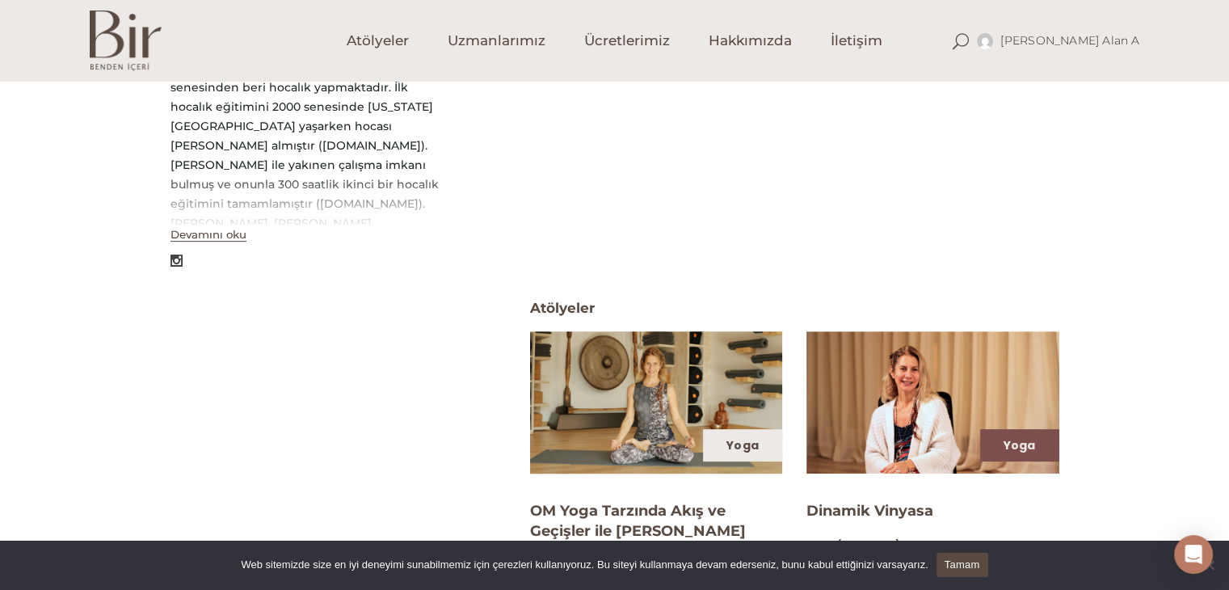
click at [744, 432] on div "Yoga" at bounding box center [742, 445] width 79 height 32
click at [740, 447] on link "Yoga" at bounding box center [743, 445] width 32 height 16
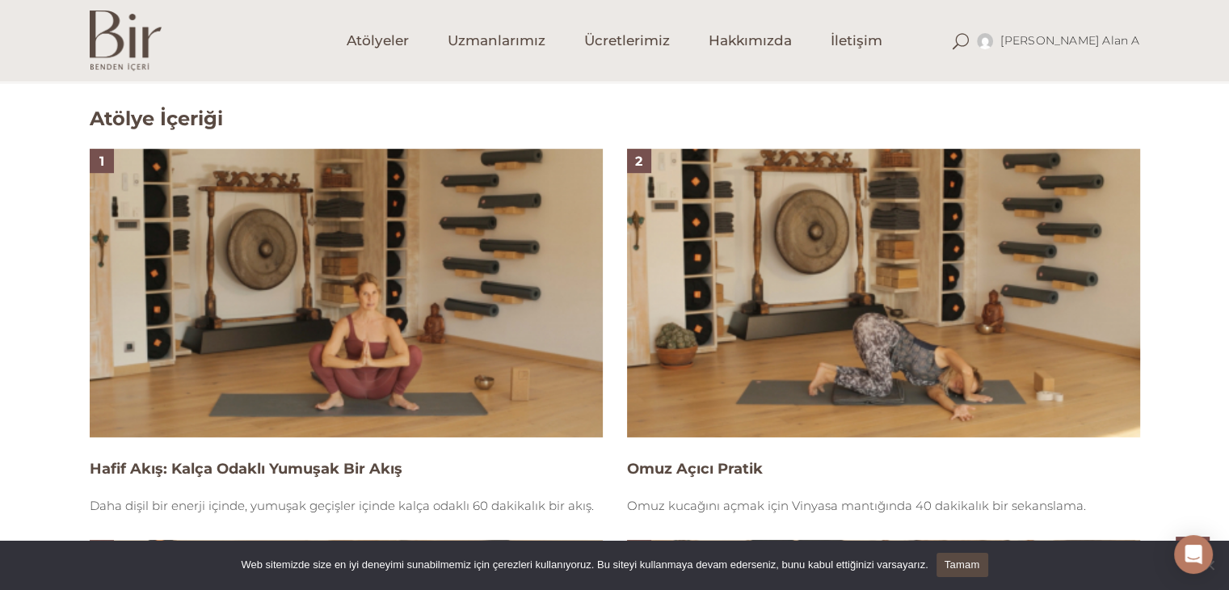
scroll to position [1131, 0]
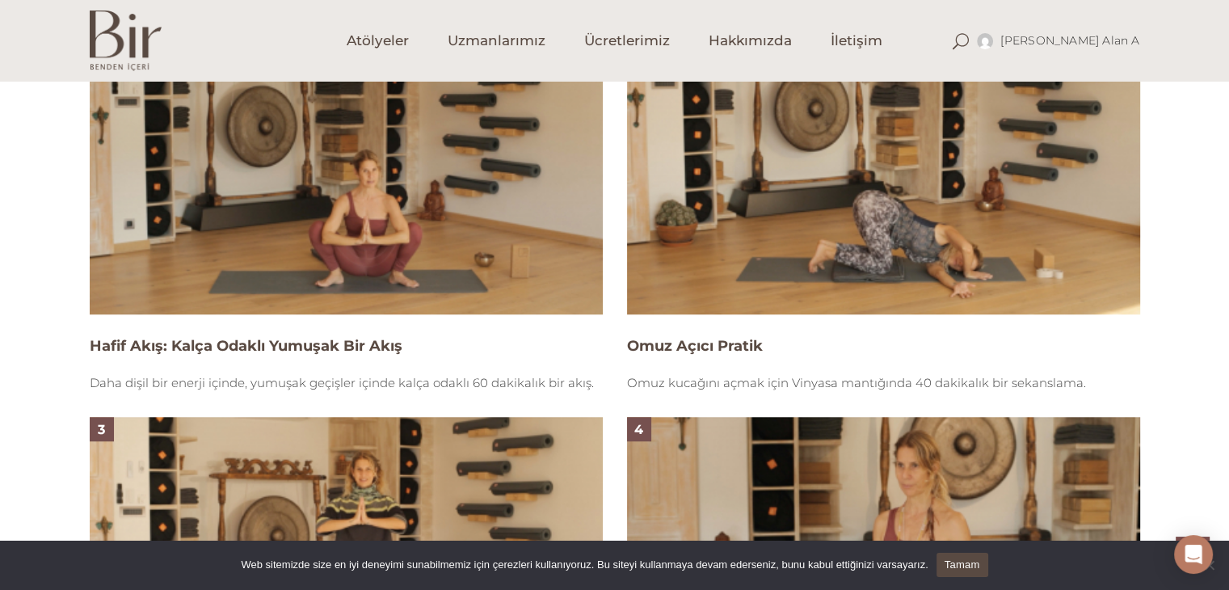
click at [419, 230] on img at bounding box center [346, 170] width 513 height 289
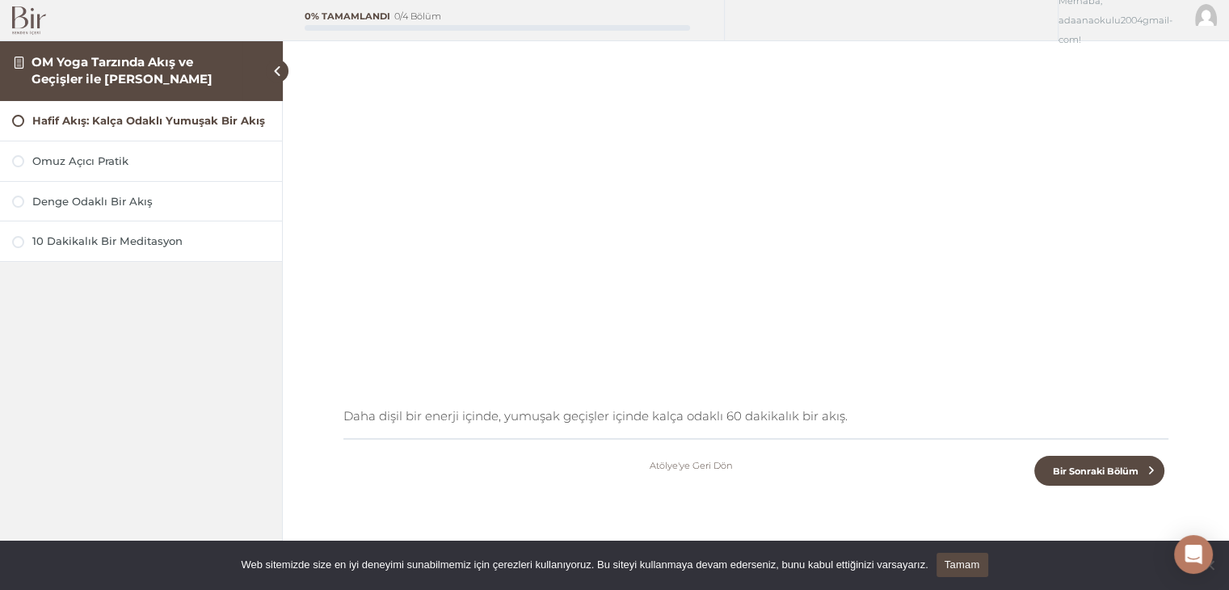
scroll to position [301, 0]
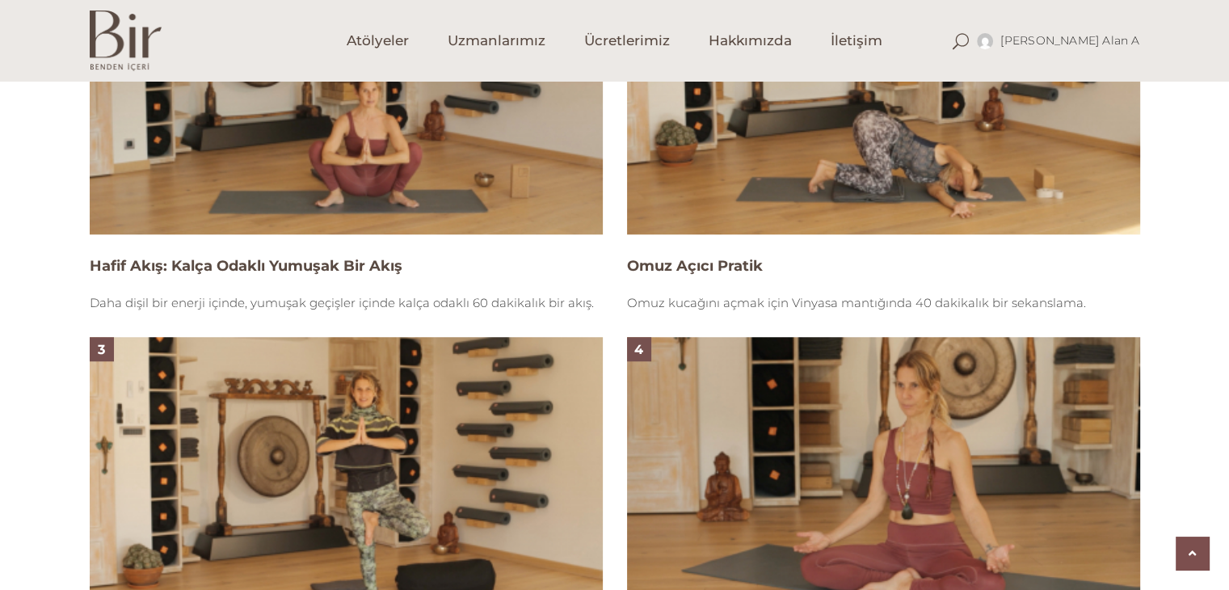
scroll to position [1429, 0]
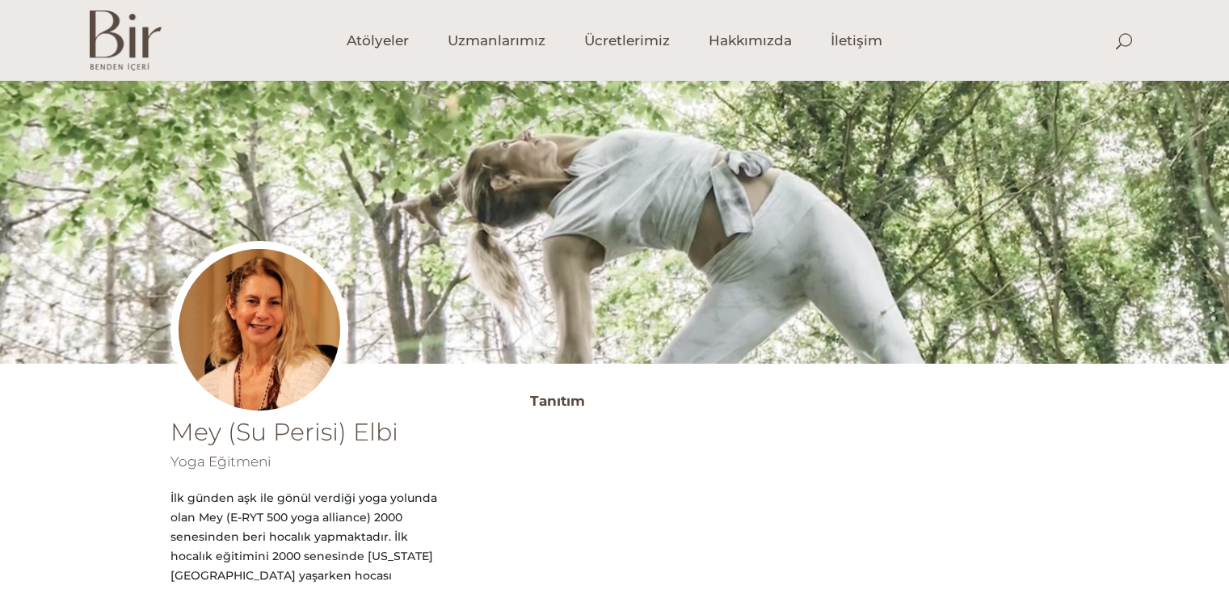
scroll to position [449, 0]
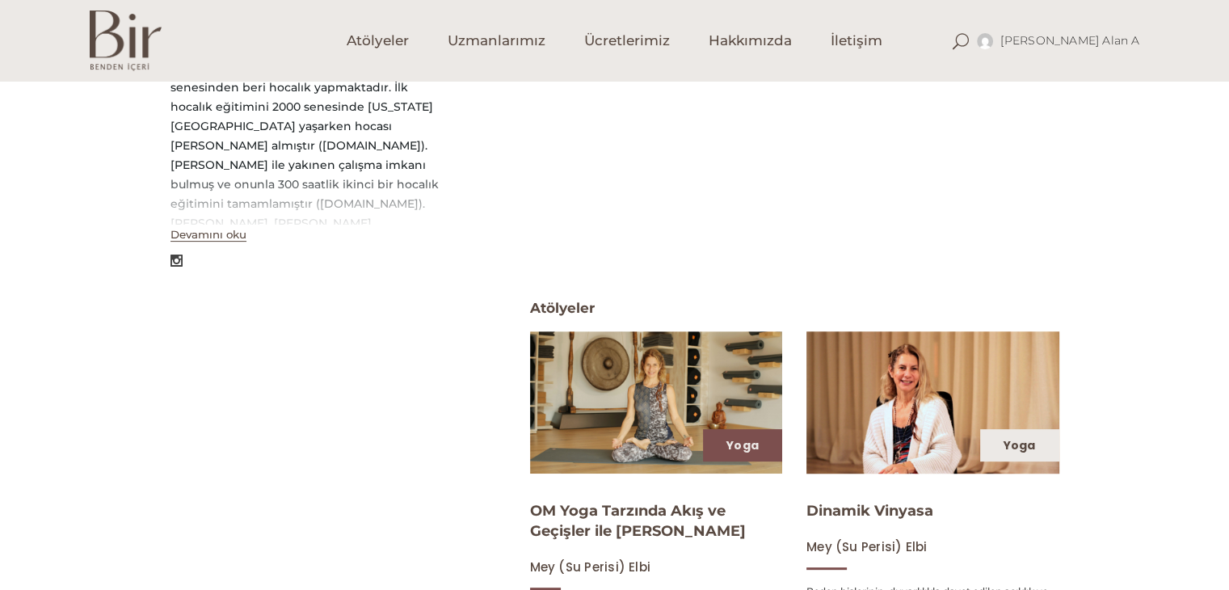
click at [1009, 436] on div "Yoga" at bounding box center [1019, 445] width 79 height 32
click at [1009, 444] on link "Yoga" at bounding box center [1020, 445] width 32 height 16
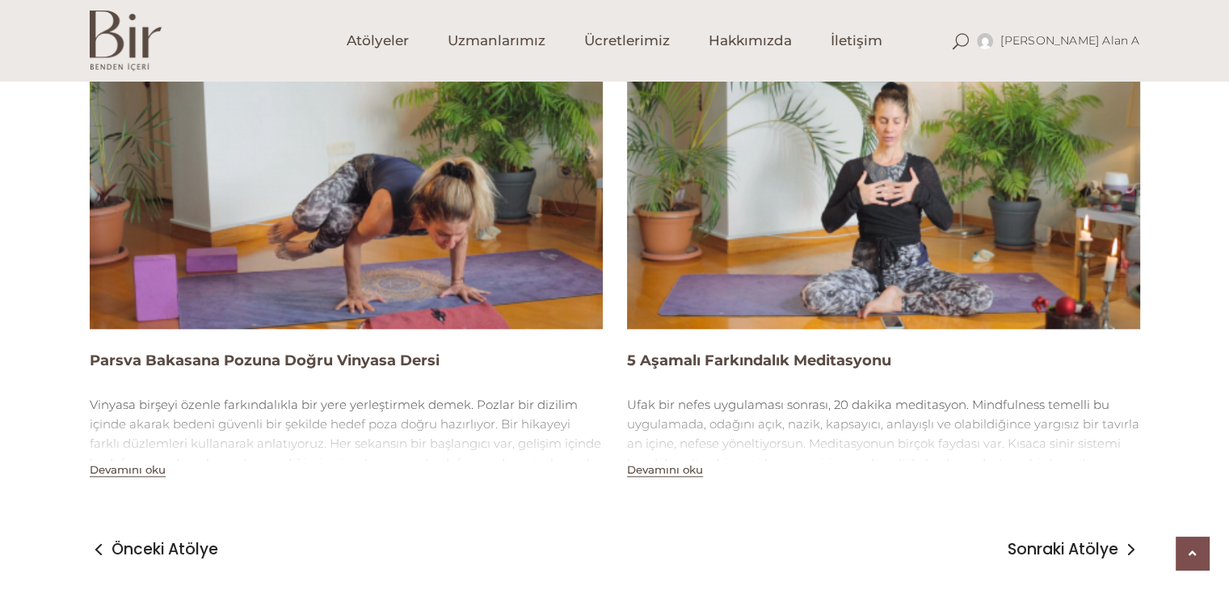
scroll to position [1778, 0]
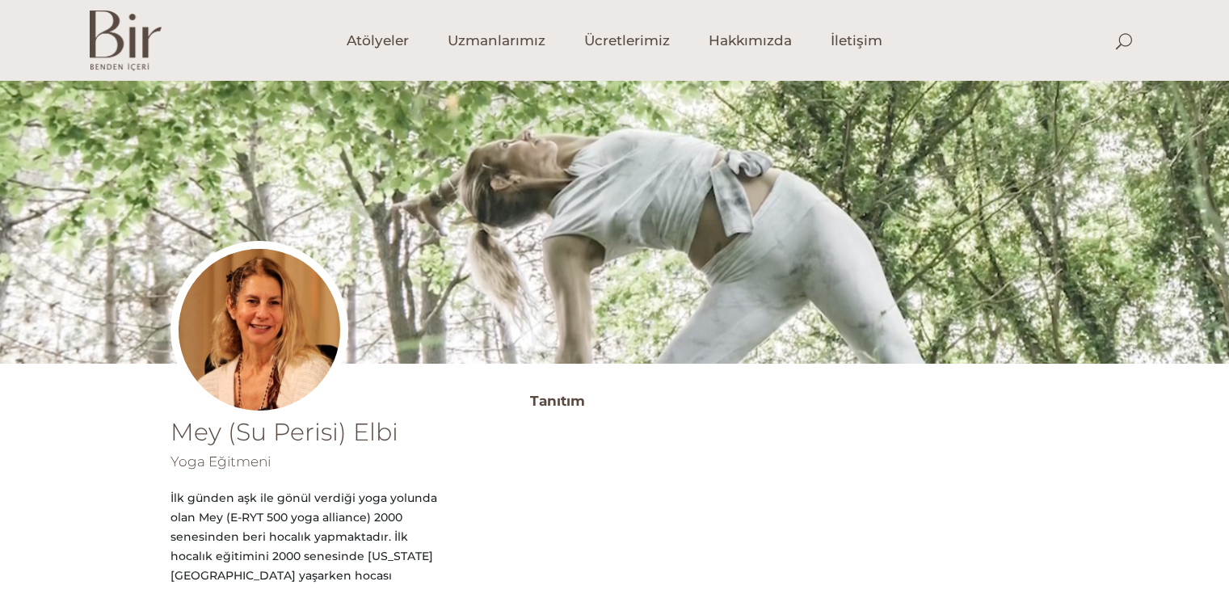
scroll to position [449, 0]
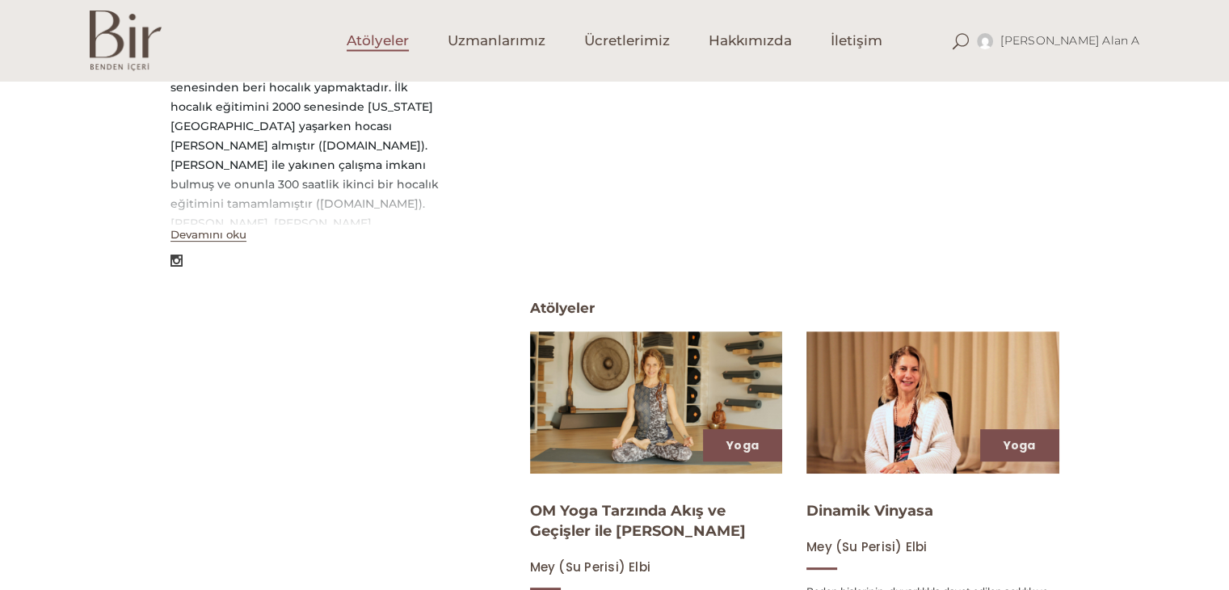
click at [342, 65] on link "Atölyeler" at bounding box center [377, 40] width 101 height 81
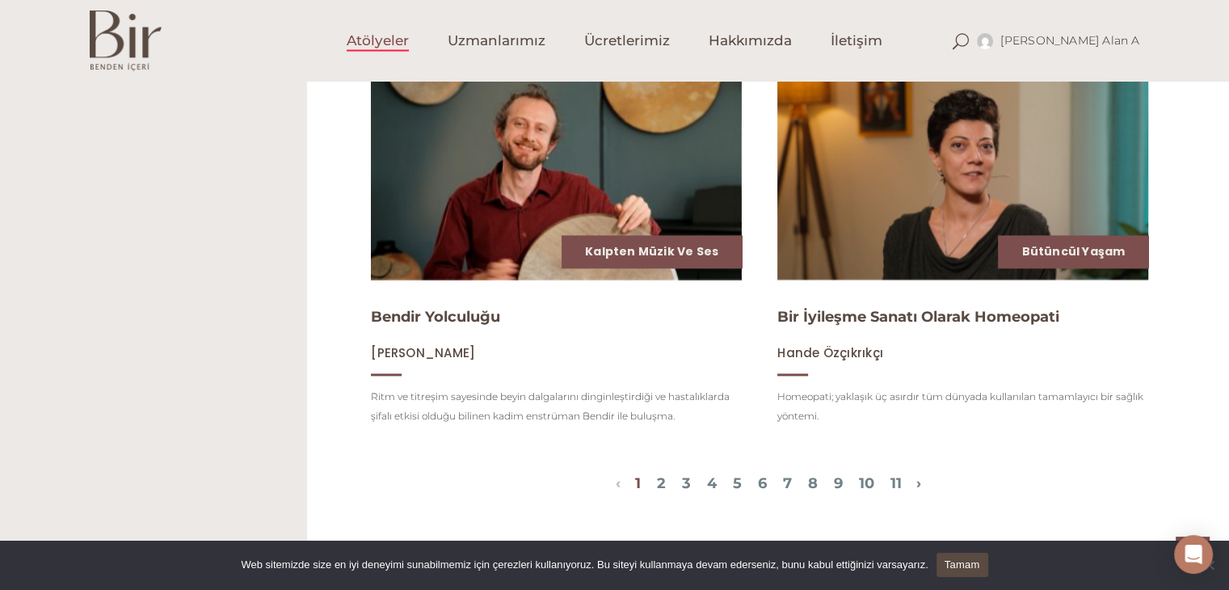
scroll to position [1945, 0]
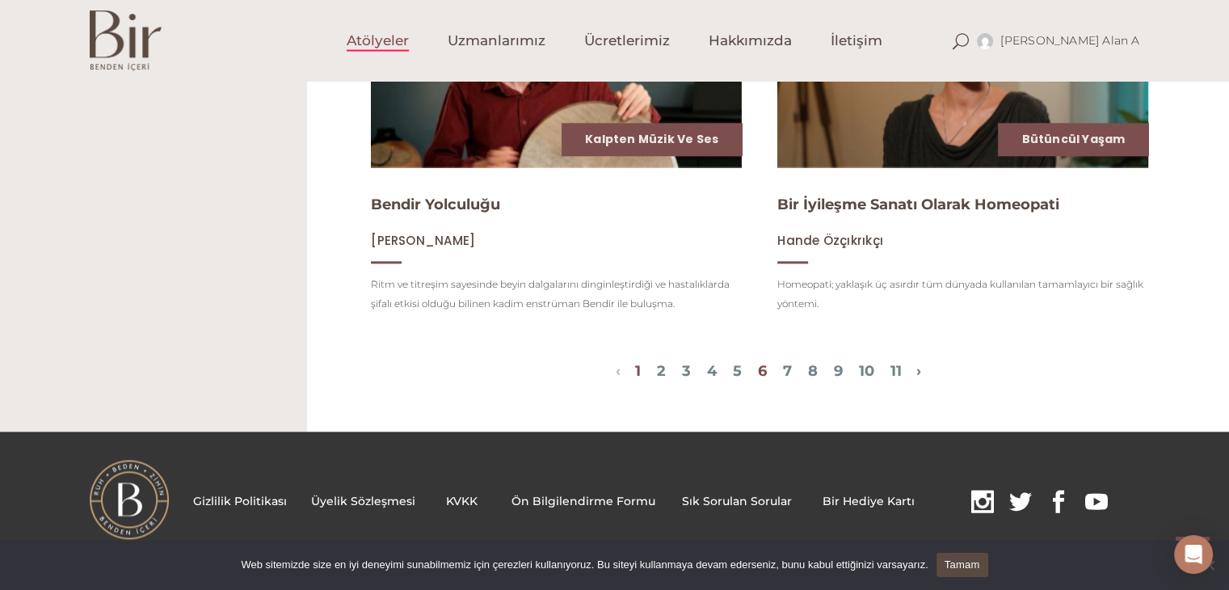
click at [763, 369] on link "6" at bounding box center [762, 371] width 9 height 18
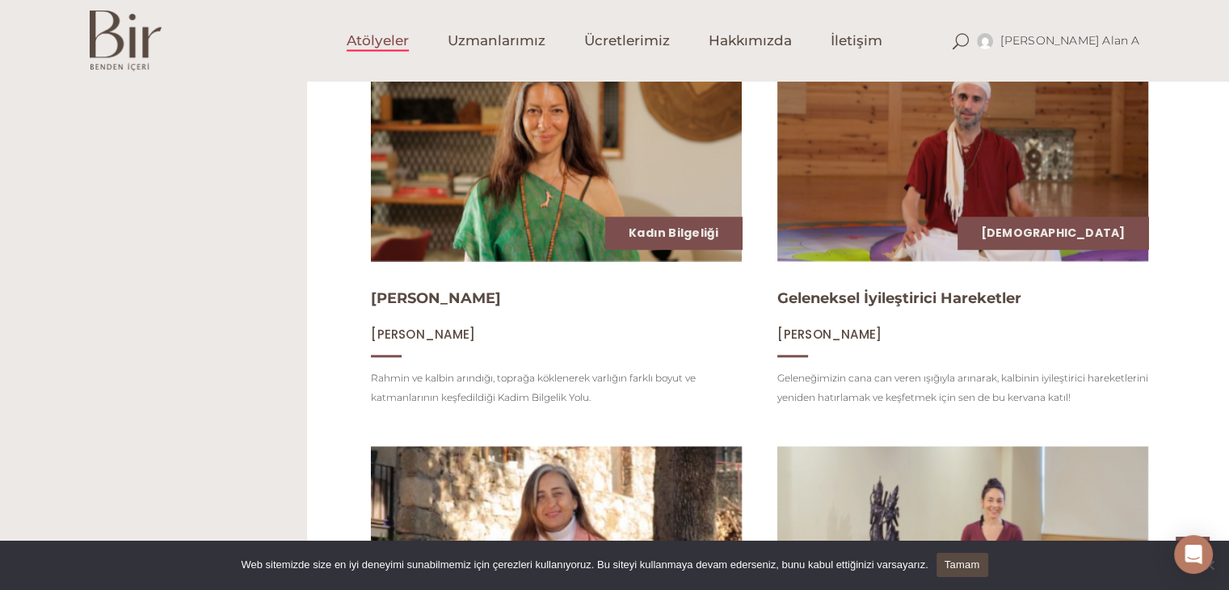
scroll to position [1952, 0]
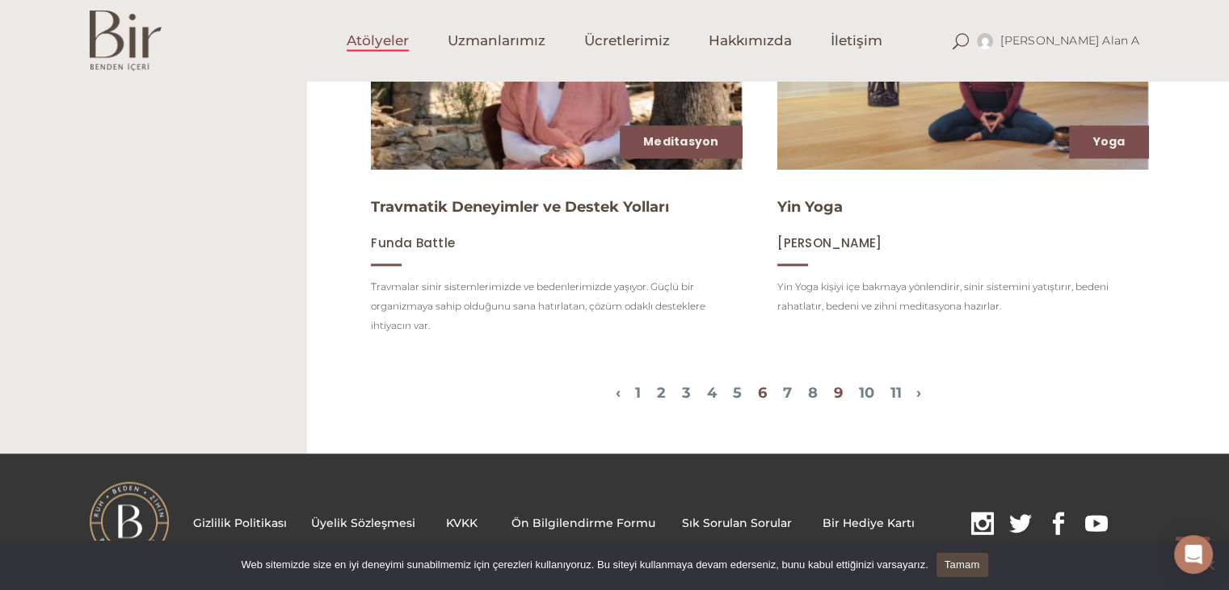
click at [843, 384] on link "9" at bounding box center [838, 393] width 9 height 18
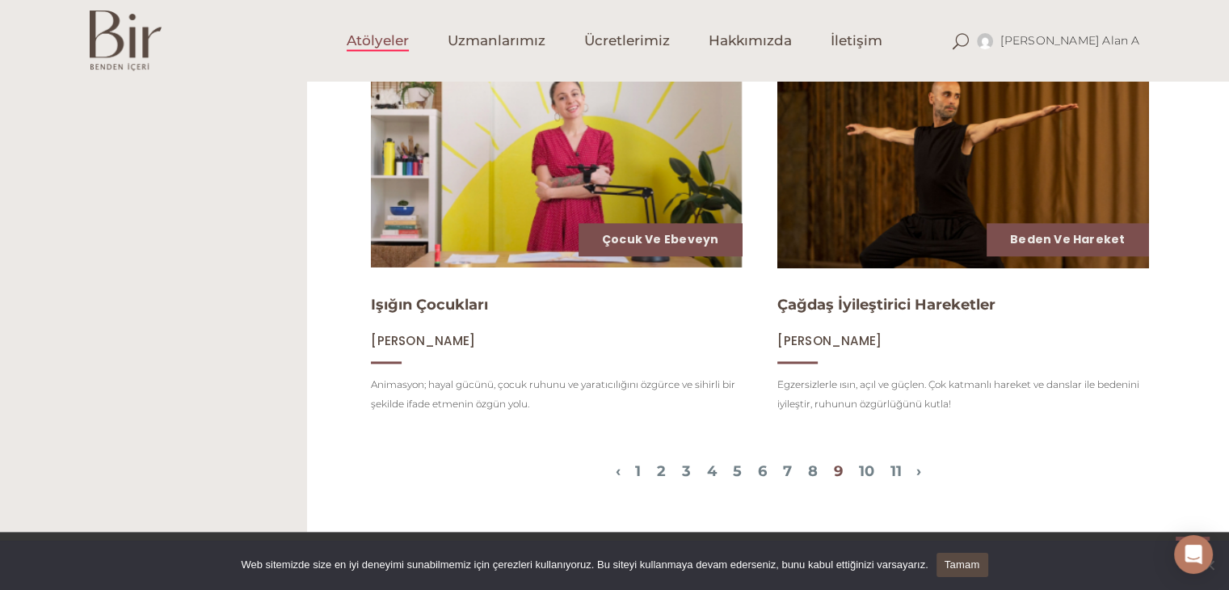
scroll to position [1966, 0]
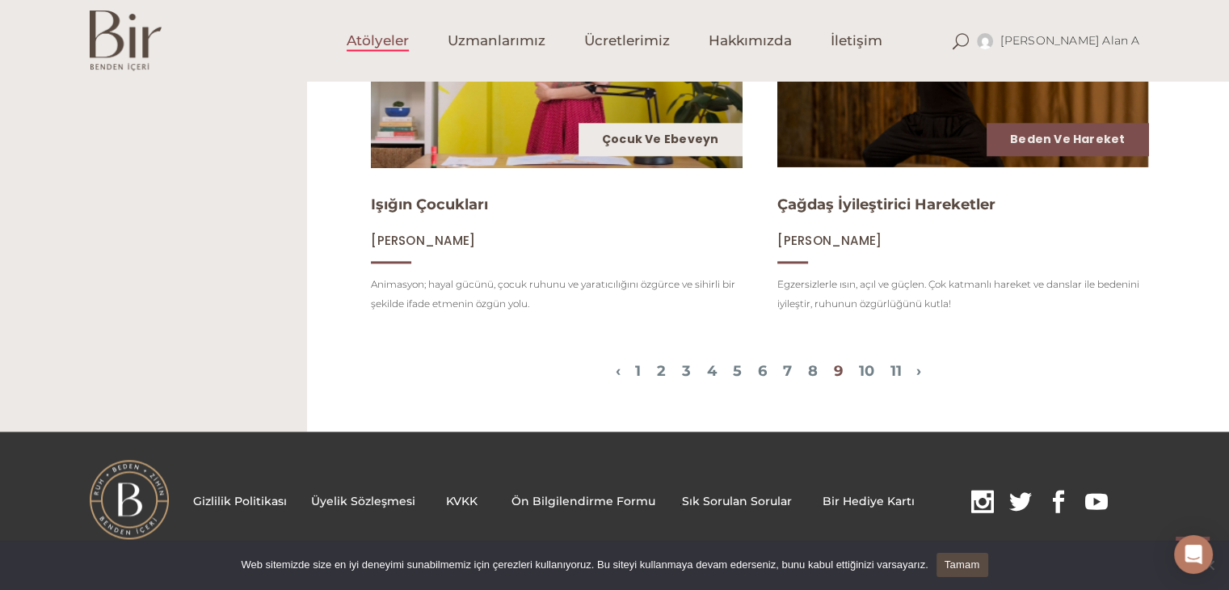
click at [637, 142] on link "Çocuk ve Ebeveyn" at bounding box center [660, 139] width 116 height 16
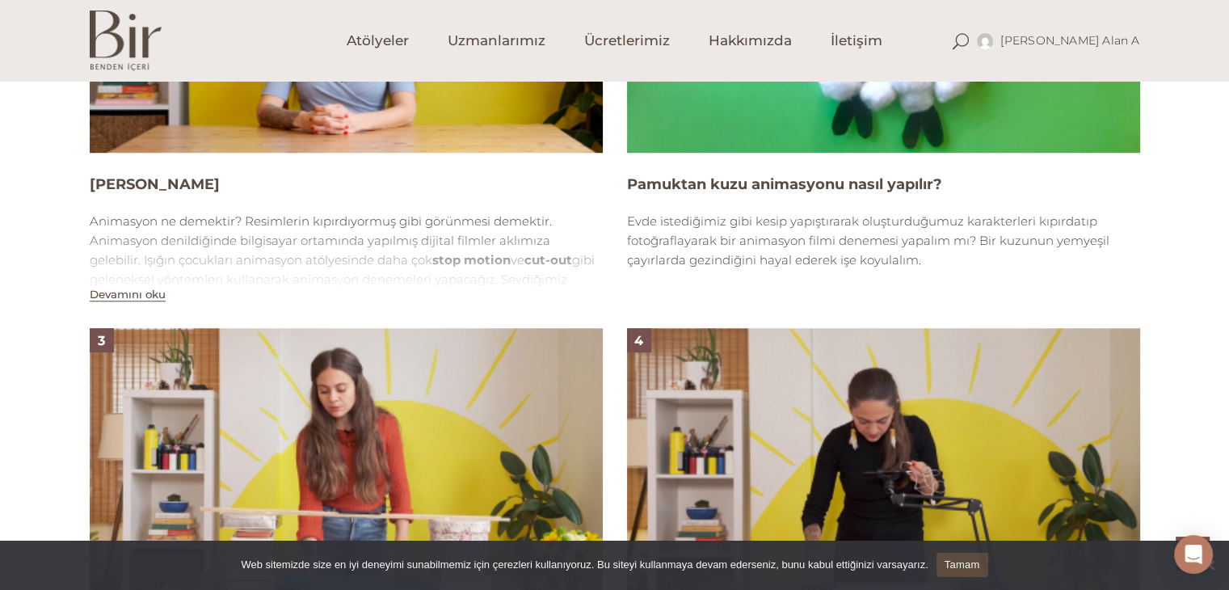
scroll to position [970, 0]
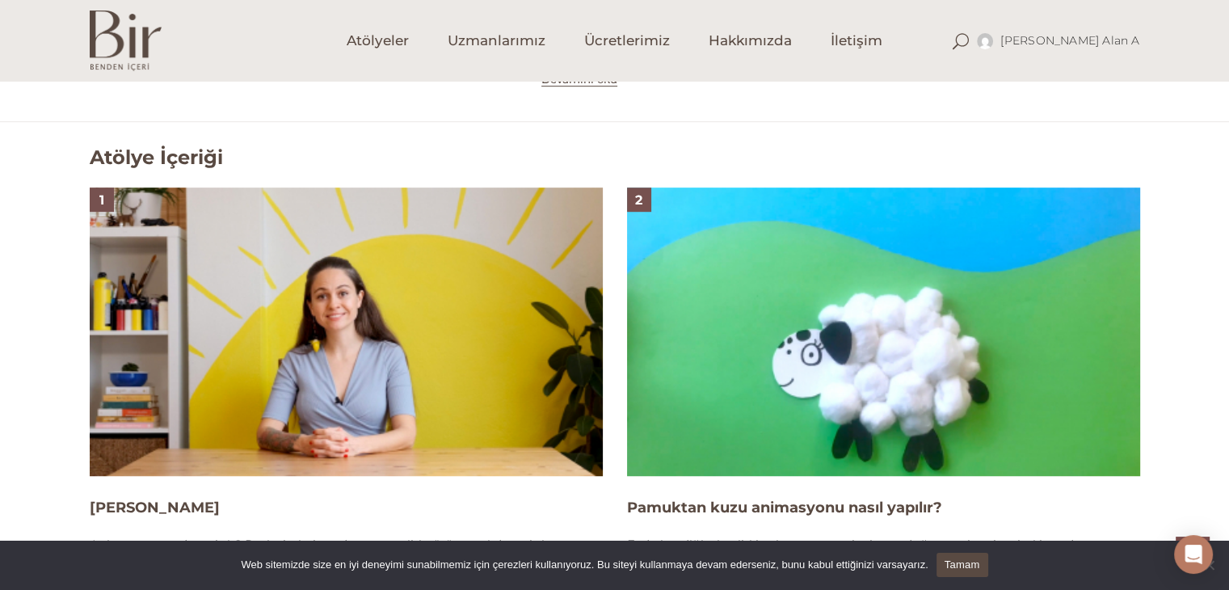
click at [488, 312] on img at bounding box center [346, 332] width 513 height 289
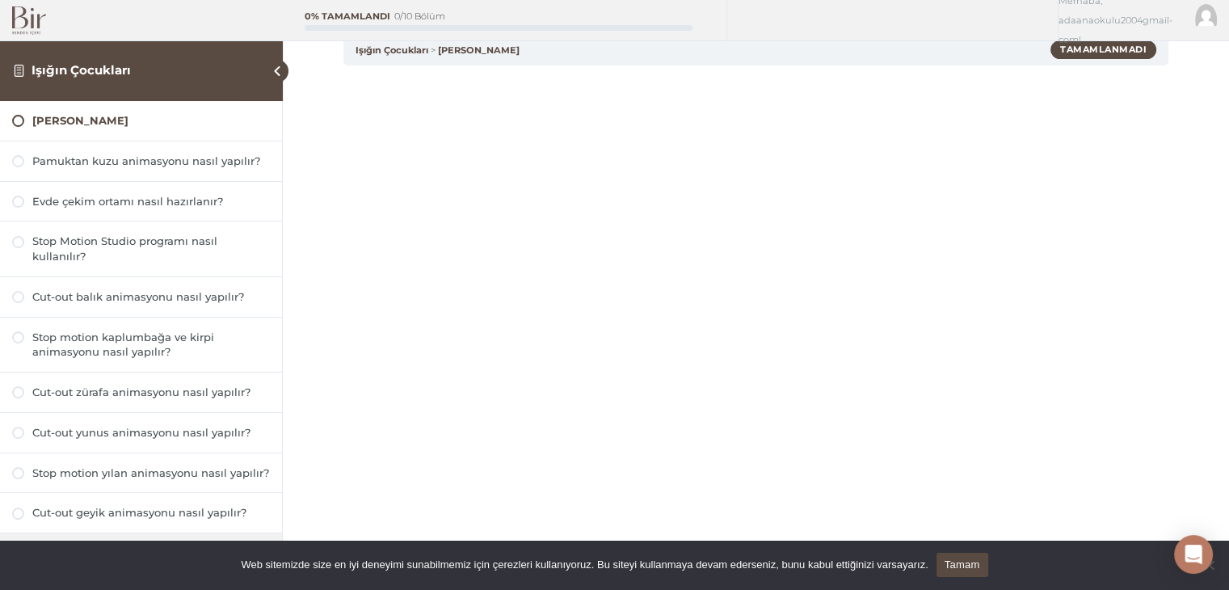
scroll to position [81, 0]
